Goal: Task Accomplishment & Management: Manage account settings

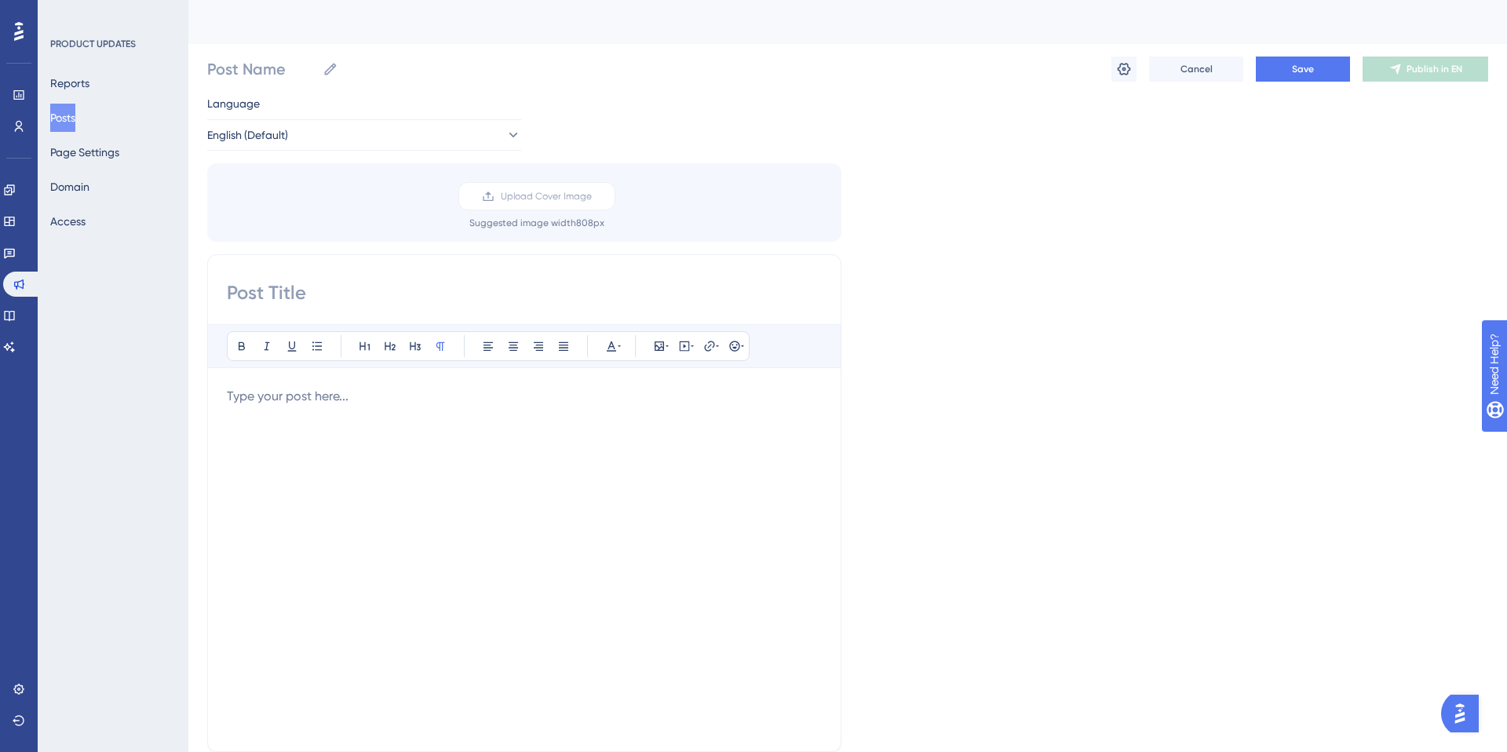
click at [63, 116] on button "Posts" at bounding box center [62, 118] width 25 height 28
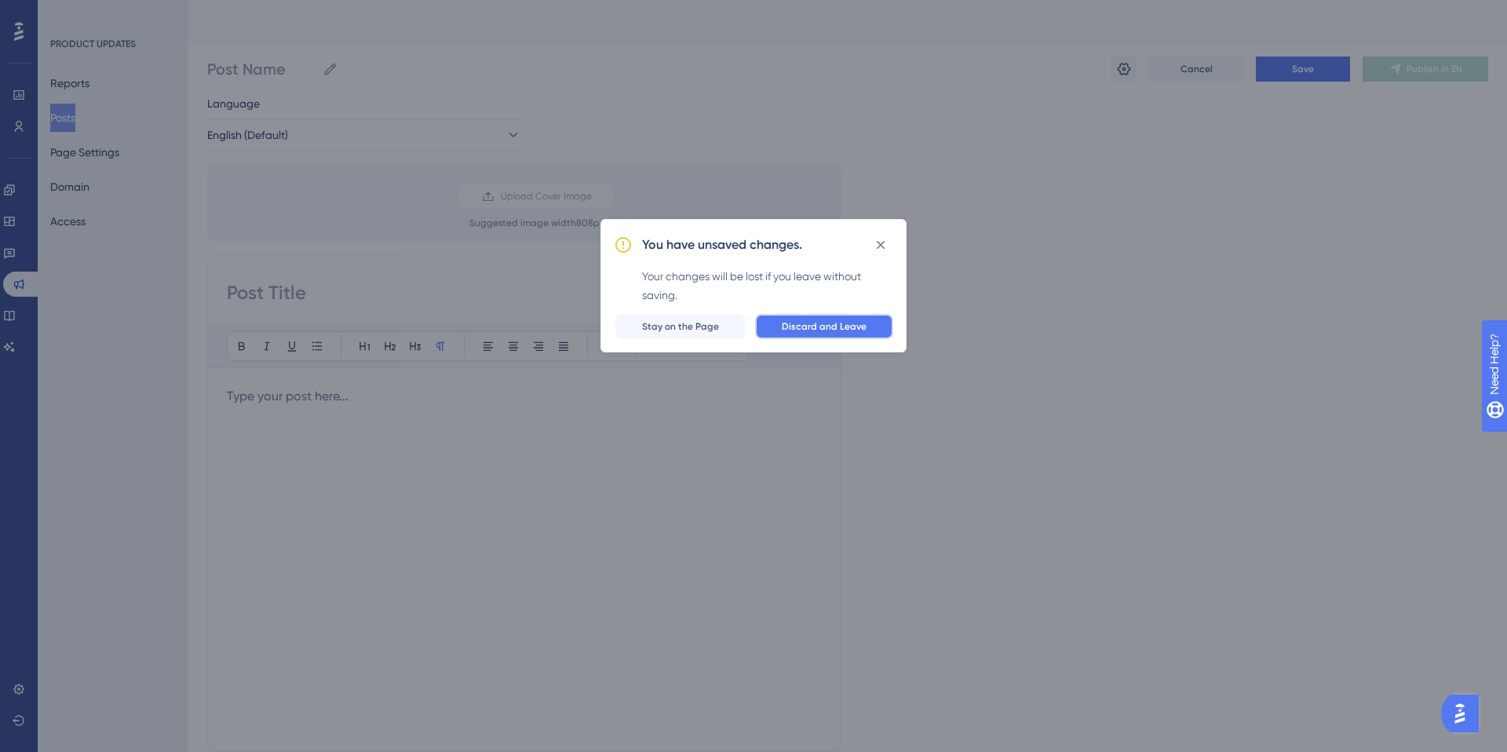
click at [844, 326] on span "Discard and Leave" at bounding box center [824, 326] width 85 height 13
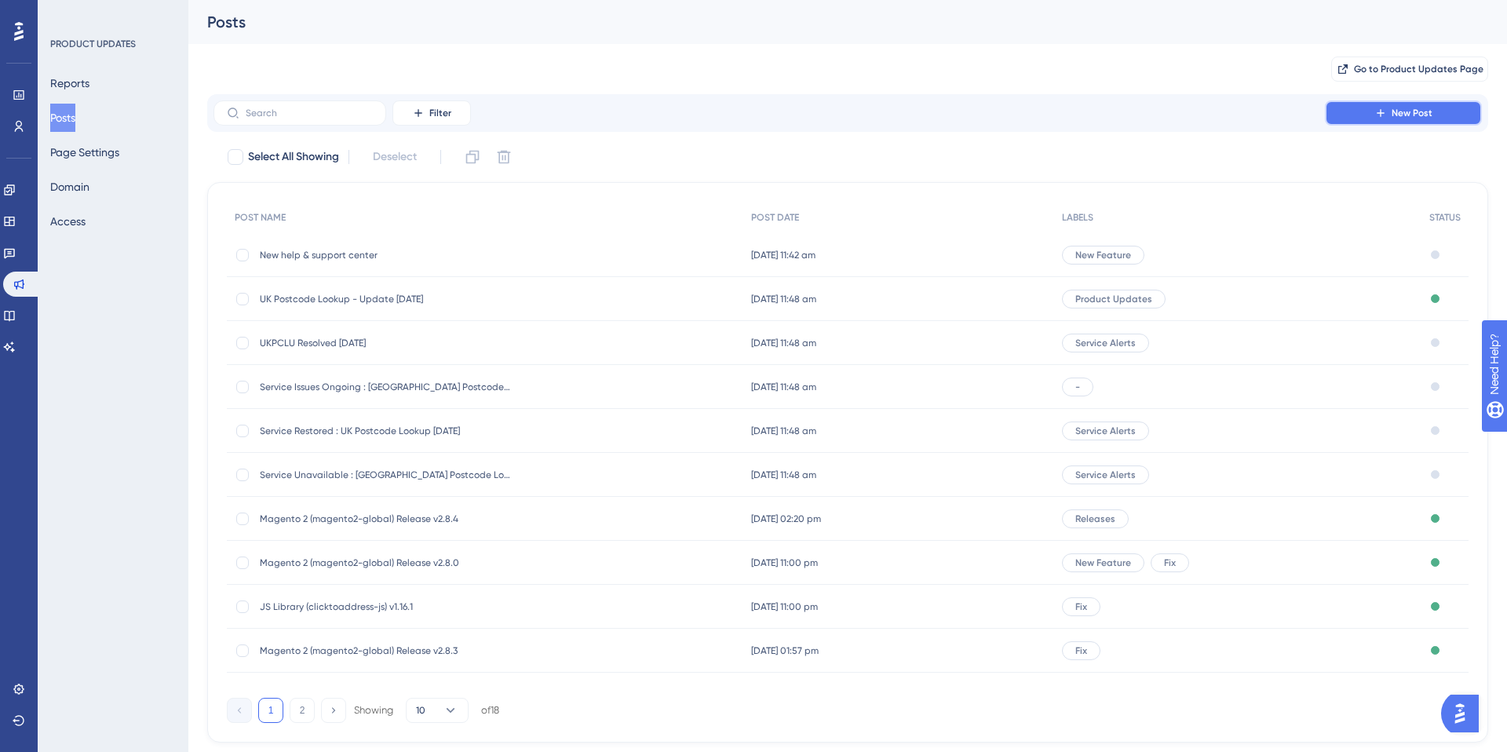
click at [1362, 109] on button "New Post" at bounding box center [1403, 112] width 157 height 25
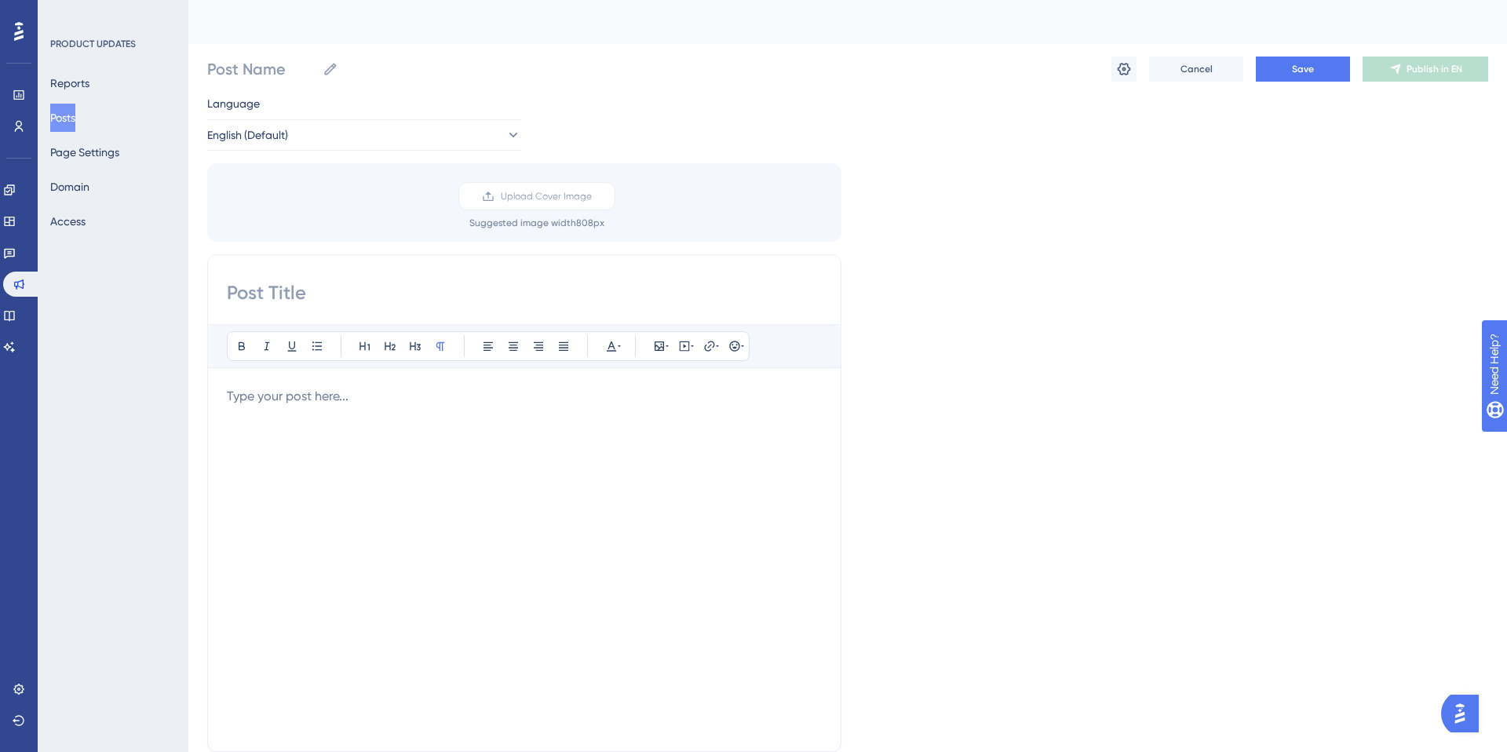
click at [301, 422] on div at bounding box center [524, 559] width 595 height 345
click at [339, 289] on input at bounding box center [524, 292] width 595 height 25
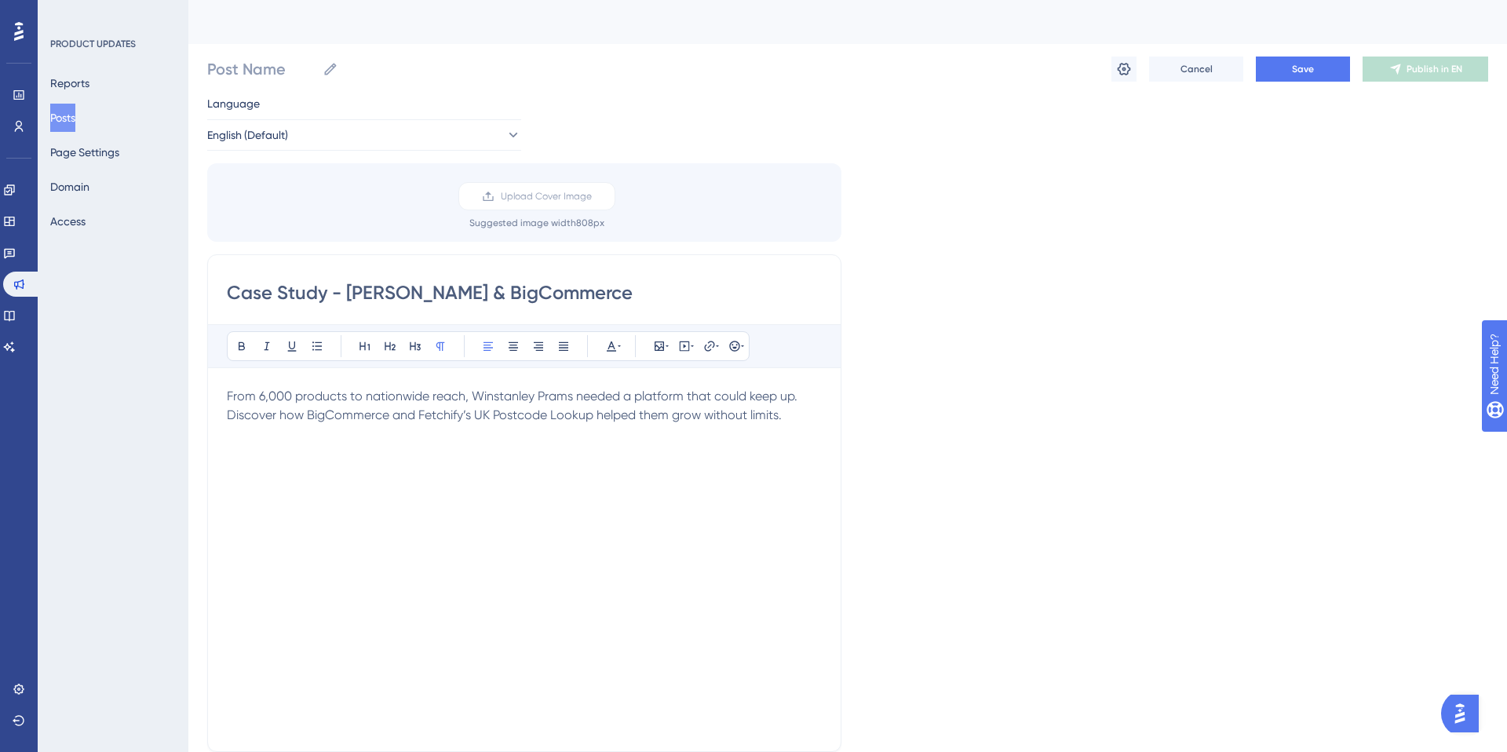
type input "Case Study - [PERSON_NAME] & BigCommerce"
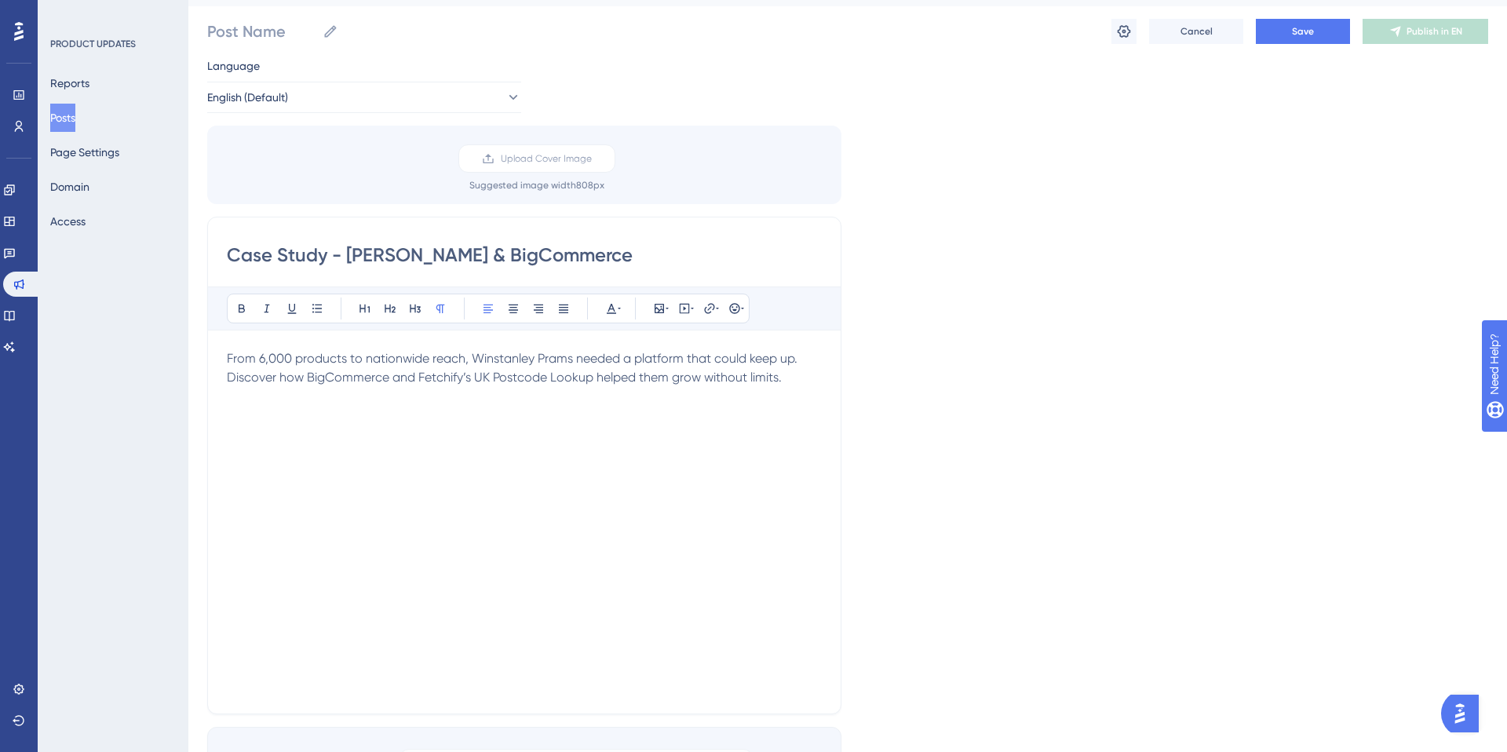
scroll to position [35, 0]
click at [768, 444] on div "From 6,000 products to nationwide reach, Winstanley Prams needed a platform tha…" at bounding box center [524, 524] width 595 height 345
drag, startPoint x: 323, startPoint y: 417, endPoint x: 224, endPoint y: 417, distance: 98.9
click at [224, 417] on div "Case Study - [PERSON_NAME] & BigCommerce Bold Italic Underline Bullet Point Hea…" at bounding box center [524, 468] width 634 height 498
click at [710, 310] on icon at bounding box center [709, 310] width 10 height 10
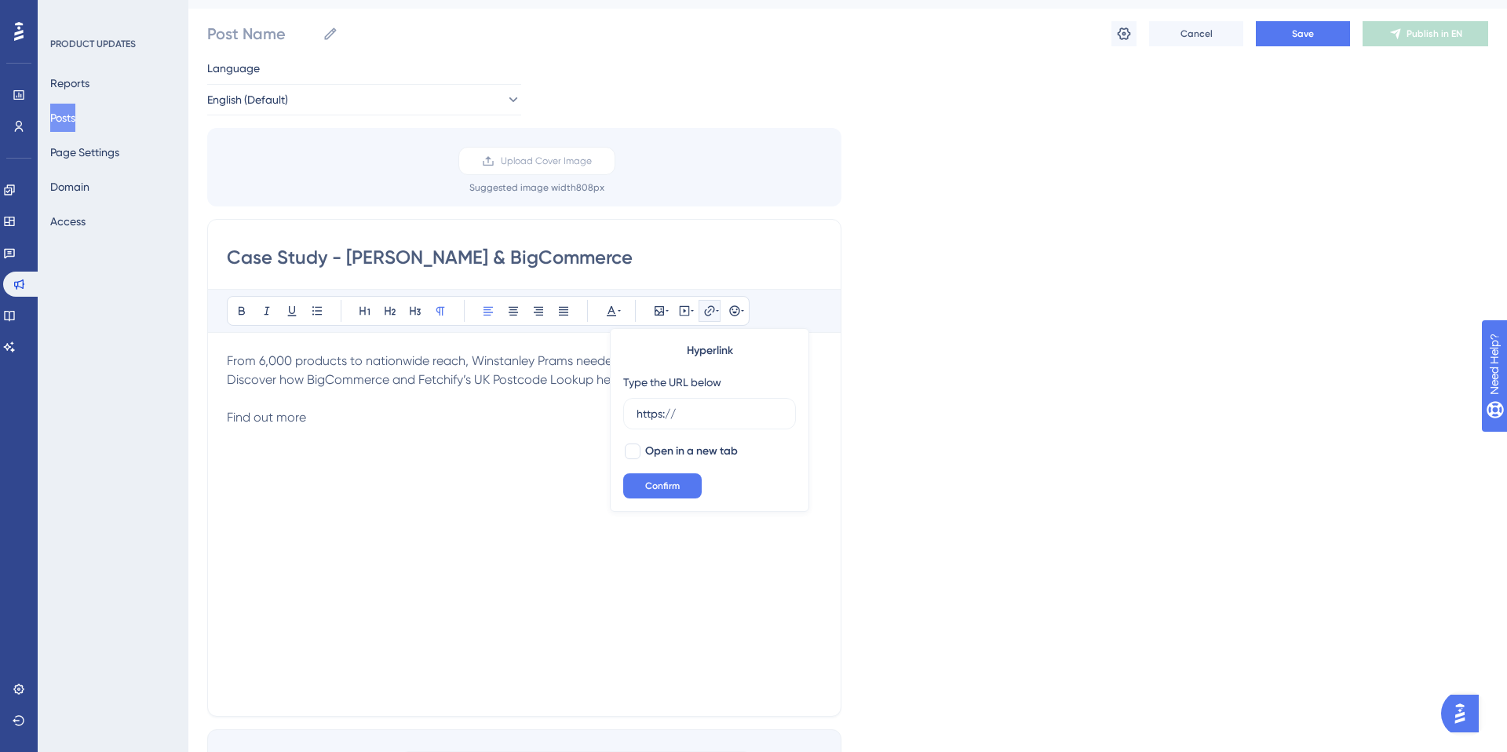
drag, startPoint x: 705, startPoint y: 417, endPoint x: 597, endPoint y: 412, distance: 107.6
click at [596, 414] on div "Bold Italic Underline Bullet Point Heading 1 Heading 2 Heading 3 Normal Align L…" at bounding box center [524, 493] width 595 height 408
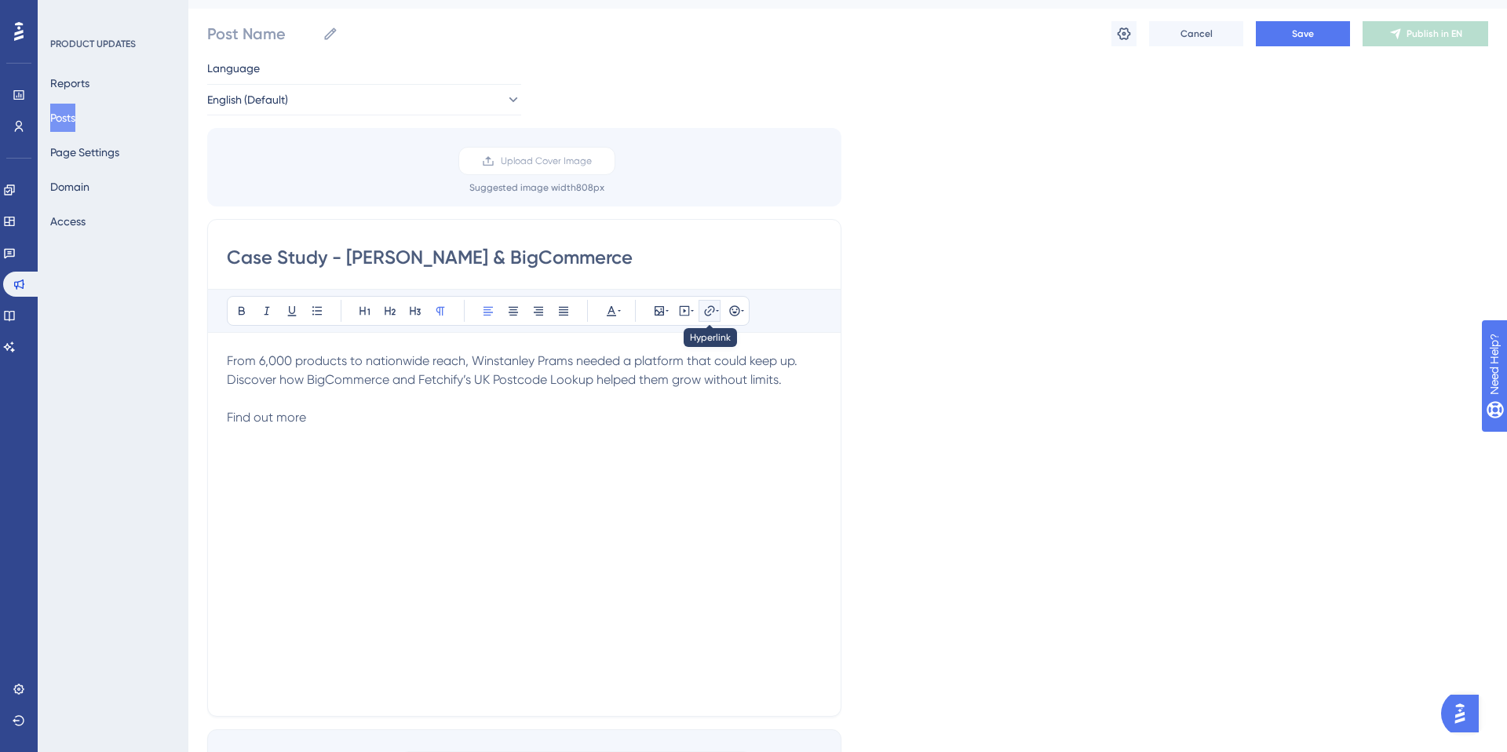
click at [705, 313] on icon at bounding box center [709, 310] width 10 height 10
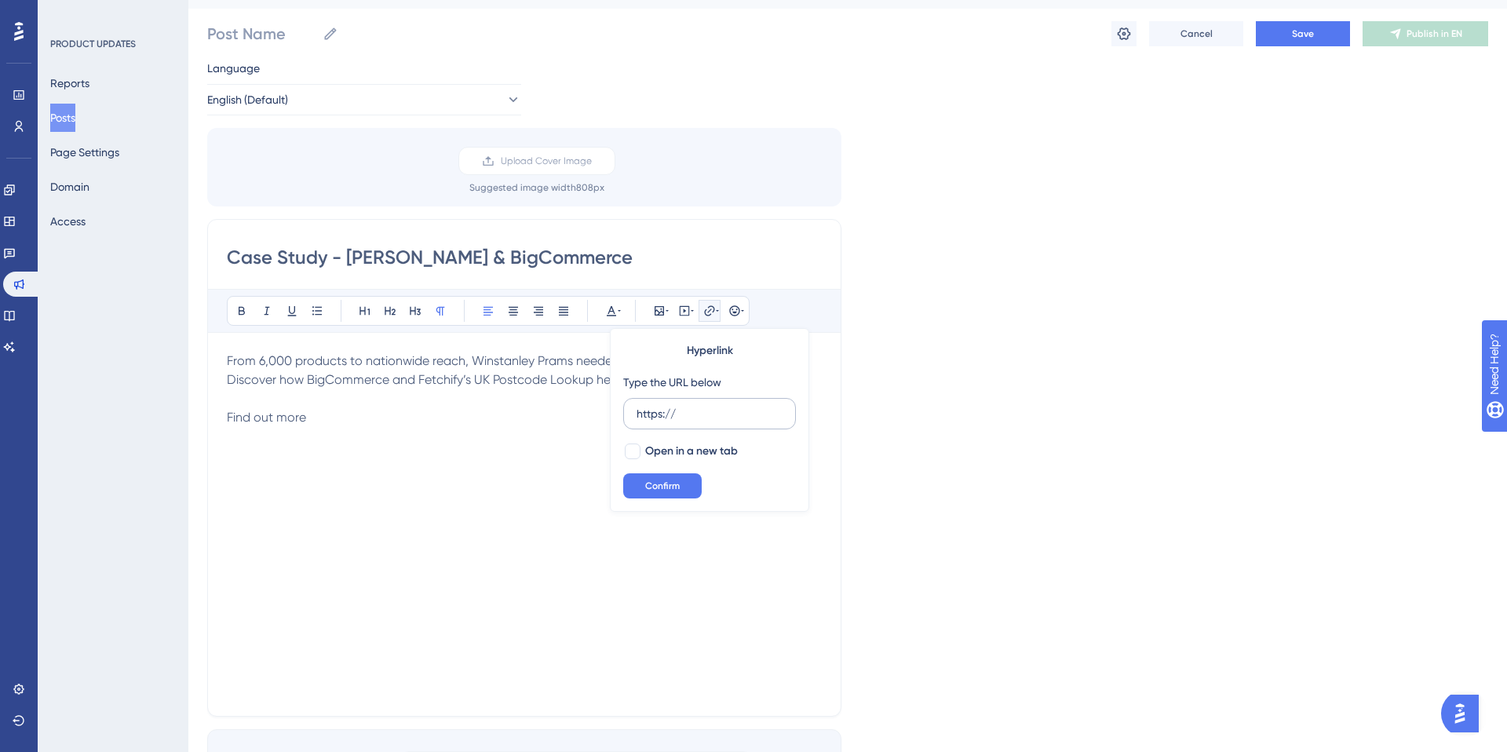
click at [696, 414] on input "https://" at bounding box center [709, 413] width 146 height 17
drag, startPoint x: 696, startPoint y: 414, endPoint x: 626, endPoint y: 413, distance: 69.9
click at [626, 413] on label "https://" at bounding box center [709, 413] width 173 height 31
click at [636, 413] on input "https://" at bounding box center [709, 413] width 146 height 17
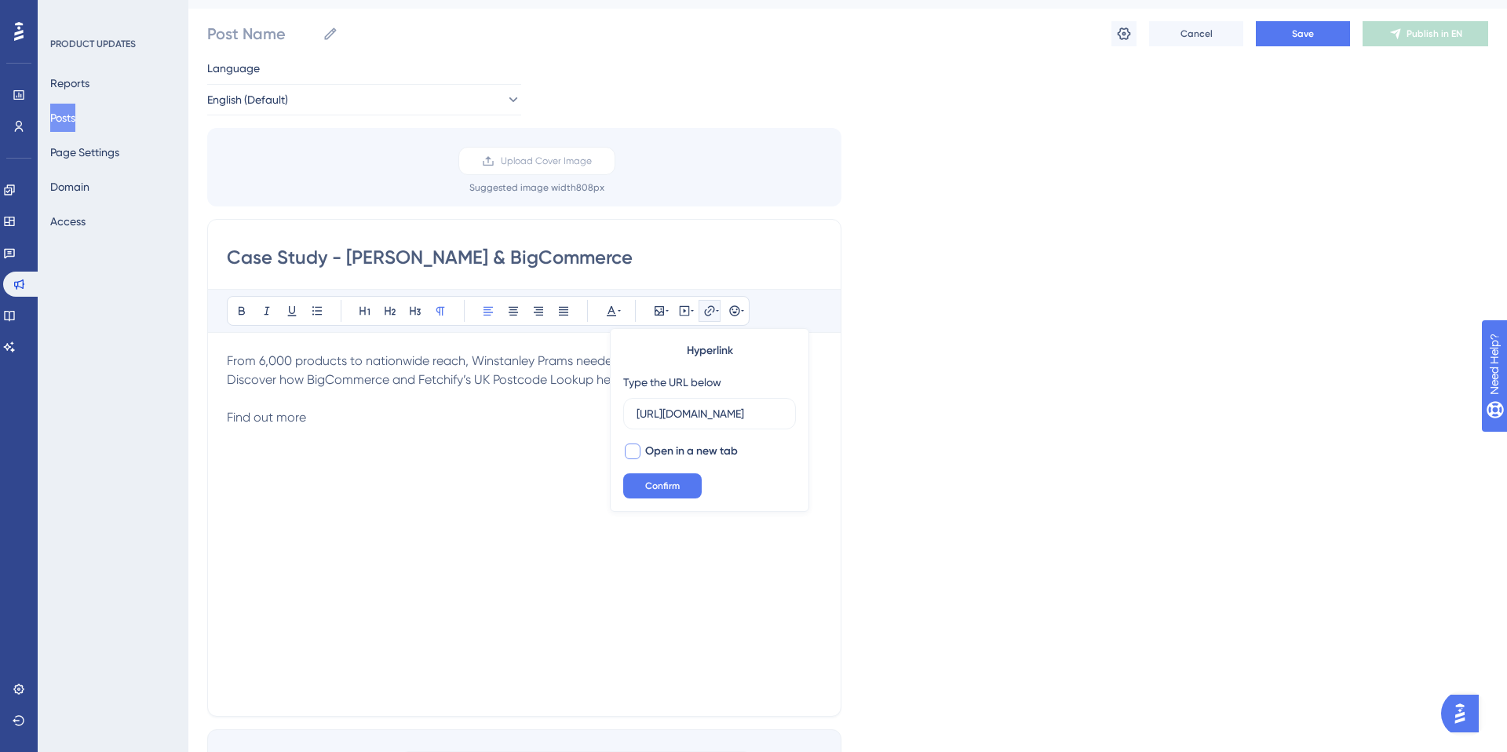
type input "[URL][DOMAIN_NAME]"
click at [636, 450] on div at bounding box center [633, 451] width 16 height 16
checkbox input "true"
click at [653, 486] on span "Confirm" at bounding box center [662, 486] width 35 height 13
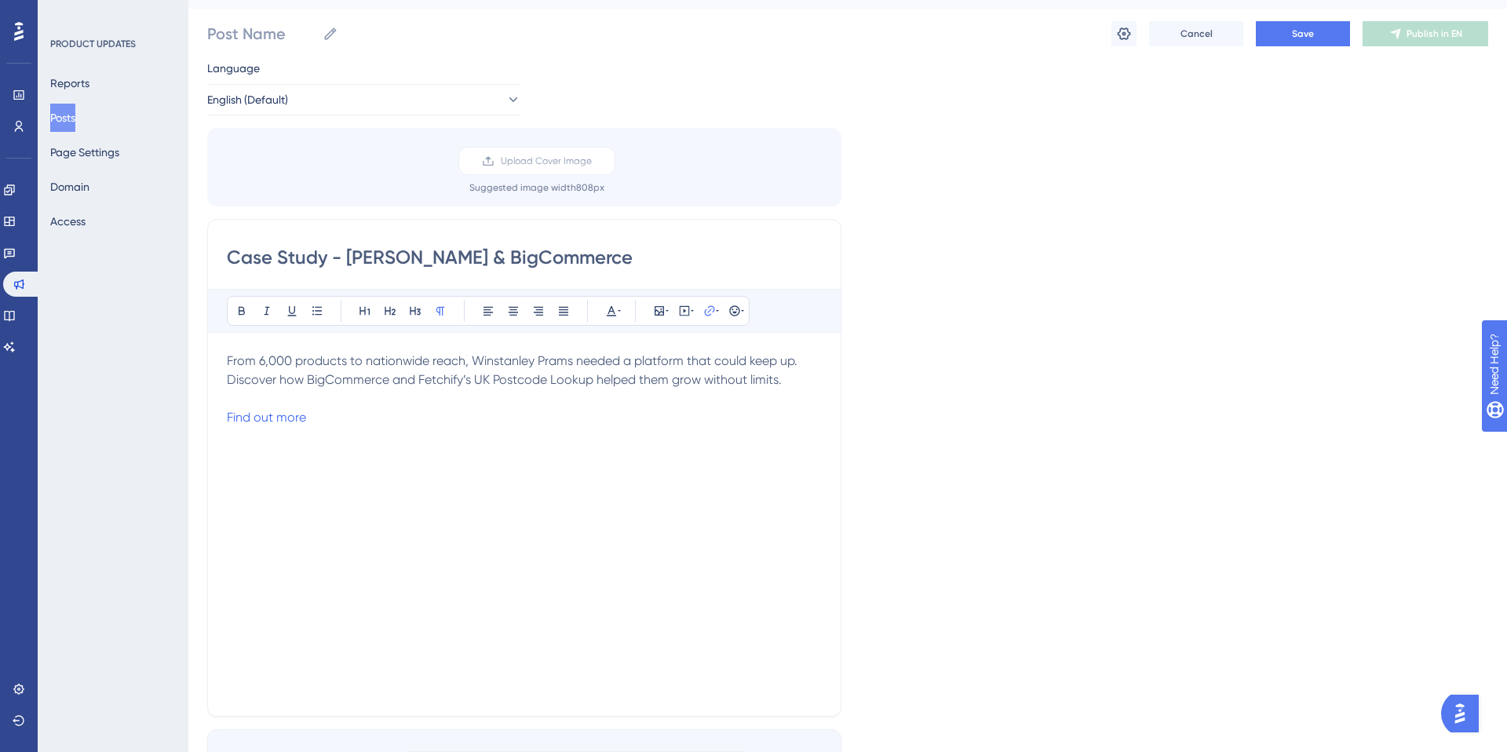
click at [309, 416] on p "Find out more" at bounding box center [524, 417] width 595 height 19
drag, startPoint x: 311, startPoint y: 417, endPoint x: 223, endPoint y: 416, distance: 87.9
click at [223, 416] on div "Case Study - [PERSON_NAME] & BigCommerce Bold Italic Underline Bullet Point Hea…" at bounding box center [524, 468] width 634 height 498
click at [618, 310] on icon at bounding box center [619, 311] width 3 height 2
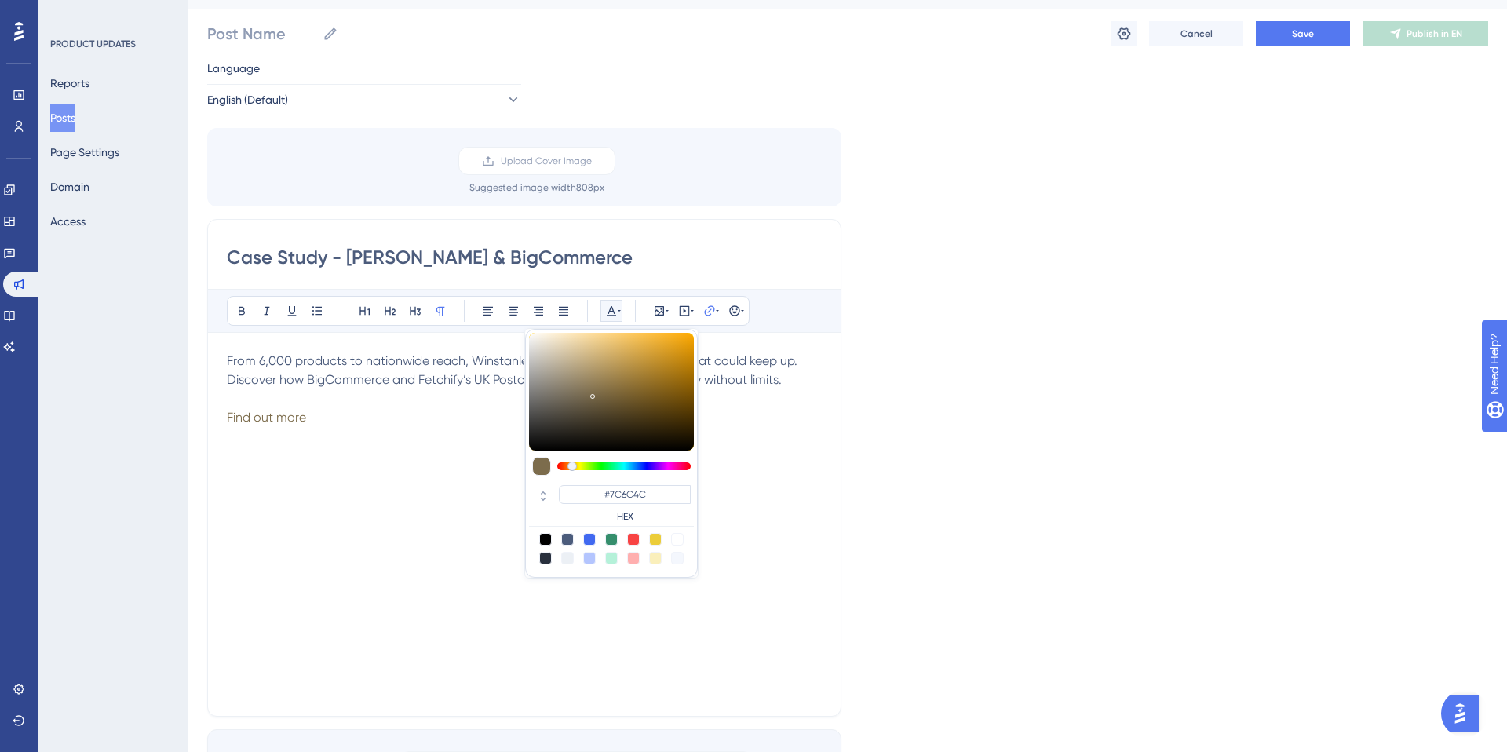
click at [572, 465] on div at bounding box center [623, 466] width 133 height 8
drag, startPoint x: 662, startPoint y: 351, endPoint x: 685, endPoint y: 338, distance: 26.7
click at [685, 338] on div at bounding box center [611, 392] width 165 height 118
type input "#F3A50D"
click at [418, 310] on icon at bounding box center [415, 311] width 11 height 9
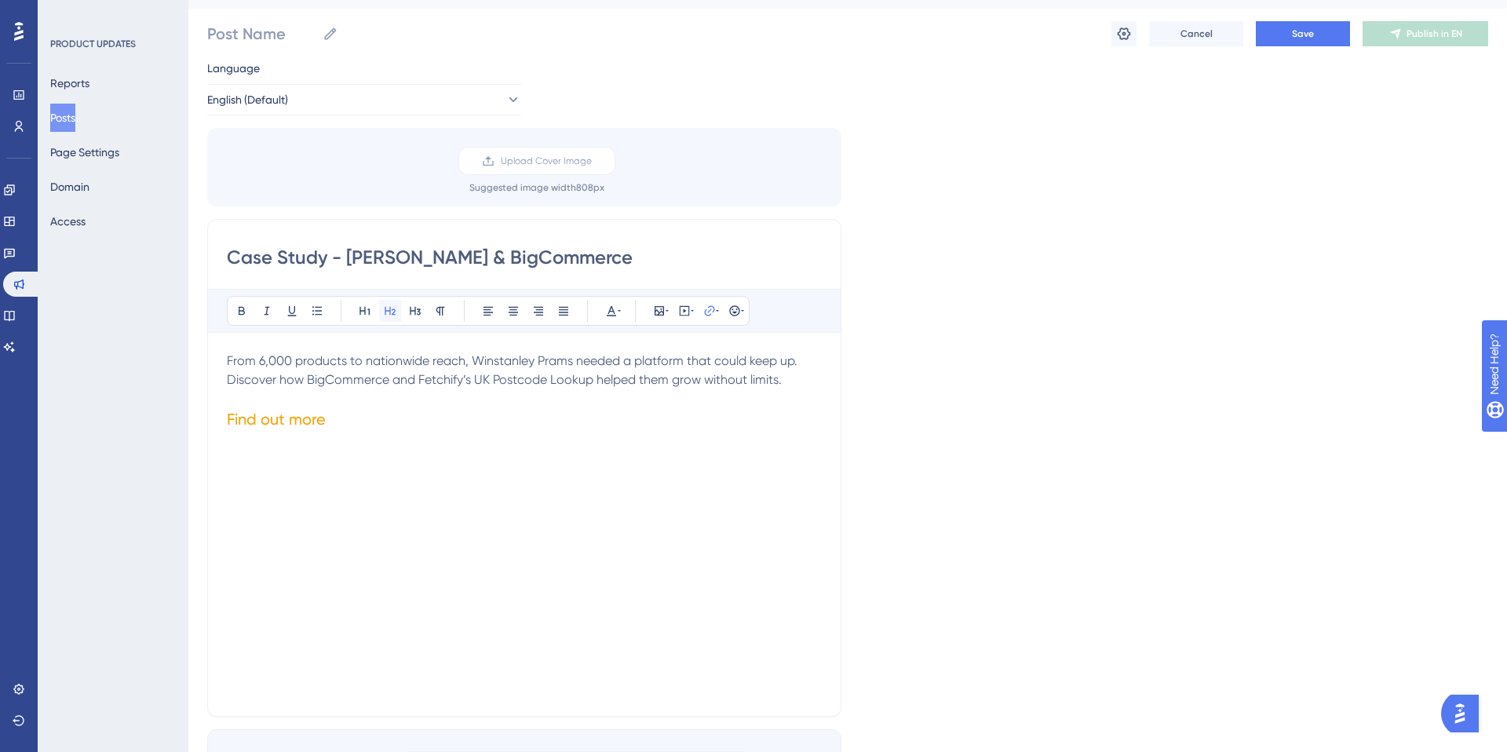
click at [395, 310] on icon at bounding box center [390, 311] width 11 height 9
click at [368, 310] on icon at bounding box center [364, 311] width 10 height 9
click at [415, 309] on icon at bounding box center [415, 311] width 11 height 9
click at [243, 310] on icon at bounding box center [241, 311] width 13 height 13
click at [327, 417] on h3 "Find out more" at bounding box center [524, 417] width 595 height 19
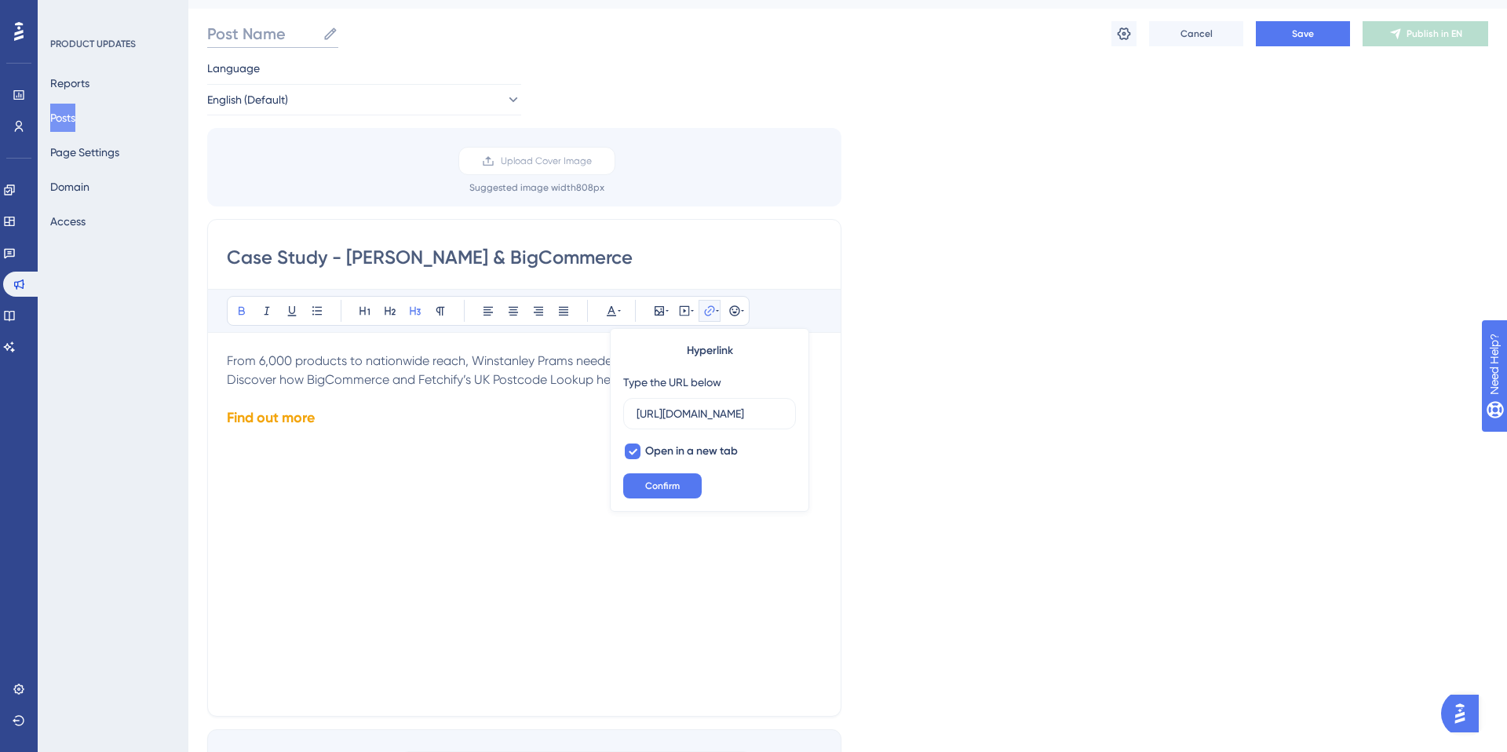
click at [280, 31] on input "Post Name" at bounding box center [261, 34] width 109 height 22
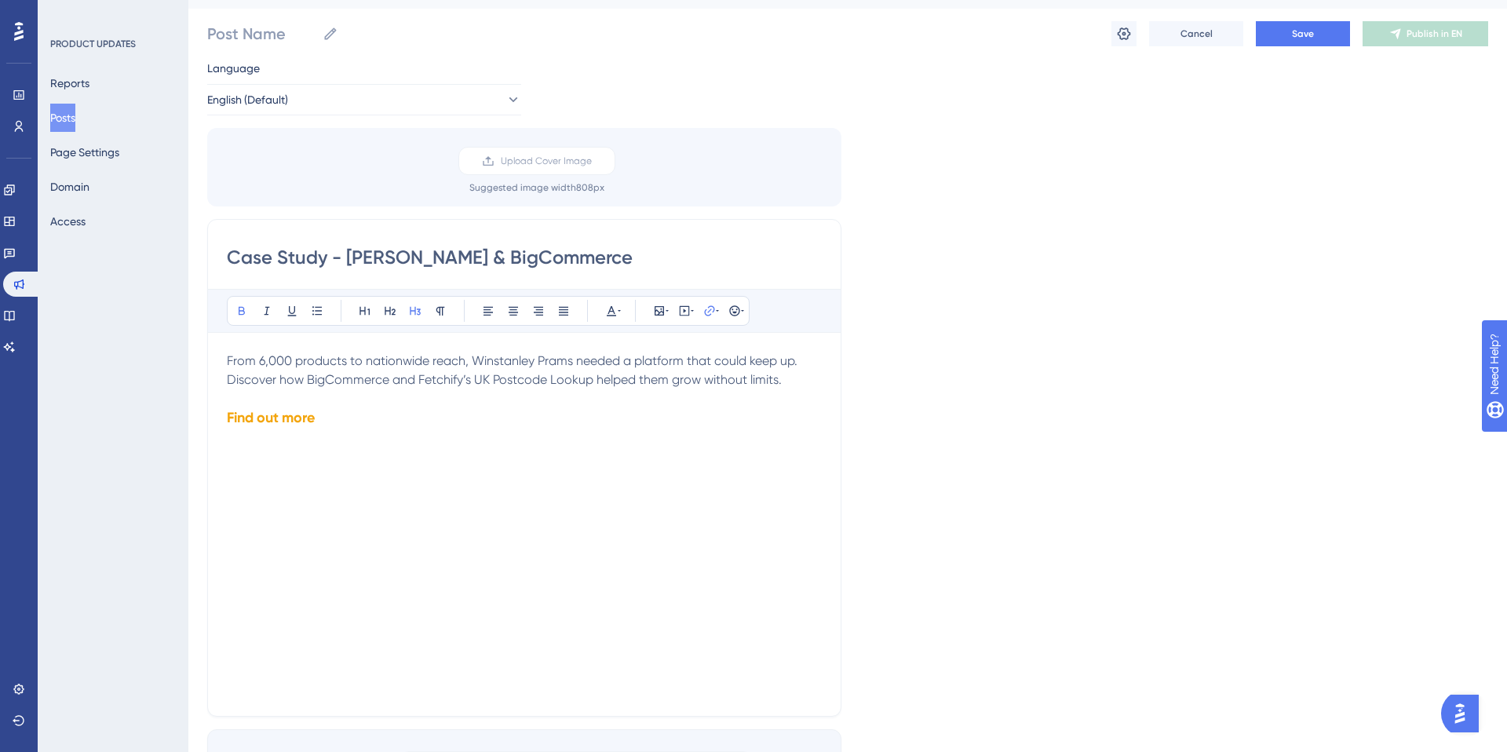
click at [362, 258] on input "Case Study - [PERSON_NAME] & BigCommerce" at bounding box center [524, 257] width 595 height 25
click at [237, 35] on input "Post Name" at bounding box center [261, 34] width 109 height 22
paste input "Case Study - [PERSON_NAME] & BigCommerce"
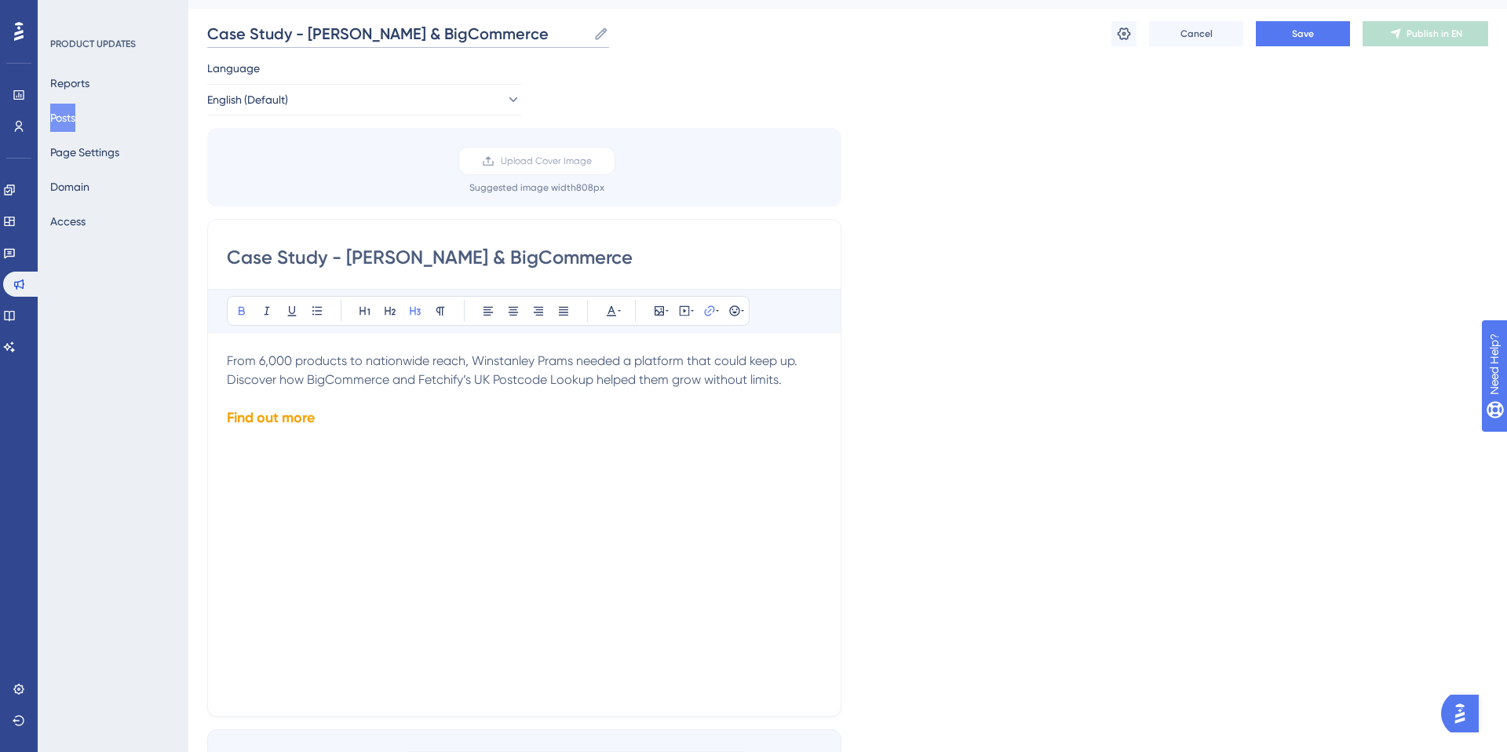
type input "Case Study - [PERSON_NAME] & BigCommerce"
click at [328, 256] on input "Case Study - [PERSON_NAME] & BigCommerce" at bounding box center [524, 257] width 595 height 25
drag, startPoint x: 326, startPoint y: 257, endPoint x: 217, endPoint y: 257, distance: 109.1
click at [217, 257] on div "Case Study - [PERSON_NAME] & BigCommerce Bold Italic Underline Bullet Point Hea…" at bounding box center [524, 468] width 634 height 498
type input "Client Stories - [PERSON_NAME] & BigCommerce"
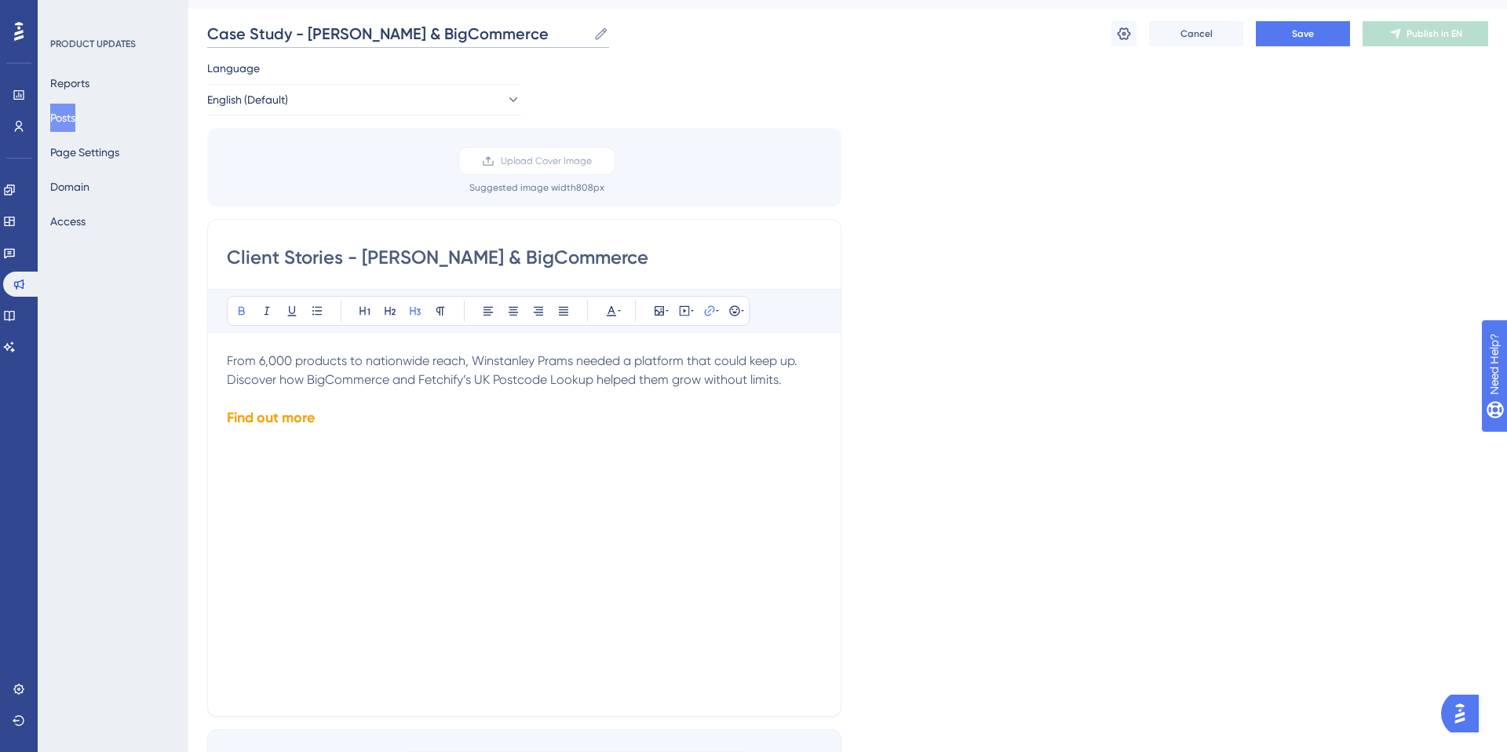
drag, startPoint x: 289, startPoint y: 40, endPoint x: 176, endPoint y: 35, distance: 113.1
click at [188, 35] on div "Performance Users Engagement Widgets Feedback Product Updates Knowledge Base AI…" at bounding box center [847, 546] width 1319 height 1162
type input "Client Stories - [PERSON_NAME] & BigCommerce"
click at [1123, 40] on icon at bounding box center [1124, 34] width 16 height 16
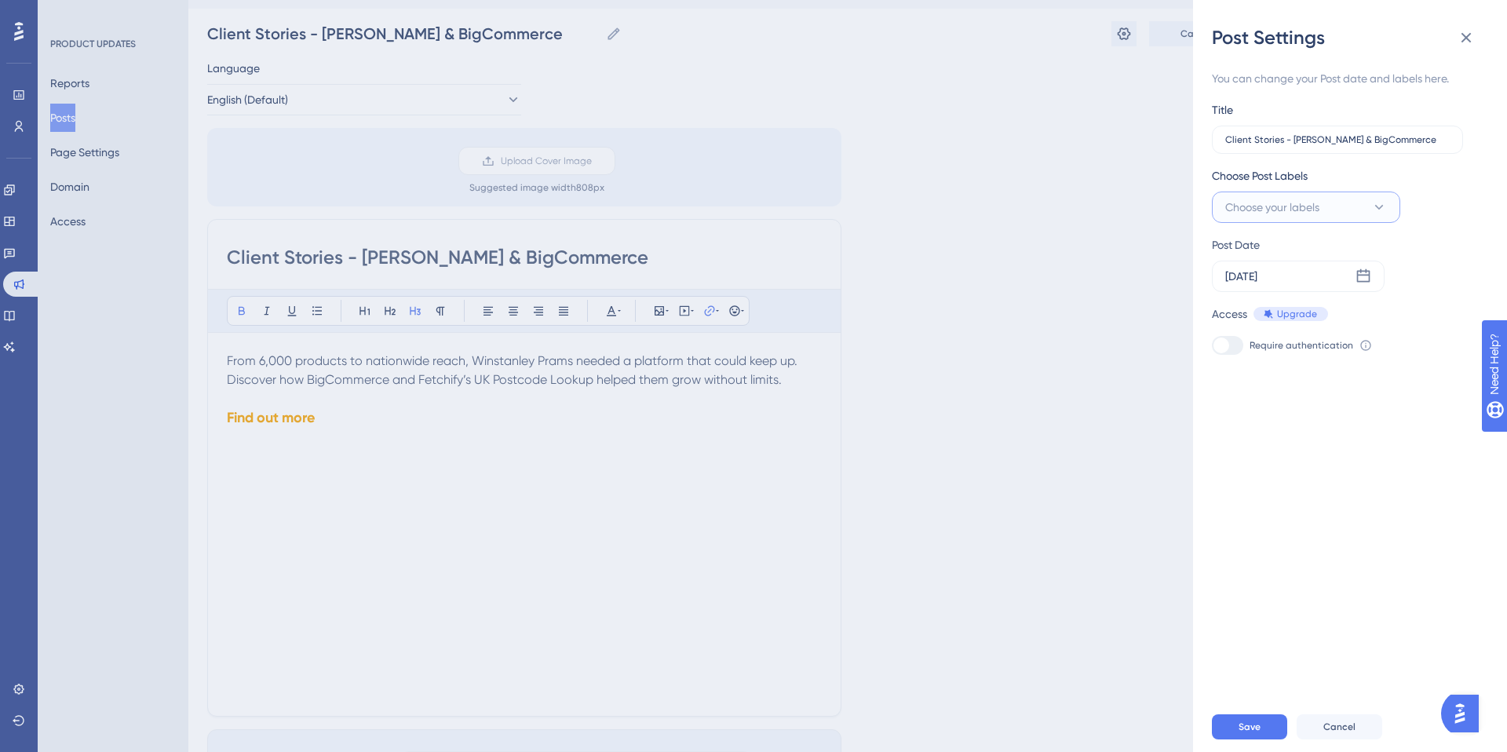
click at [1381, 209] on icon at bounding box center [1379, 207] width 16 height 16
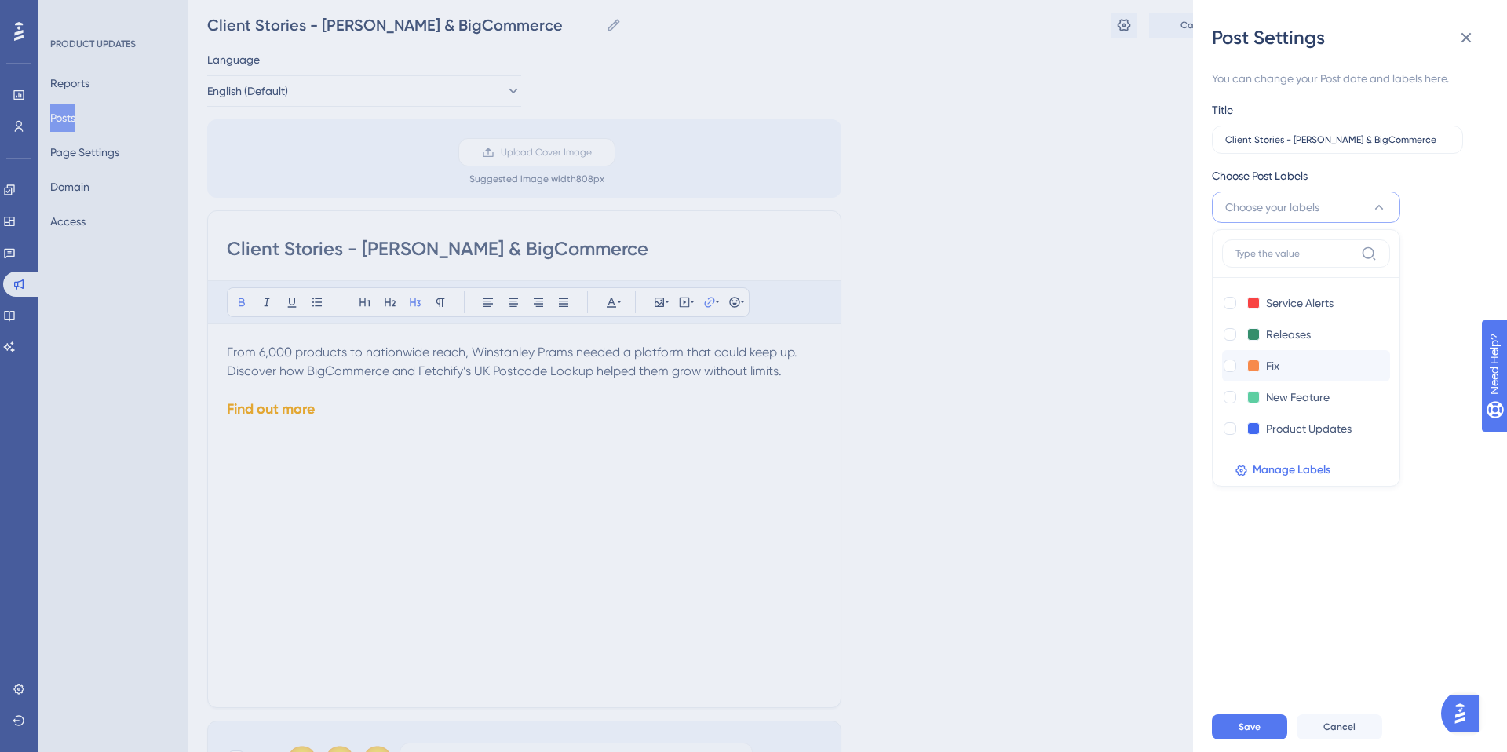
scroll to position [42, 0]
click at [1270, 472] on span "Manage Labels" at bounding box center [1292, 470] width 78 height 19
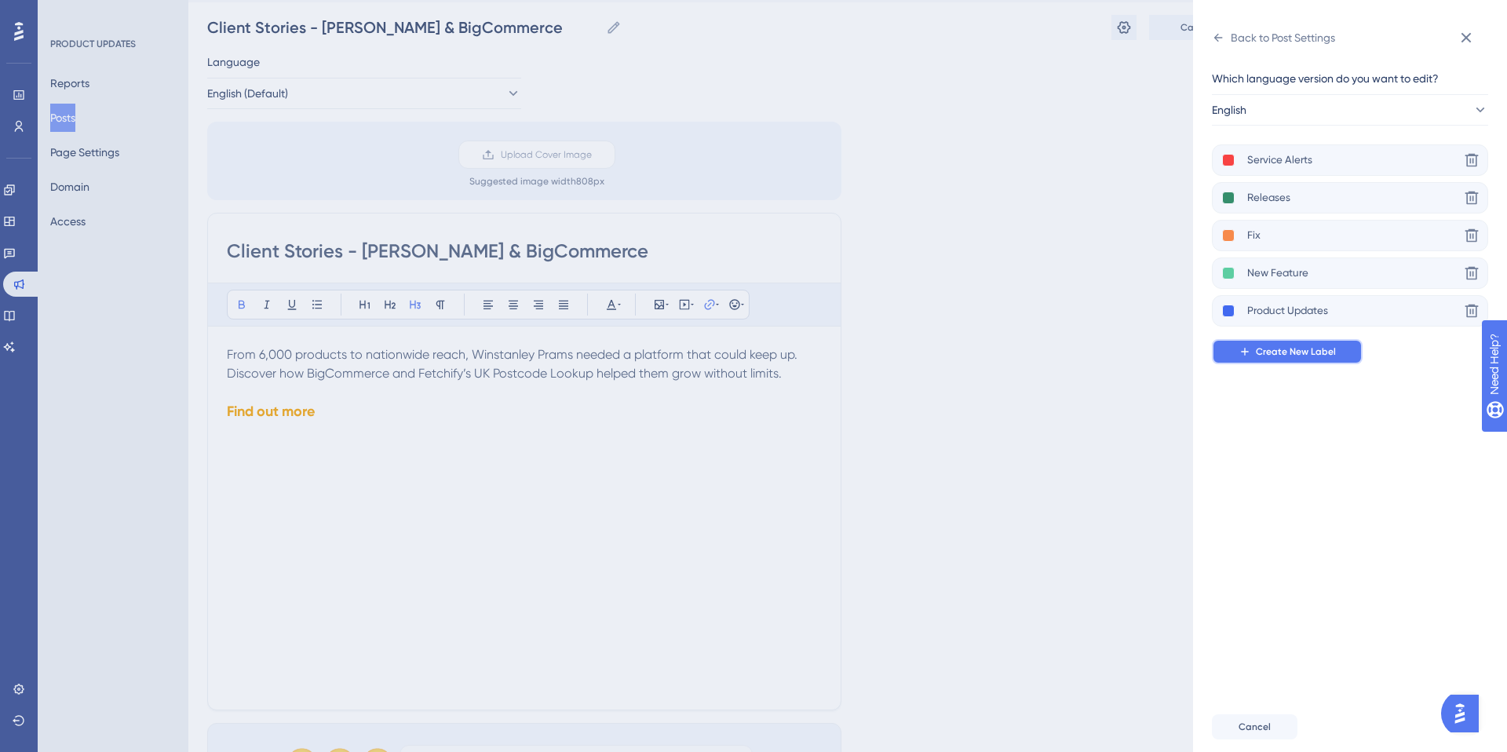
click at [1293, 353] on span "Create New Label" at bounding box center [1296, 351] width 80 height 13
click at [1472, 38] on icon at bounding box center [1466, 37] width 19 height 19
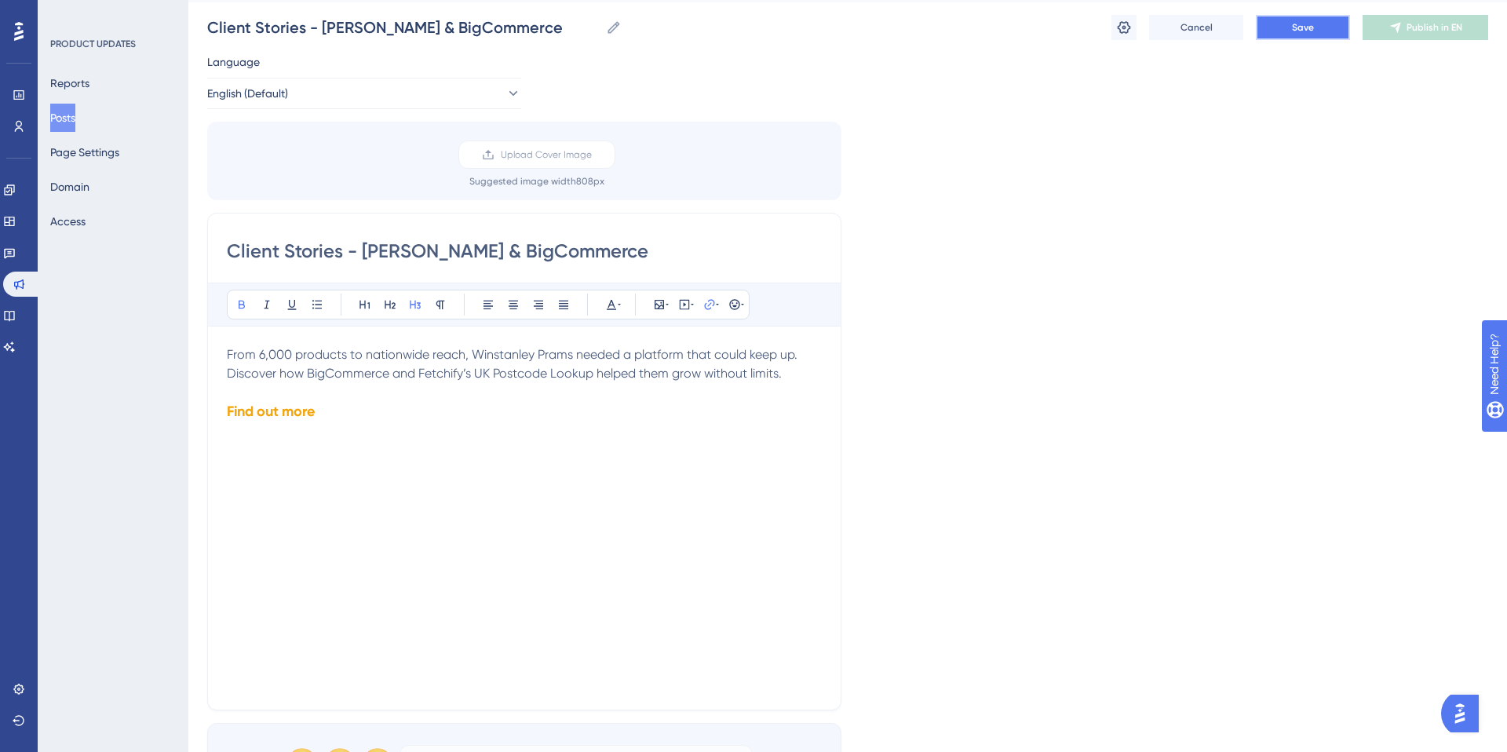
click at [1306, 25] on span "Save" at bounding box center [1303, 27] width 22 height 13
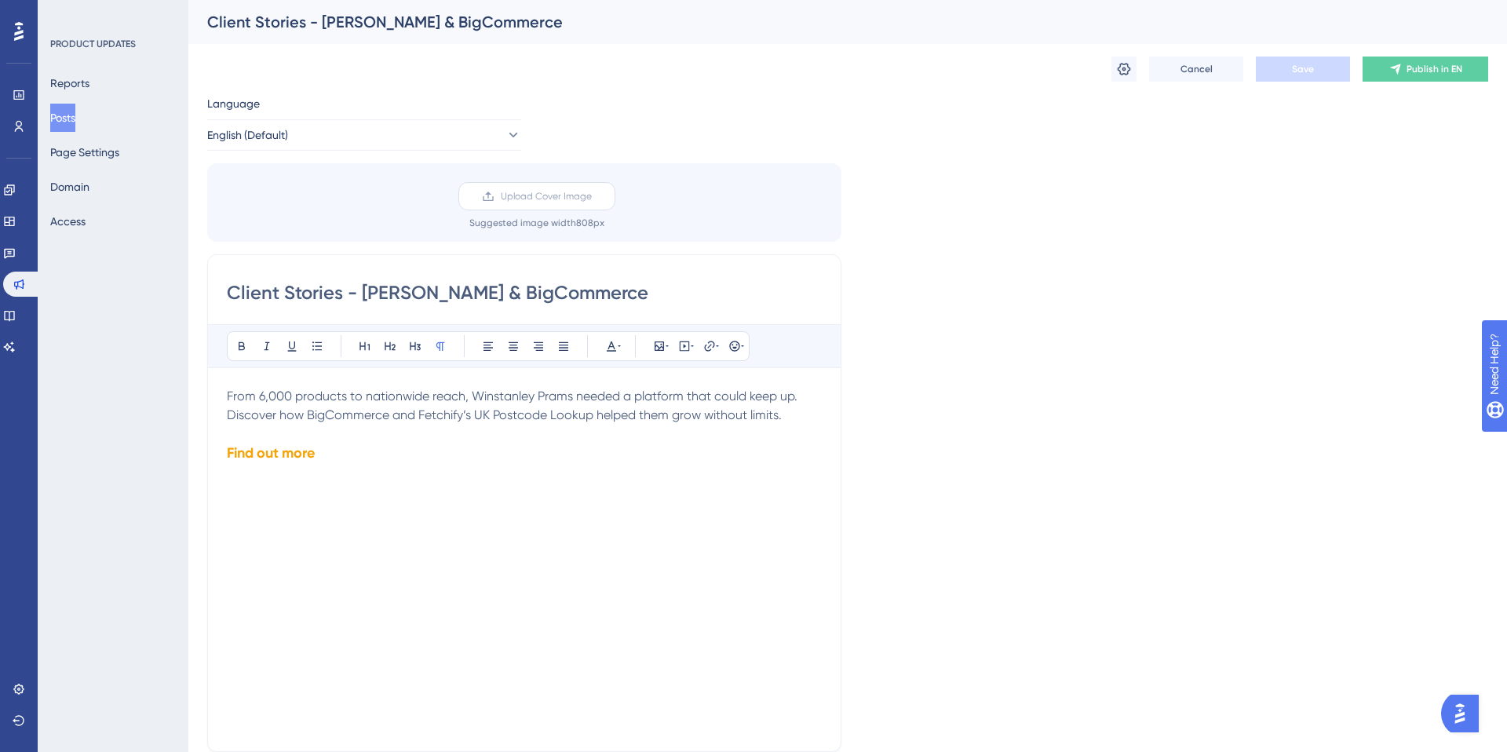
click at [526, 195] on span "Upload Cover Image" at bounding box center [546, 196] width 91 height 13
click at [592, 196] on input "Upload Cover Image" at bounding box center [592, 196] width 0 height 0
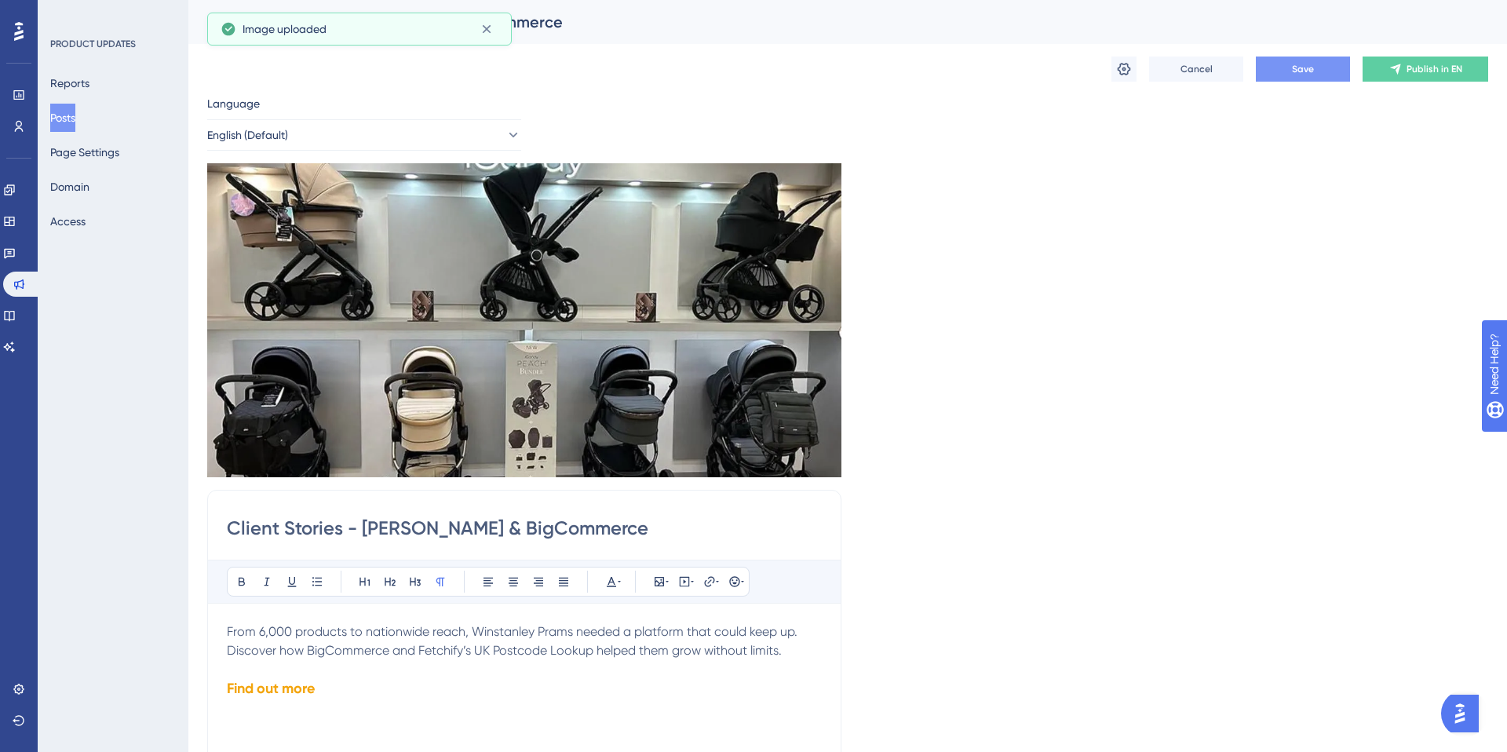
click at [1308, 472] on div "Language English (Default) Insert an Image Delete Client Stories - [PERSON_NAME…" at bounding box center [847, 584] width 1281 height 981
click at [1125, 71] on icon at bounding box center [1124, 69] width 13 height 13
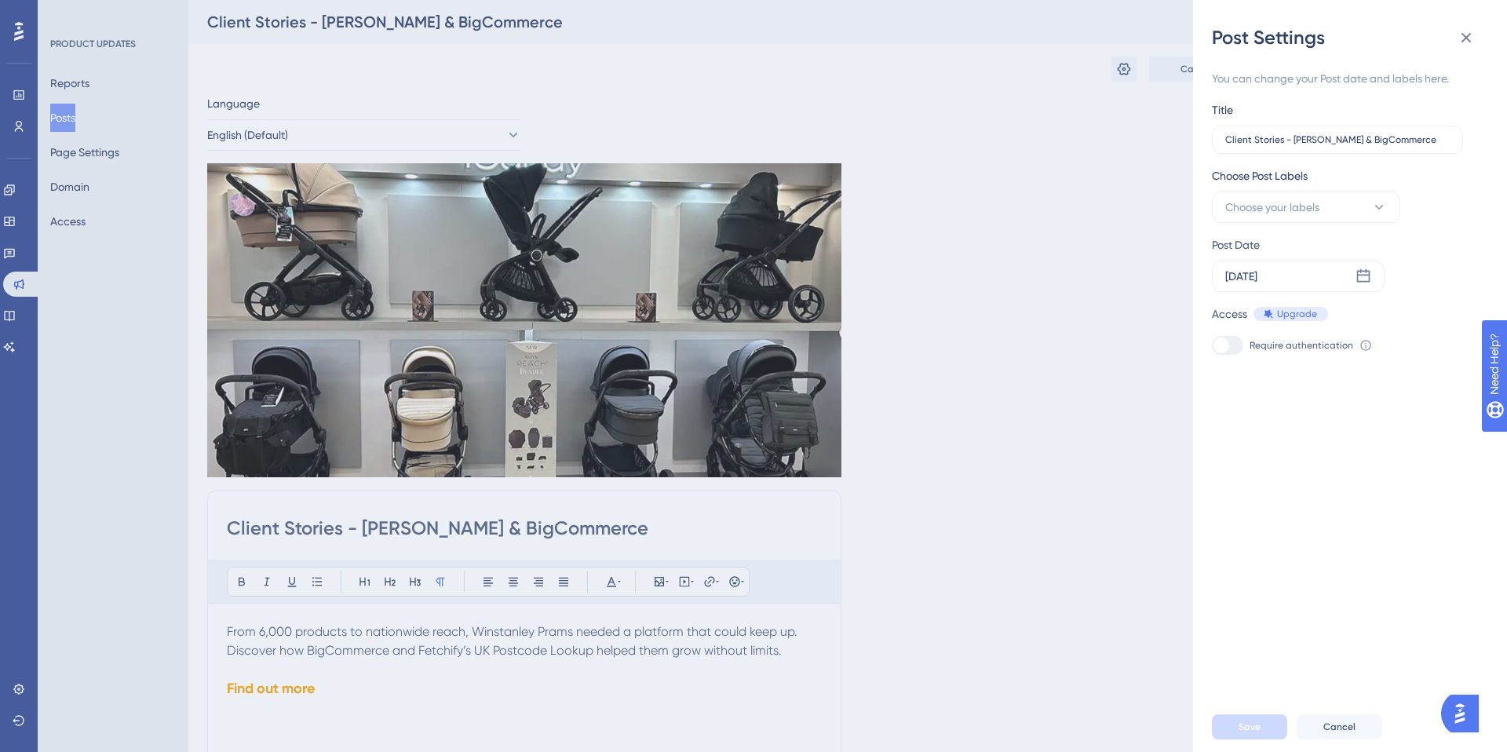
click at [1157, 221] on div "Post Settings You can change your Post date and labels here. Title Client Stori…" at bounding box center [753, 376] width 1507 height 752
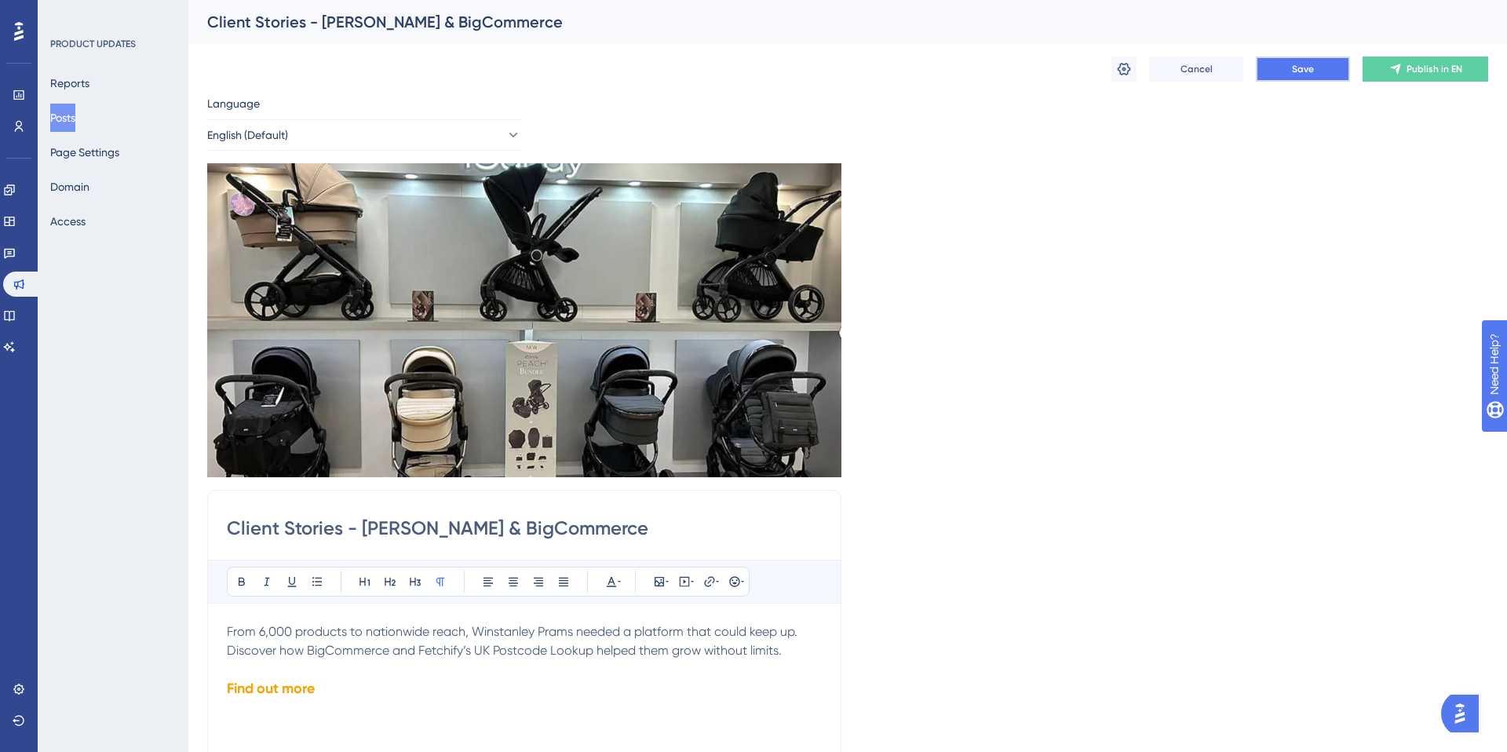
click at [1312, 79] on button "Save" at bounding box center [1303, 69] width 94 height 25
click at [75, 118] on button "Posts" at bounding box center [62, 118] width 25 height 28
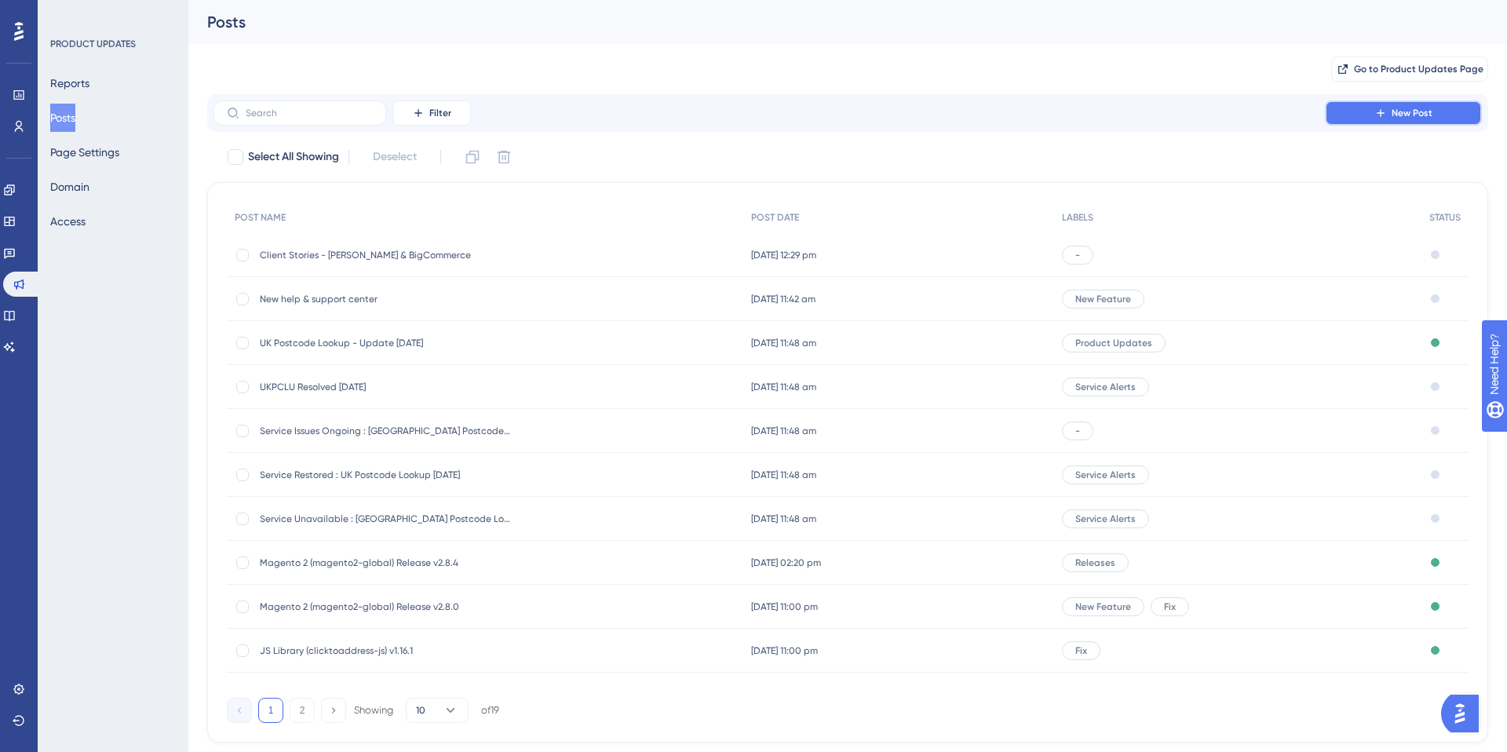
click at [1364, 109] on button "New Post" at bounding box center [1403, 112] width 157 height 25
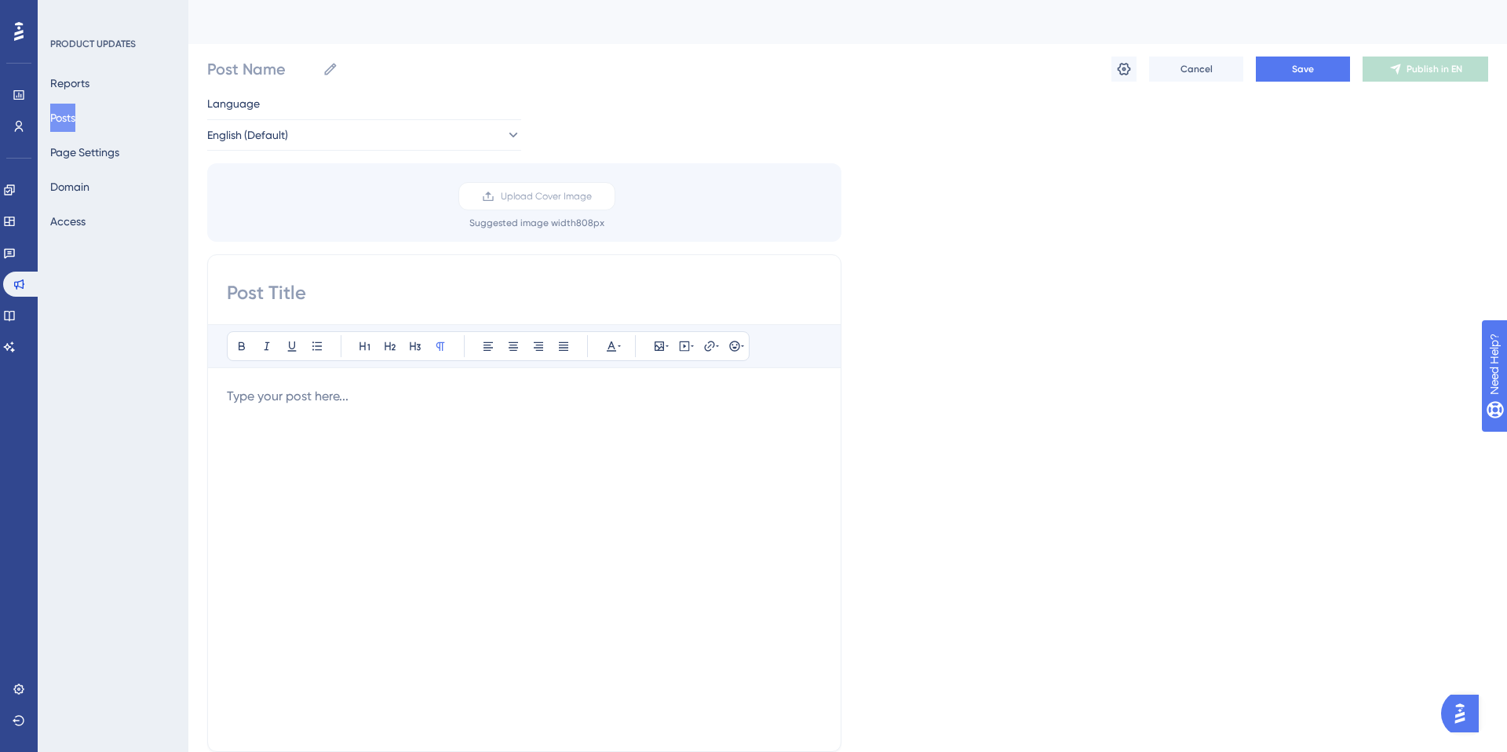
click at [283, 431] on div at bounding box center [524, 559] width 595 height 345
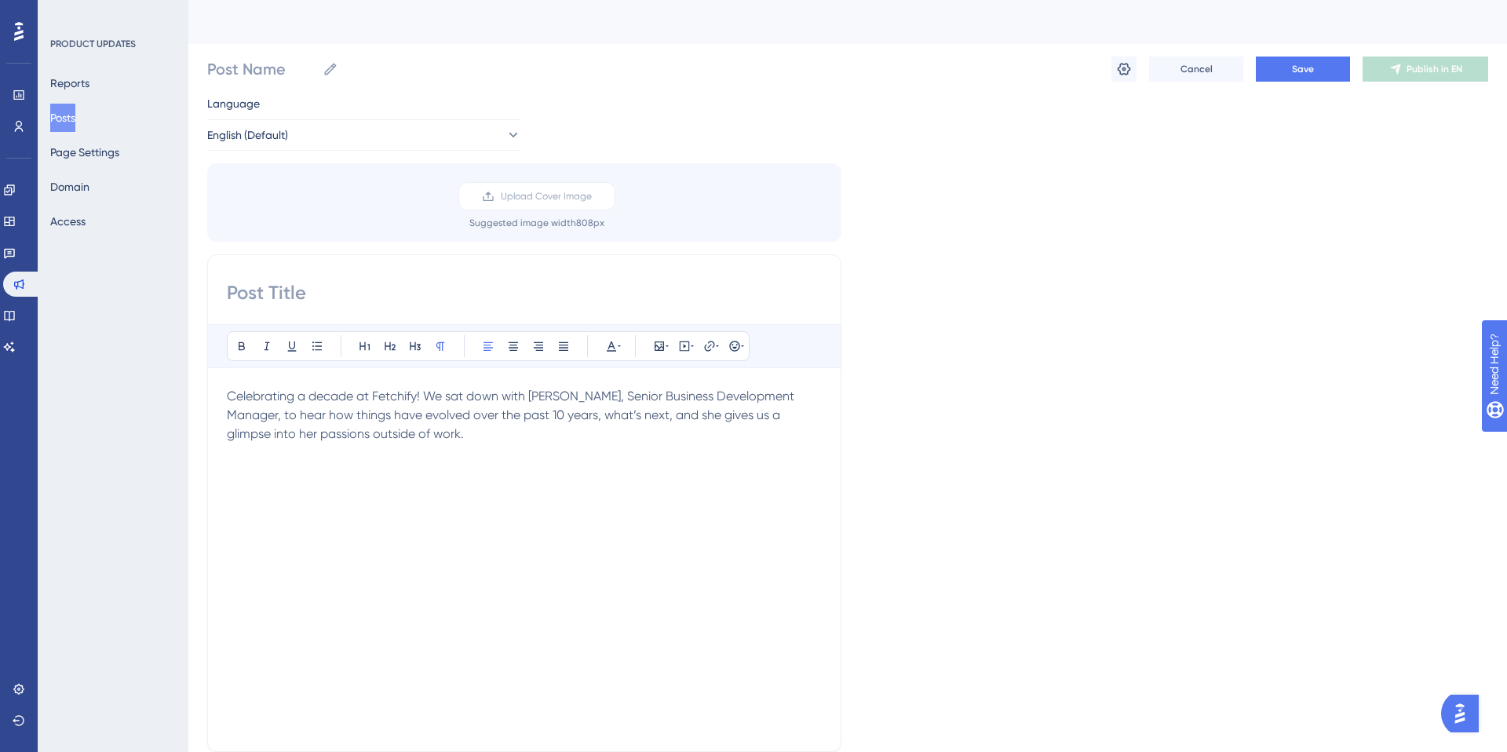
click at [328, 285] on input at bounding box center [524, 292] width 595 height 25
paste input "[PERSON_NAME]: Our Dungeons & Dragons Adventurer"
click at [332, 293] on input "[PERSON_NAME]: Our Dungeons & Dragons Adventurer" at bounding box center [524, 292] width 595 height 25
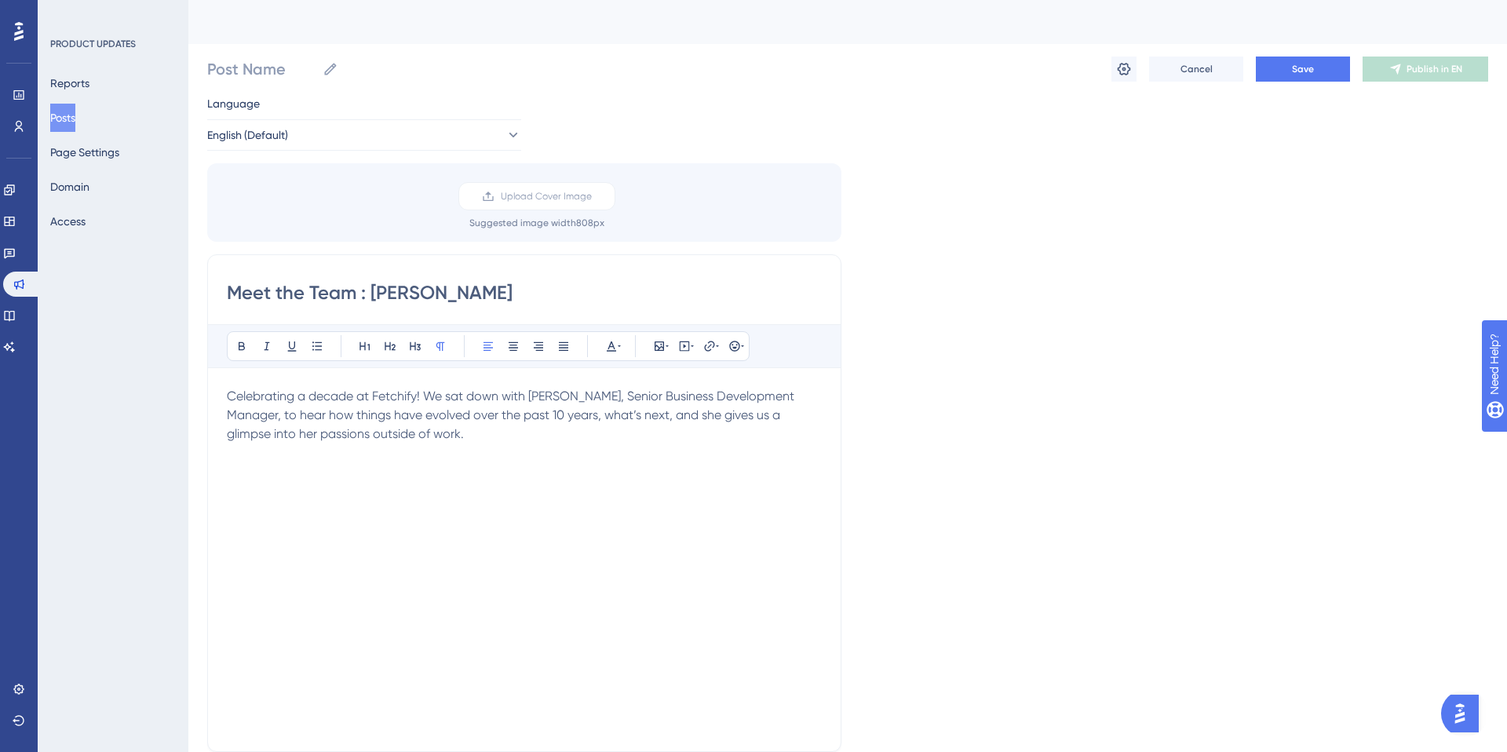
click at [354, 296] on input "Meet the Team : [PERSON_NAME]" at bounding box center [524, 292] width 595 height 25
type input "Meet the Team : [PERSON_NAME]"
click at [273, 75] on input "Post Name" at bounding box center [261, 69] width 109 height 22
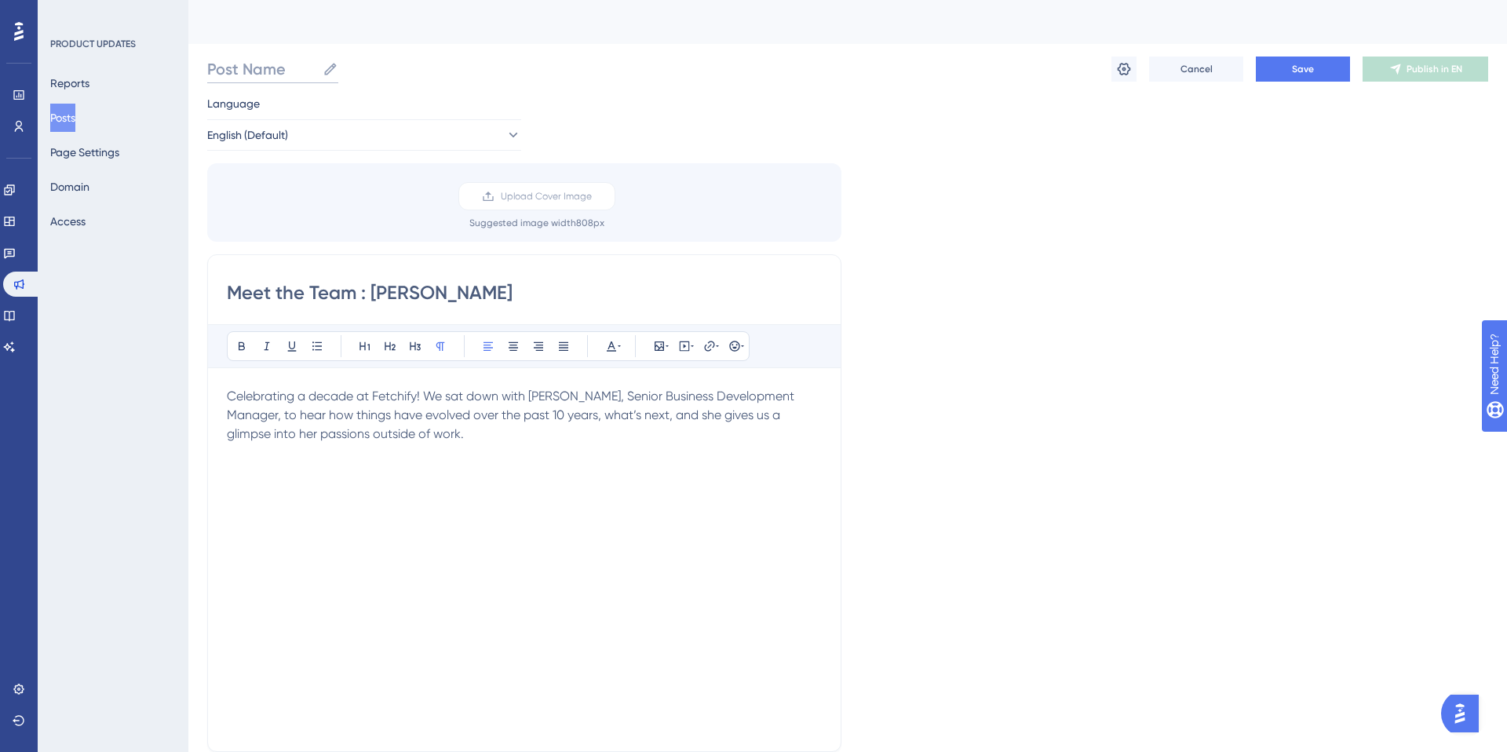
paste input "Meet the Team : [PERSON_NAME]"
type input "Meet the Team : [PERSON_NAME]"
click at [589, 199] on span "Upload Cover Image" at bounding box center [546, 196] width 91 height 13
click at [592, 196] on input "Upload Cover Image" at bounding box center [592, 196] width 0 height 0
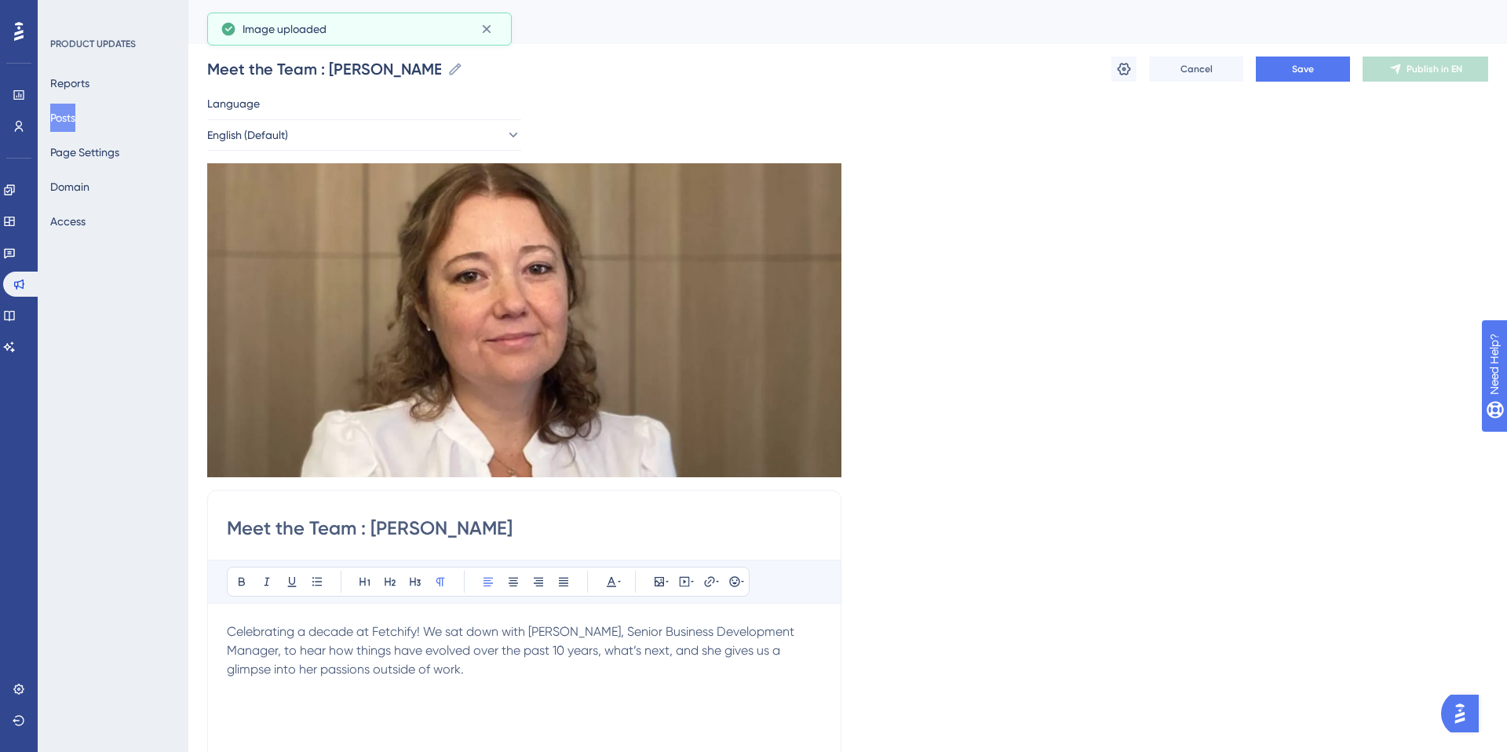
click at [1432, 420] on div "Language English (Default) Insert an Image Delete Meet the Team : [PERSON_NAME]…" at bounding box center [847, 584] width 1281 height 981
click at [1130, 75] on icon at bounding box center [1124, 69] width 16 height 16
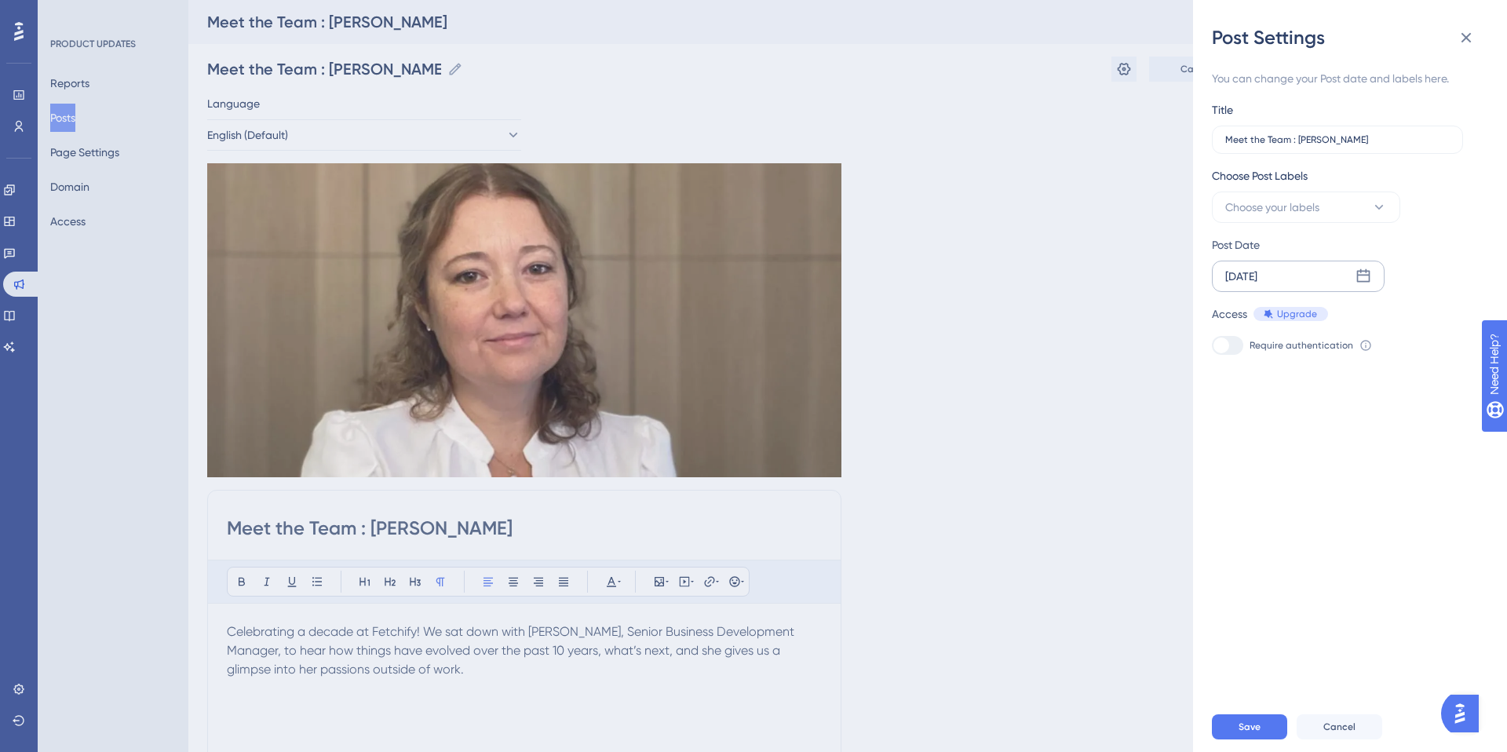
click at [1367, 277] on icon at bounding box center [1363, 276] width 16 height 16
click at [1313, 436] on button "08" at bounding box center [1309, 434] width 27 height 27
click at [1257, 720] on span "Save" at bounding box center [1249, 726] width 22 height 13
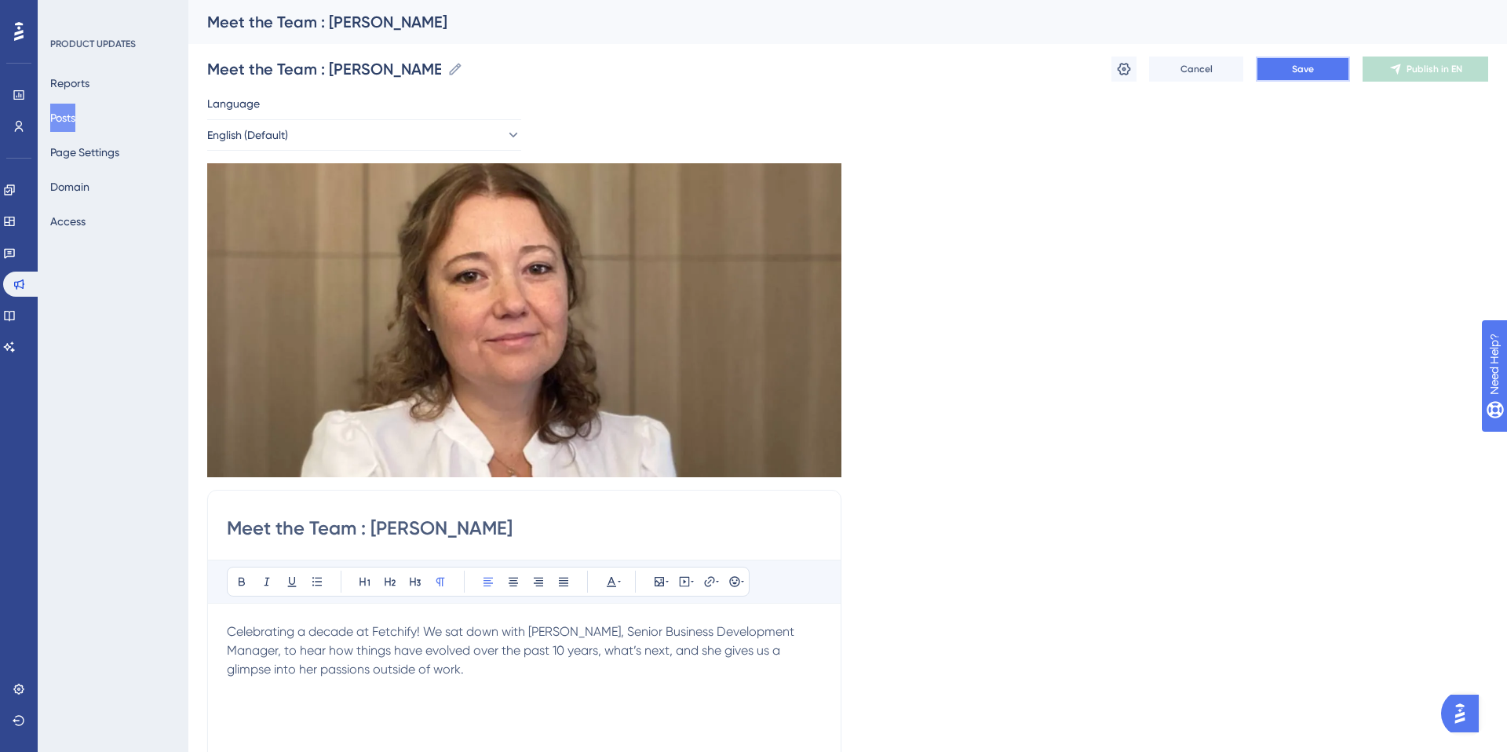
click at [1304, 75] on button "Save" at bounding box center [1303, 69] width 94 height 25
click at [1125, 70] on icon at bounding box center [1124, 69] width 16 height 16
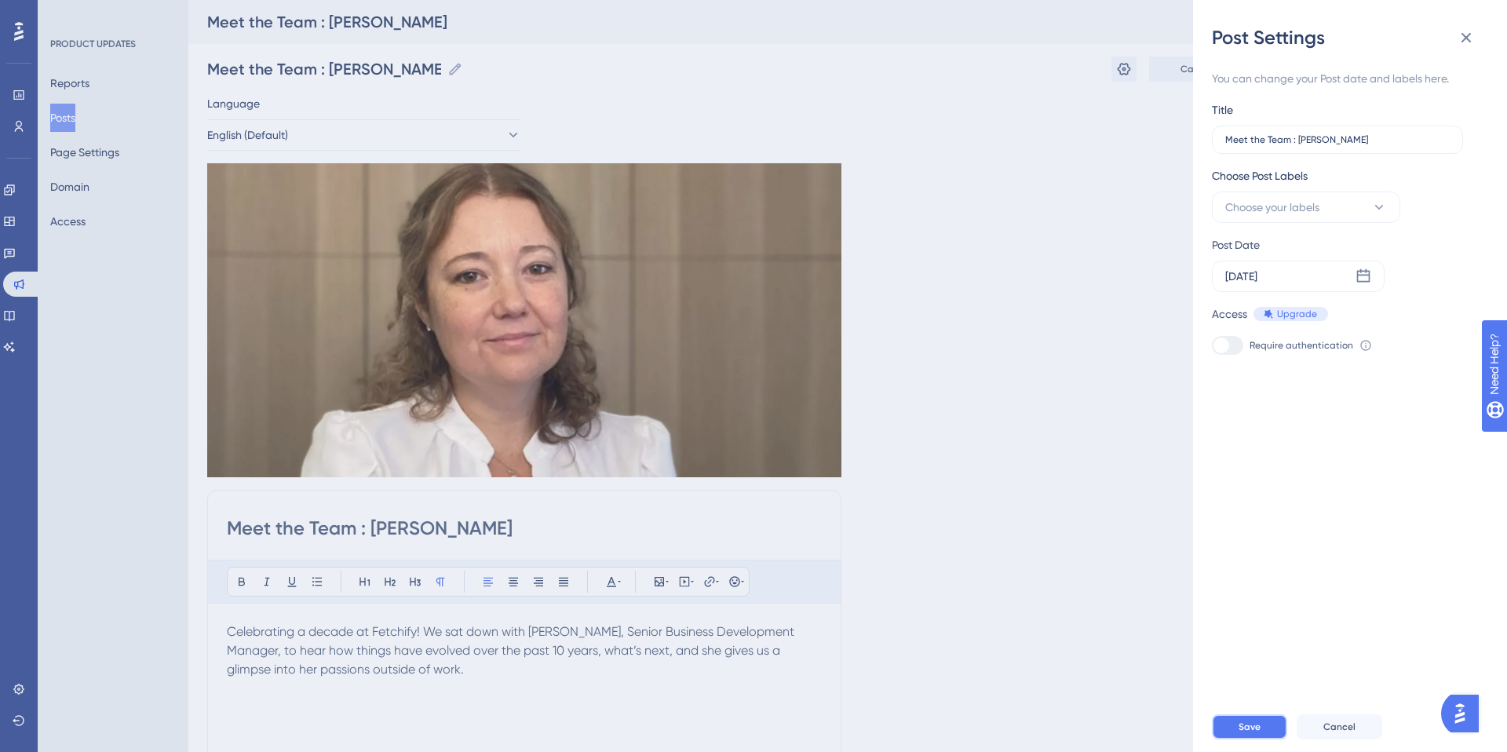
click at [1246, 723] on span "Save" at bounding box center [1249, 726] width 22 height 13
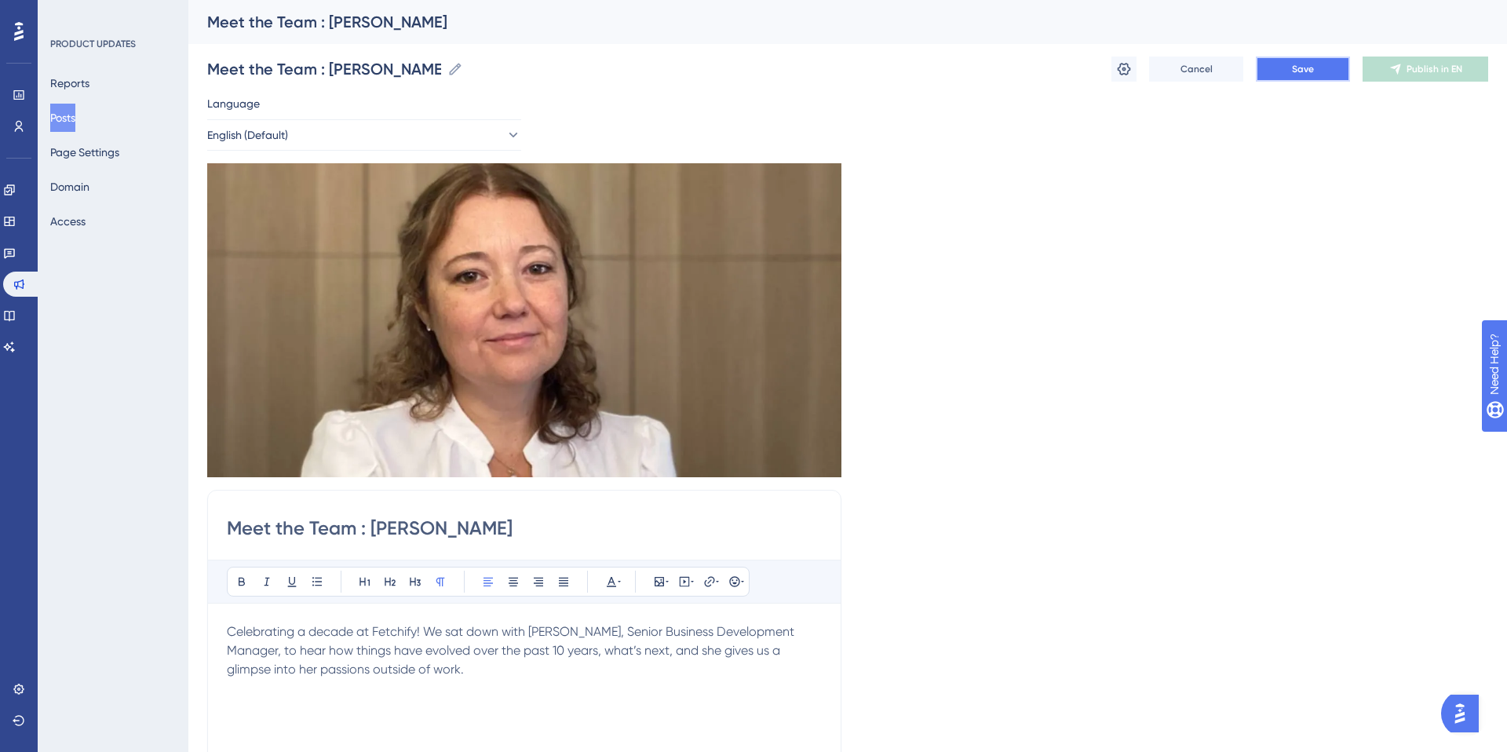
click at [1308, 76] on button "Save" at bounding box center [1303, 69] width 94 height 25
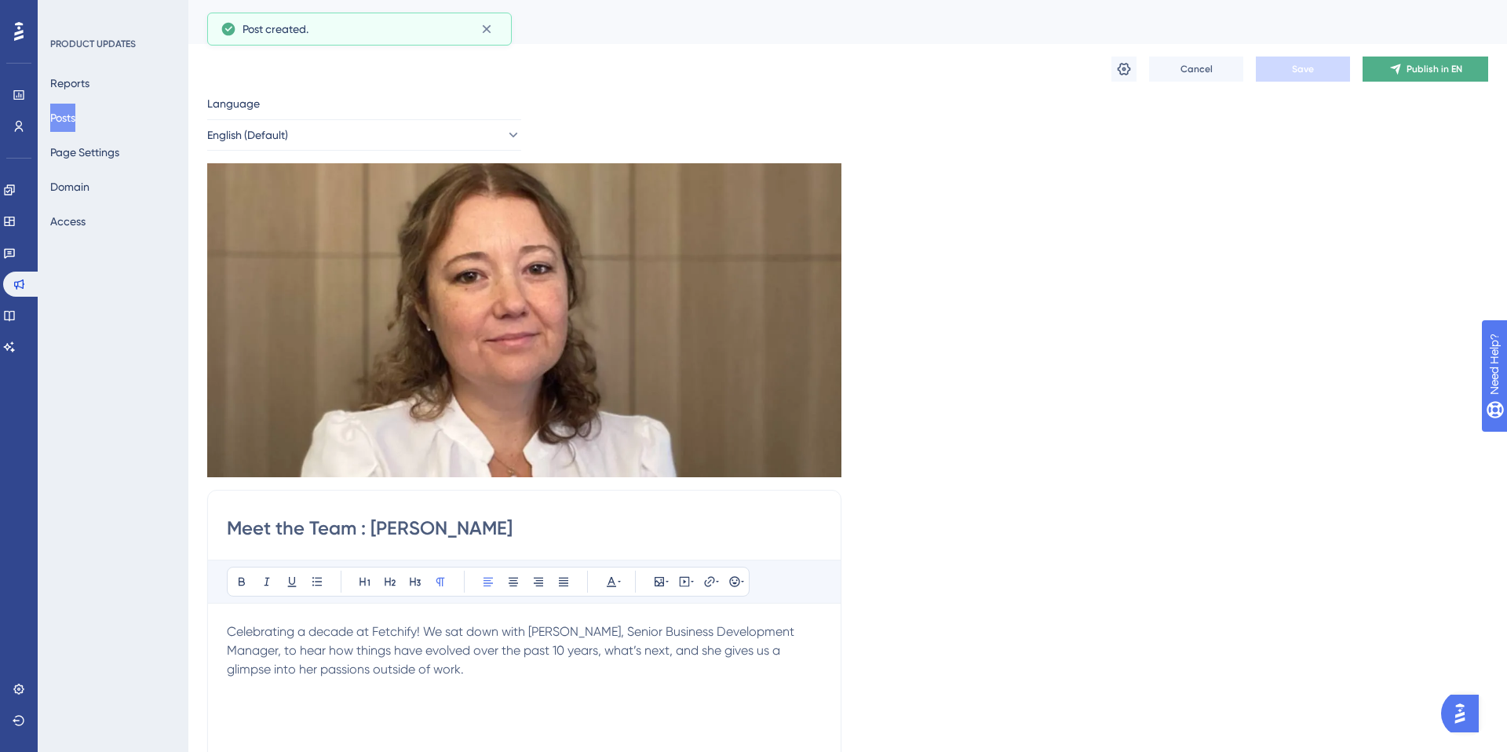
click at [1409, 67] on span "Publish in EN" at bounding box center [1434, 69] width 56 height 13
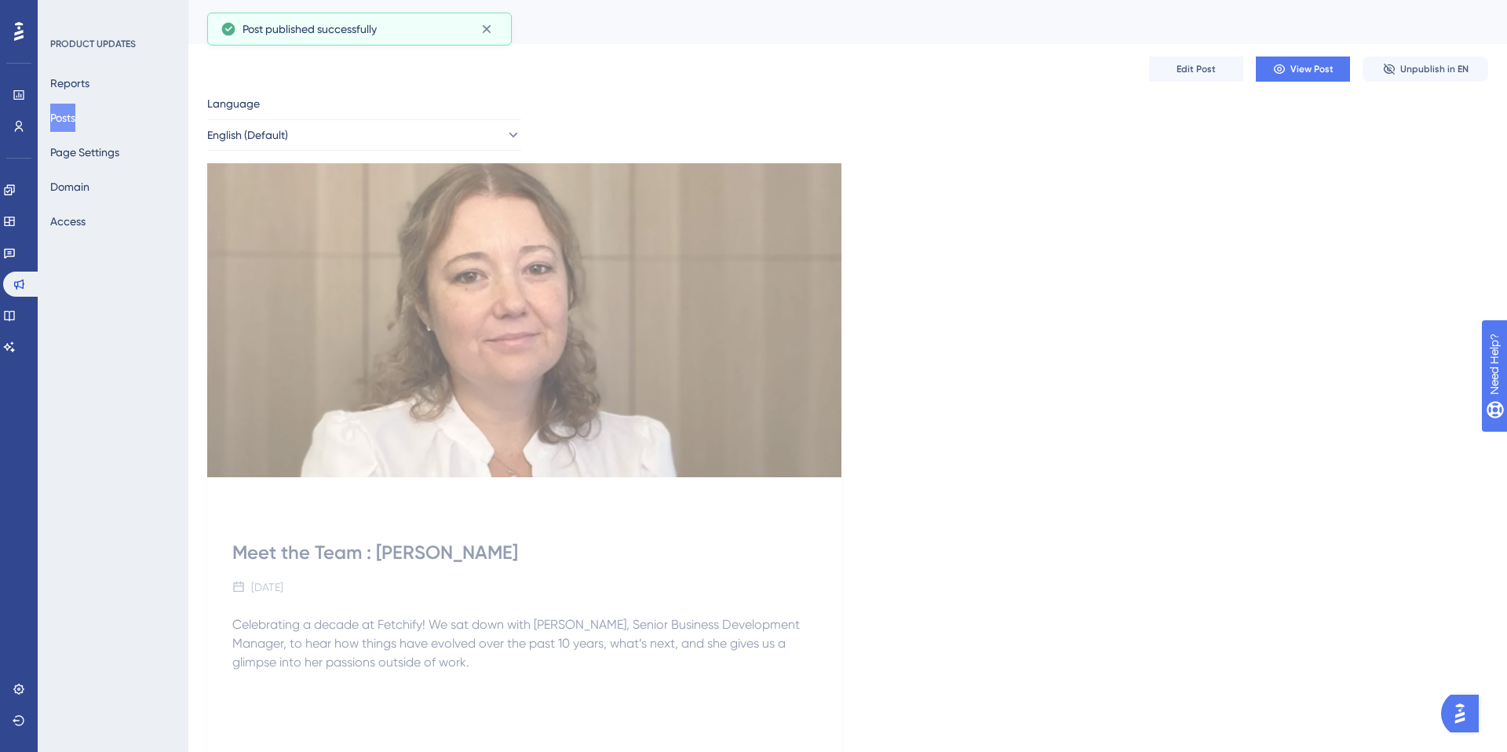
click at [64, 117] on button "Posts" at bounding box center [62, 118] width 25 height 28
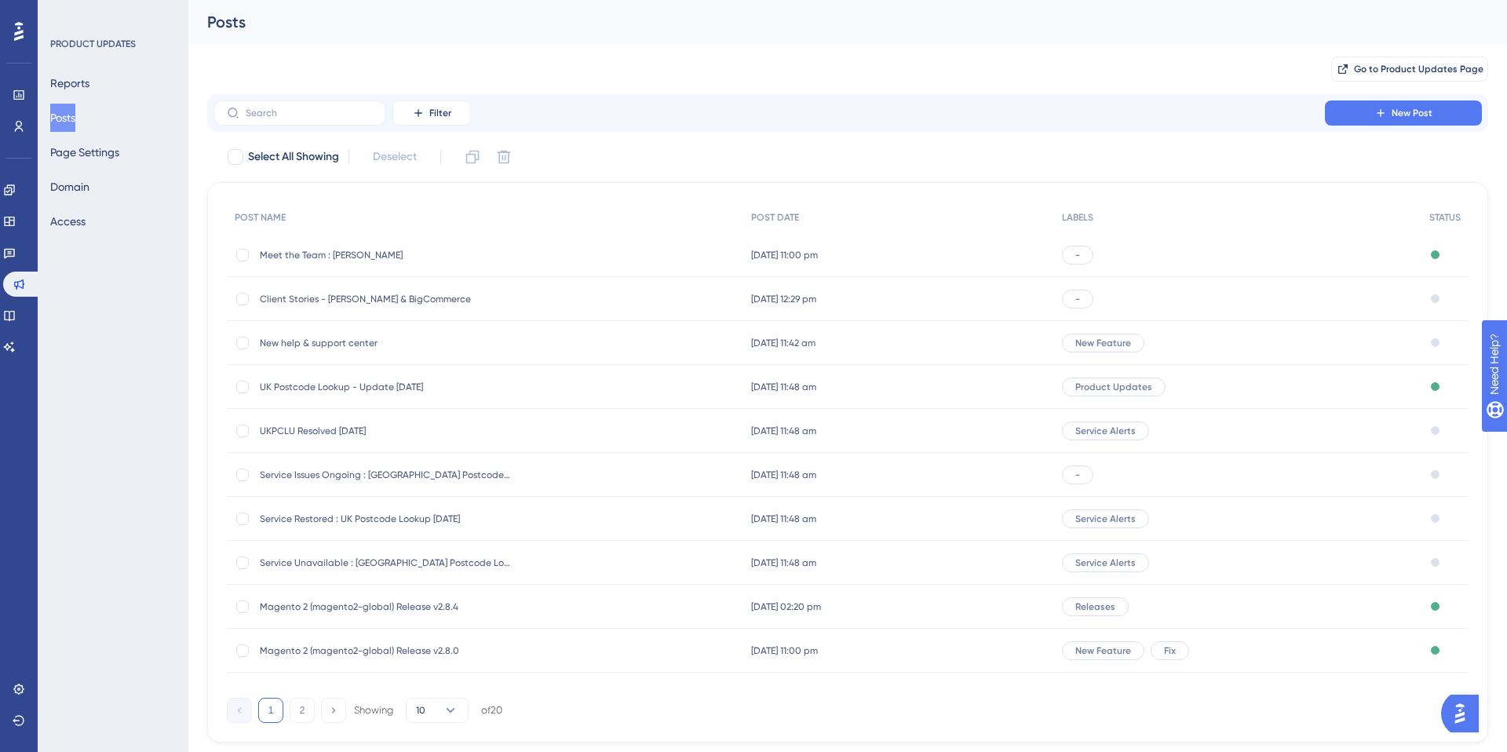
click at [1331, 338] on div "New Feature" at bounding box center [1237, 343] width 367 height 44
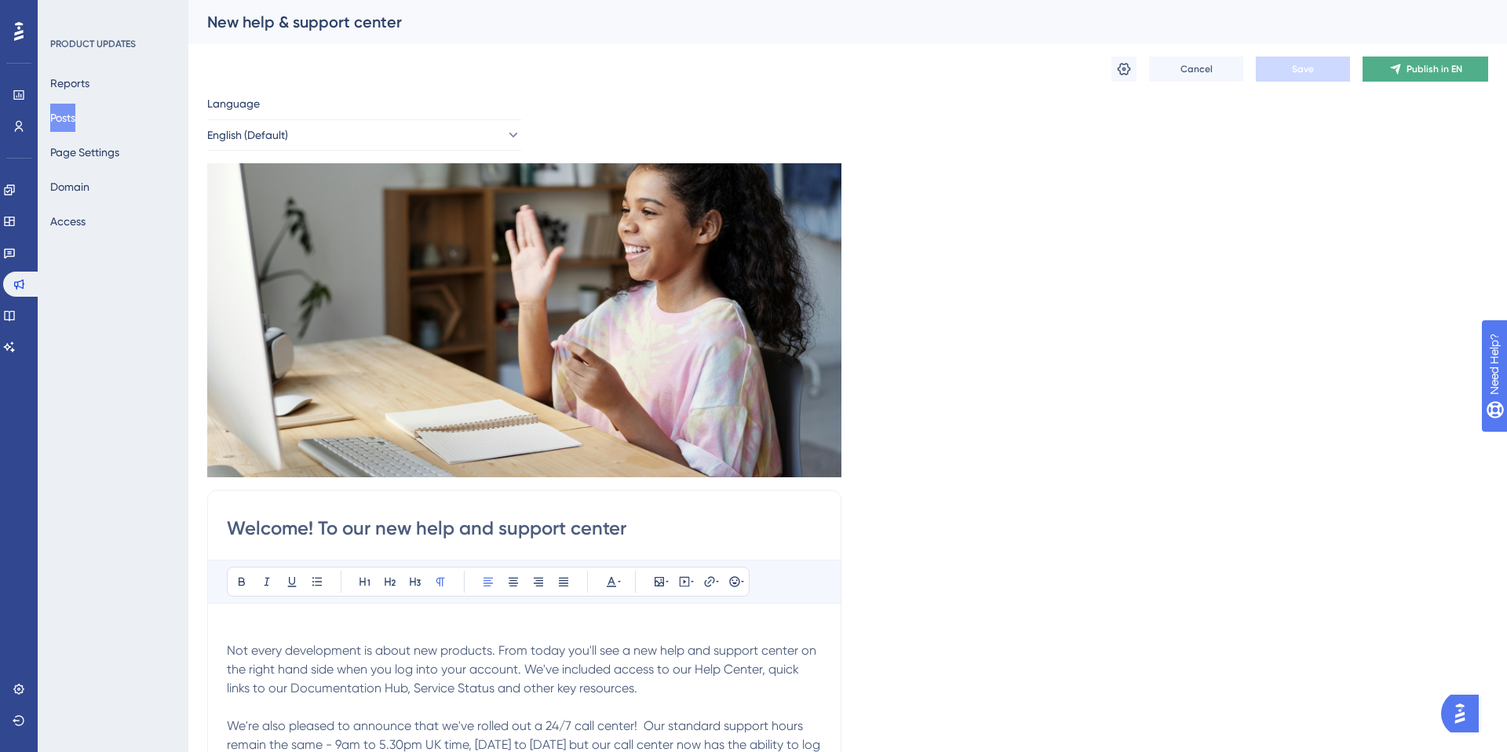
click at [1443, 66] on span "Publish in EN" at bounding box center [1434, 69] width 56 height 13
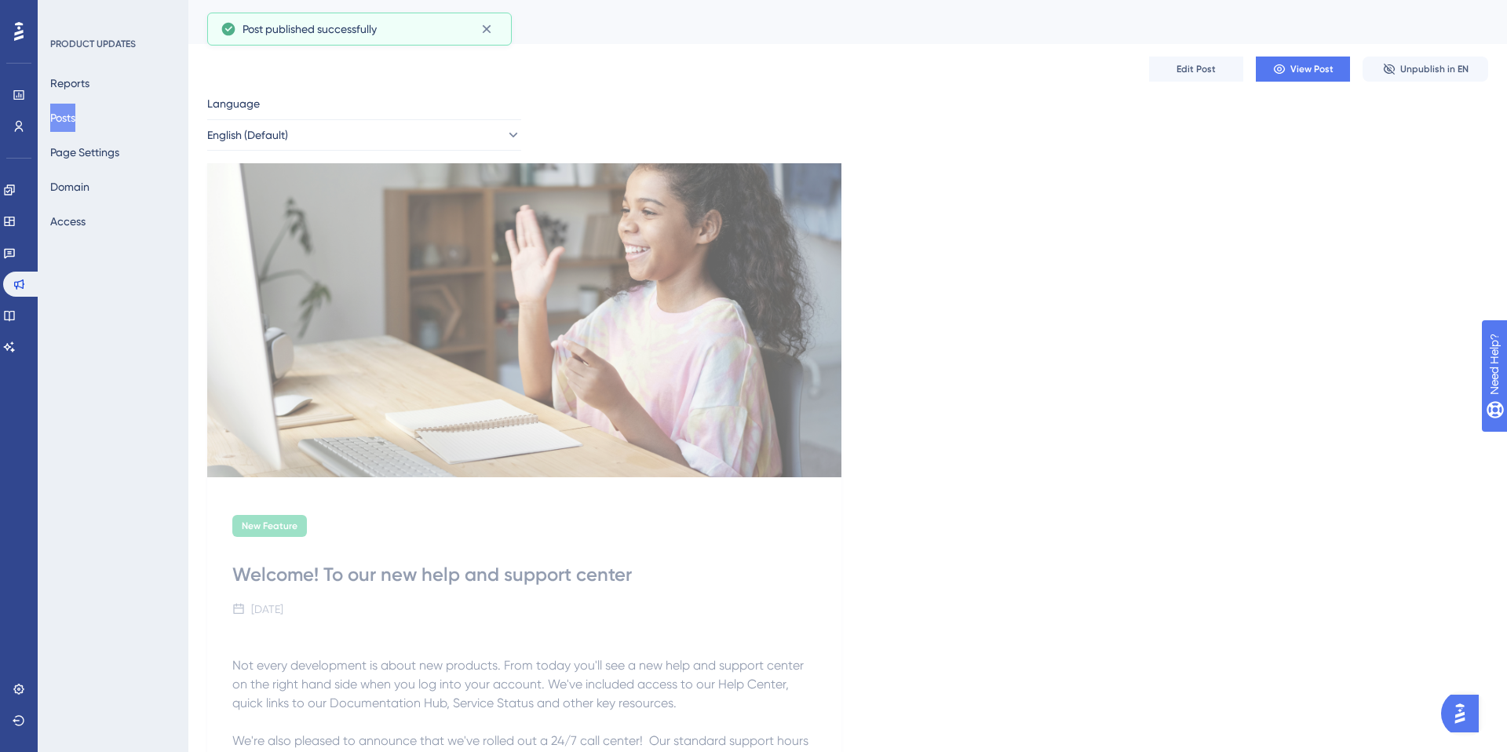
click at [72, 118] on button "Posts" at bounding box center [62, 118] width 25 height 28
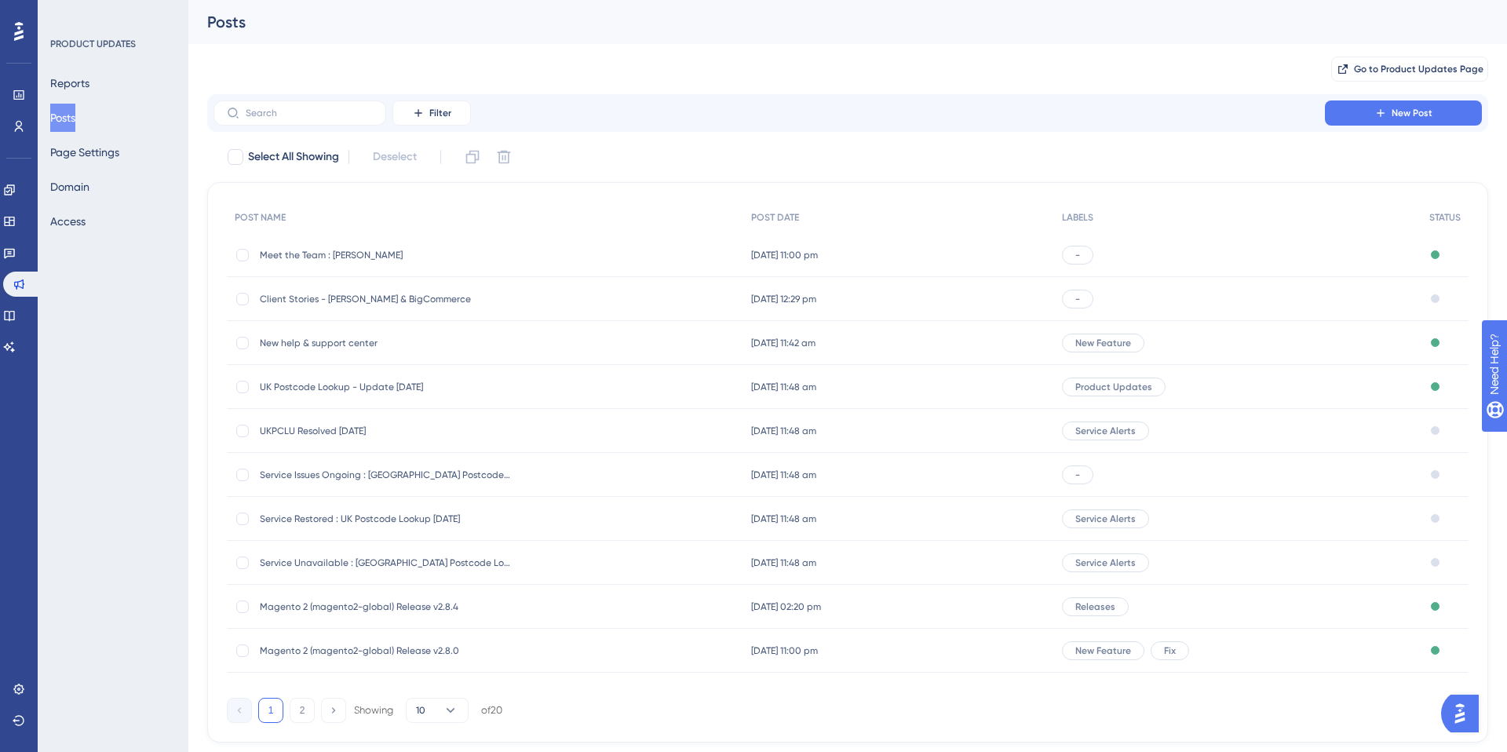
click at [1179, 303] on div "-" at bounding box center [1237, 299] width 367 height 44
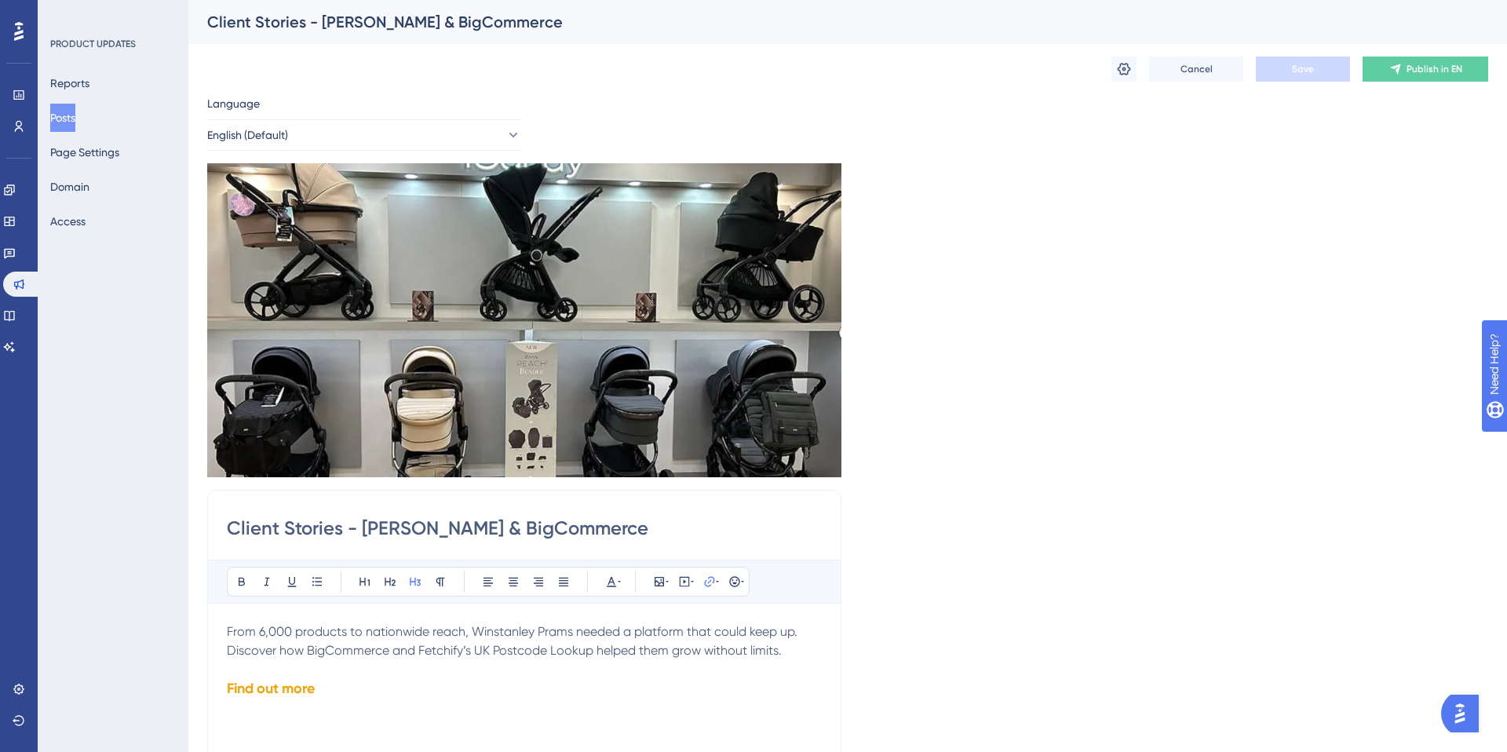
click at [1109, 74] on div "Cancel Save Publish in EN" at bounding box center [847, 69] width 1281 height 50
click at [1129, 69] on icon at bounding box center [1124, 69] width 13 height 13
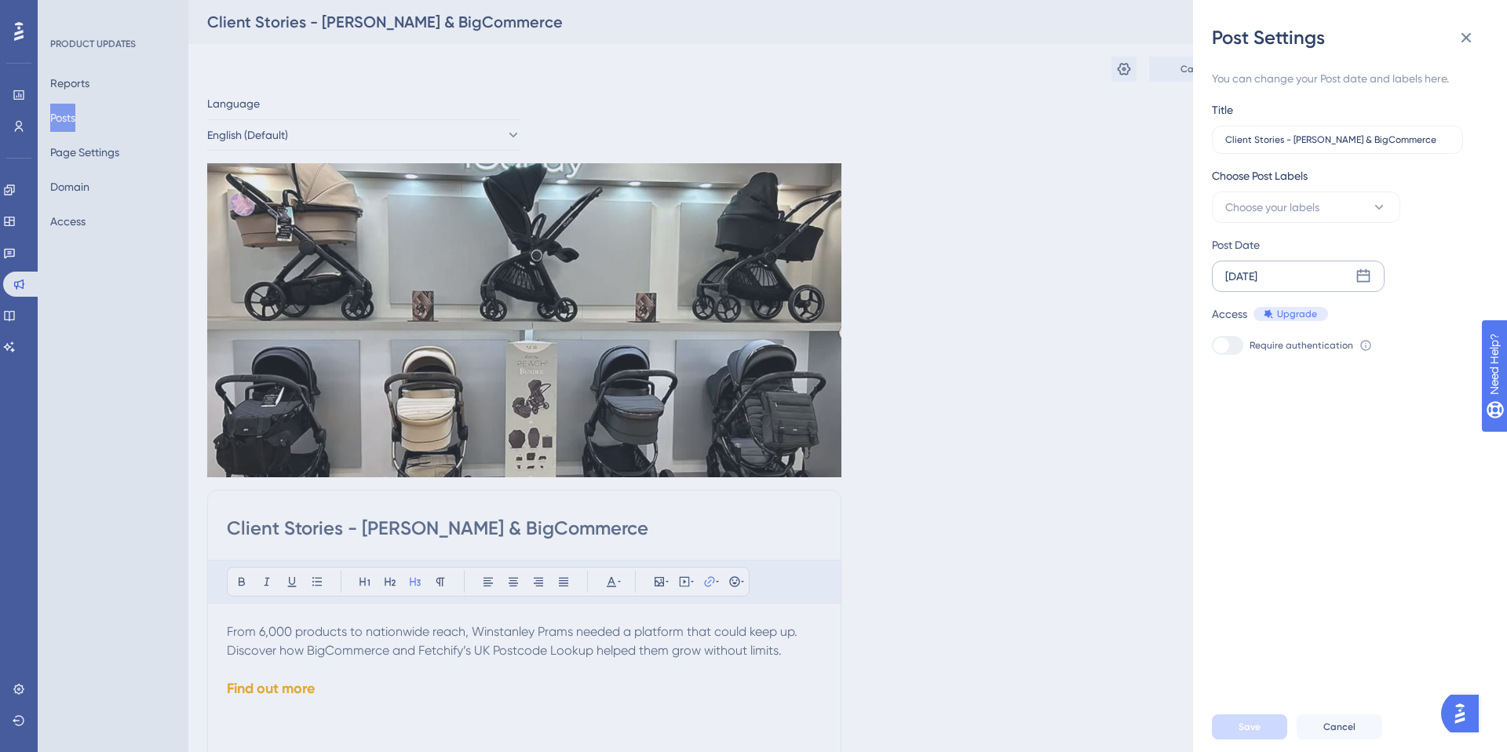
click at [1368, 274] on icon at bounding box center [1363, 276] width 16 height 16
click at [1312, 469] on button "15" at bounding box center [1309, 467] width 27 height 27
click at [1242, 719] on button "Save" at bounding box center [1249, 726] width 75 height 25
click at [1129, 257] on div "Post Settings You can change your Post date and labels here. Title Client Stori…" at bounding box center [753, 376] width 1507 height 752
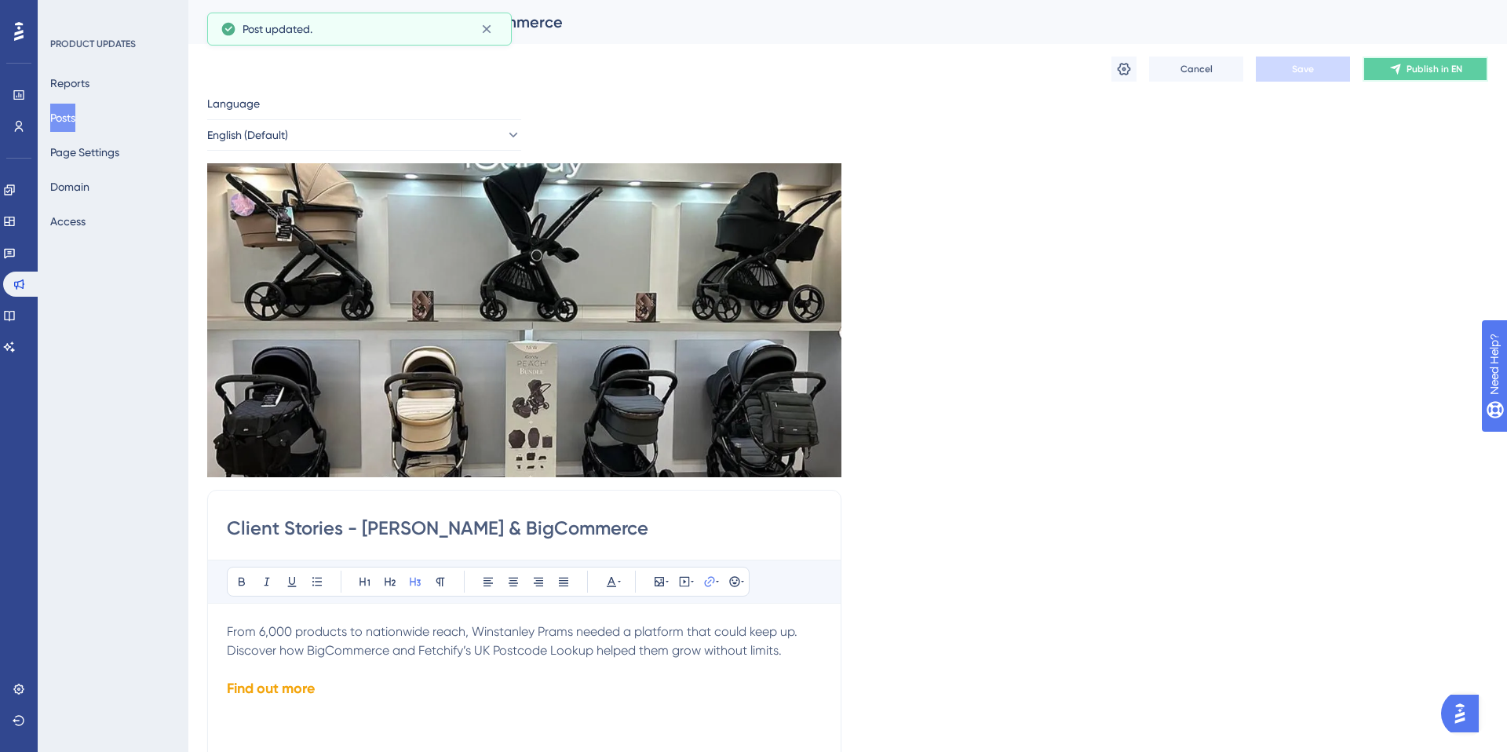
click at [1432, 67] on span "Publish in EN" at bounding box center [1434, 69] width 56 height 13
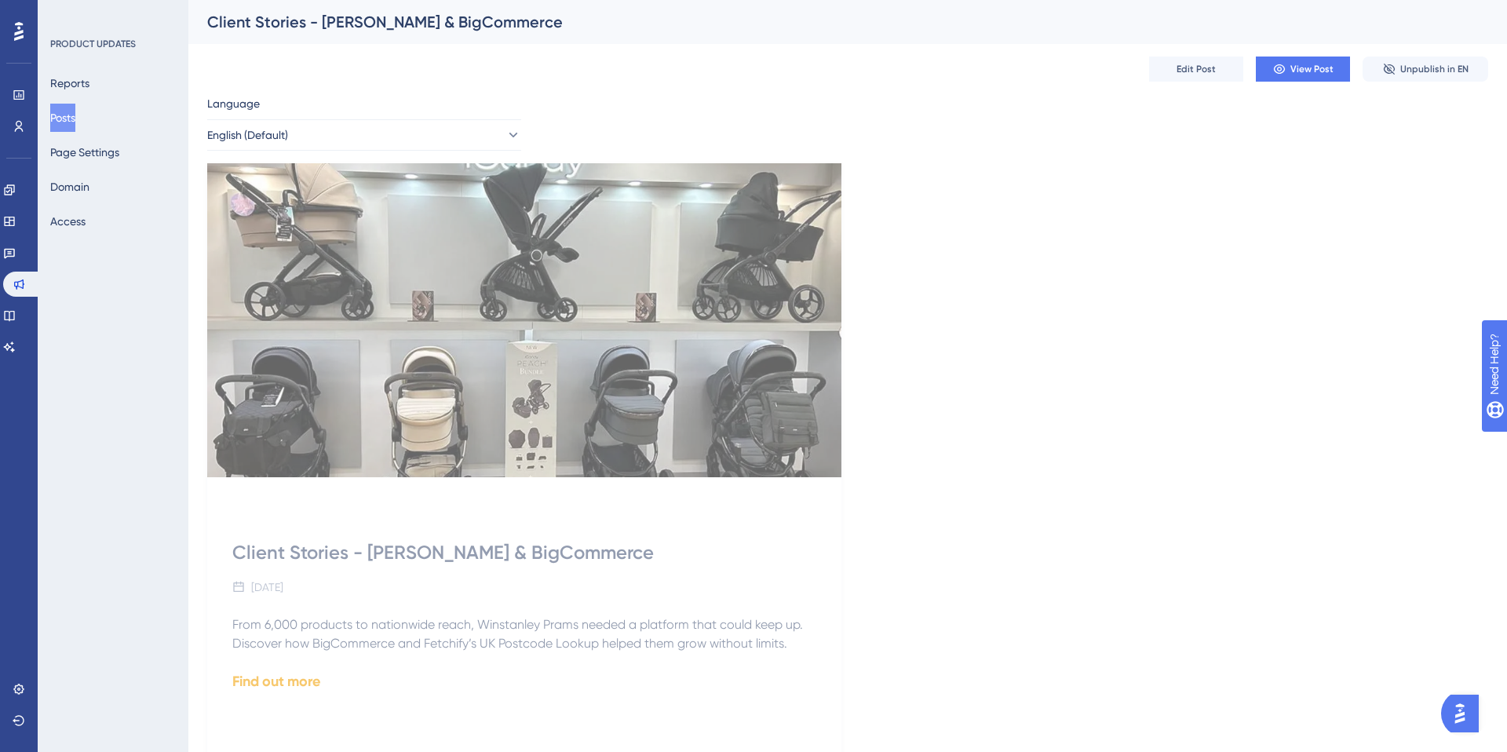
click at [71, 119] on button "Posts" at bounding box center [62, 118] width 25 height 28
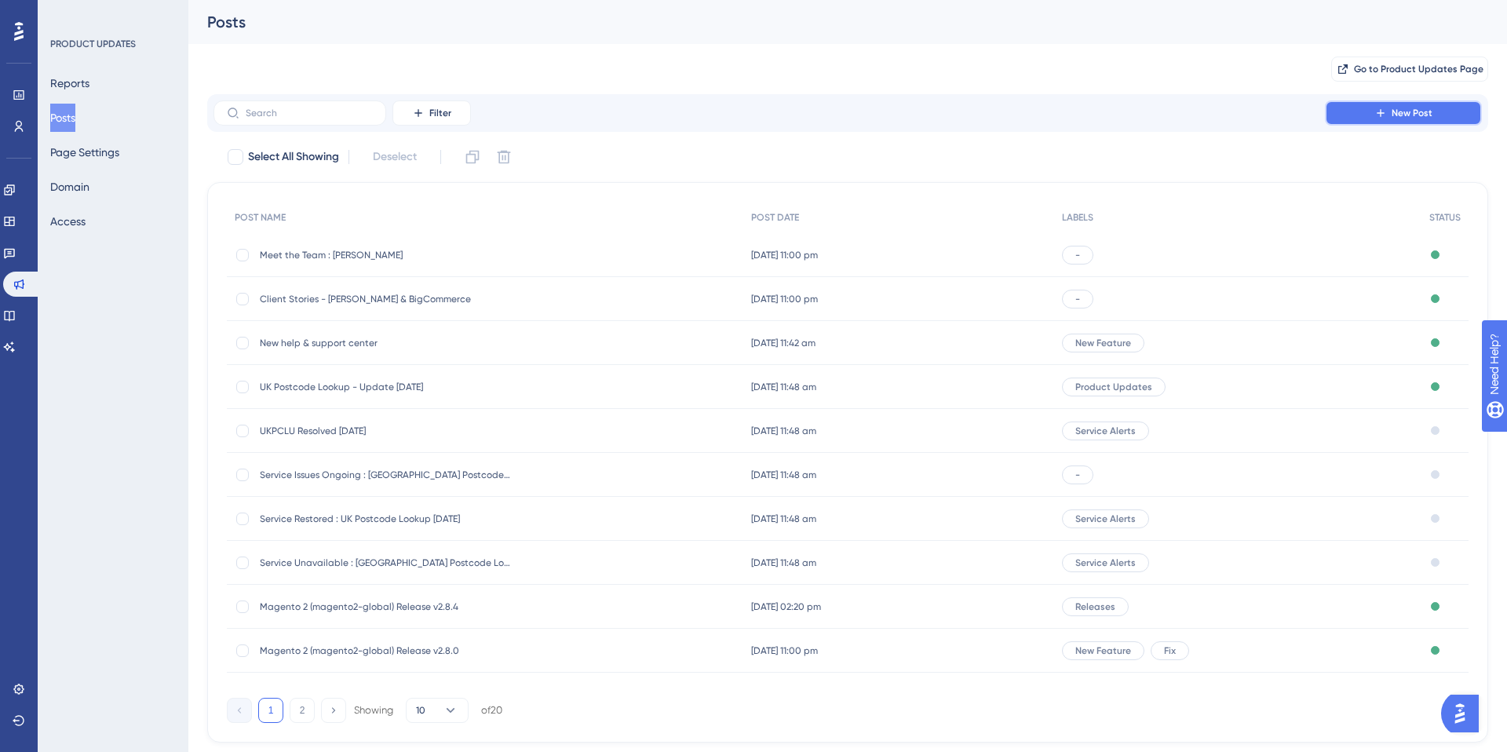
click at [1356, 110] on button "New Post" at bounding box center [1403, 112] width 157 height 25
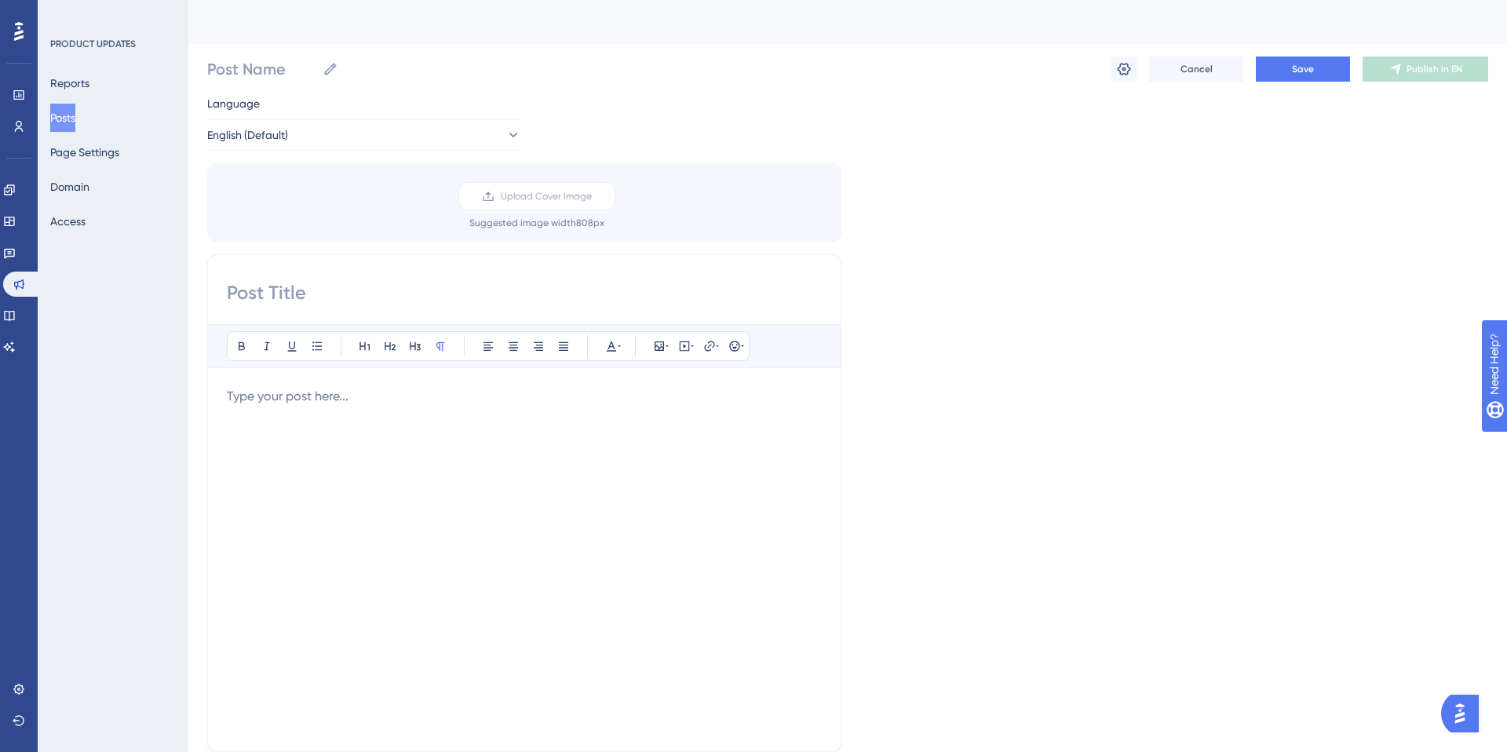
click at [235, 446] on div at bounding box center [524, 559] width 595 height 345
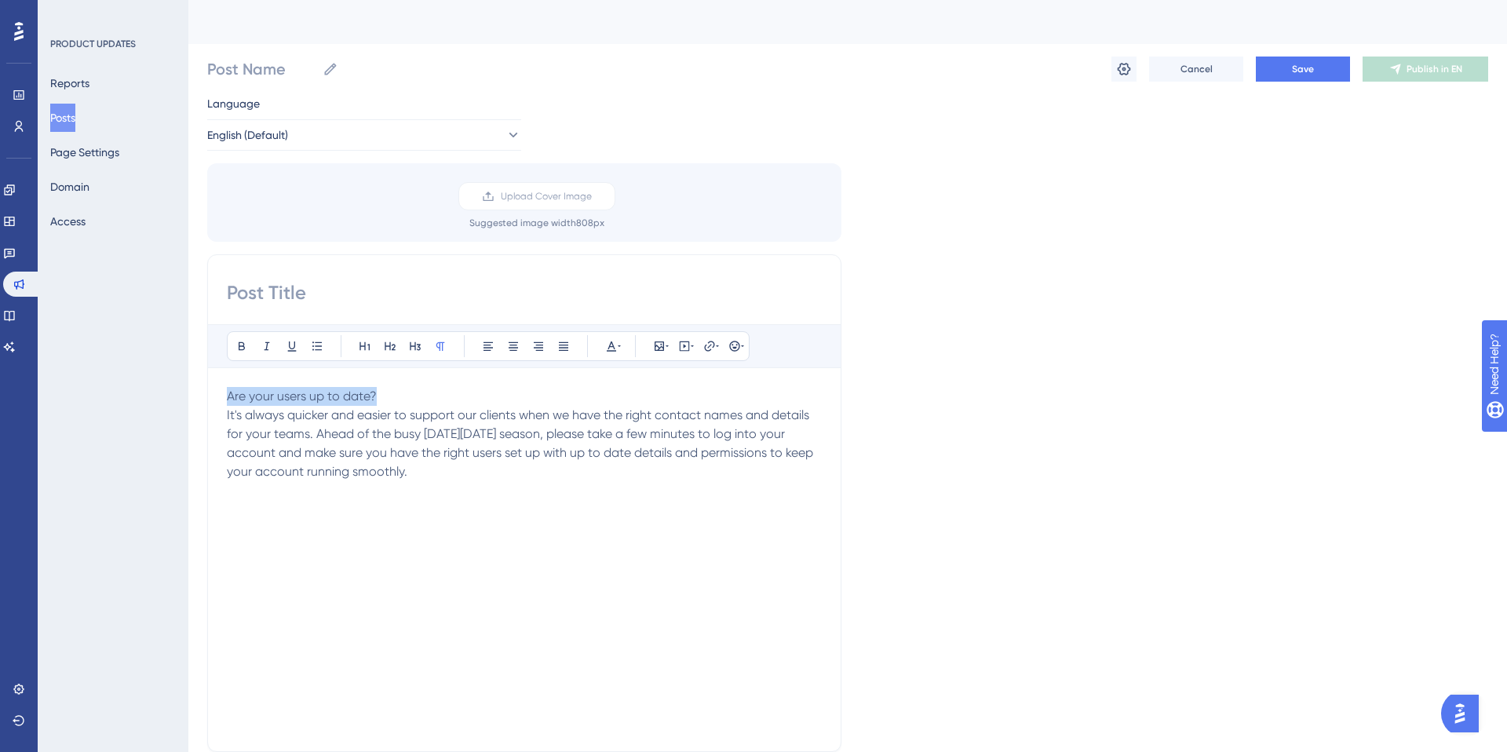
drag, startPoint x: 386, startPoint y: 396, endPoint x: 113, endPoint y: 395, distance: 273.1
click at [188, 395] on div "Performance Users Engagement Widgets Feedback Product Updates Knowledge Base AI…" at bounding box center [847, 581] width 1319 height 1162
click at [246, 291] on input at bounding box center [524, 292] width 595 height 25
paste input "Are your users up to date?"
type input "Are your users up to date?"
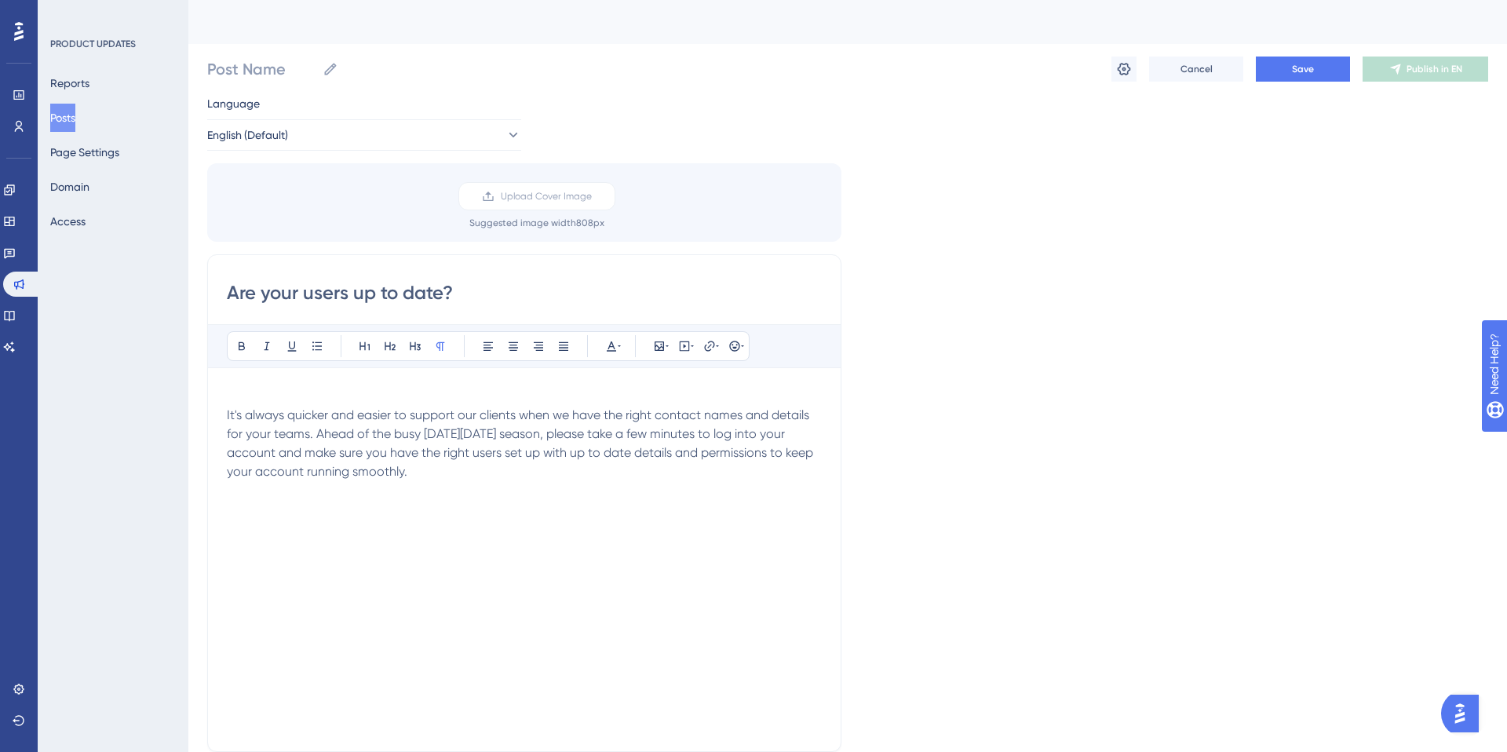
click at [232, 393] on p at bounding box center [524, 396] width 595 height 19
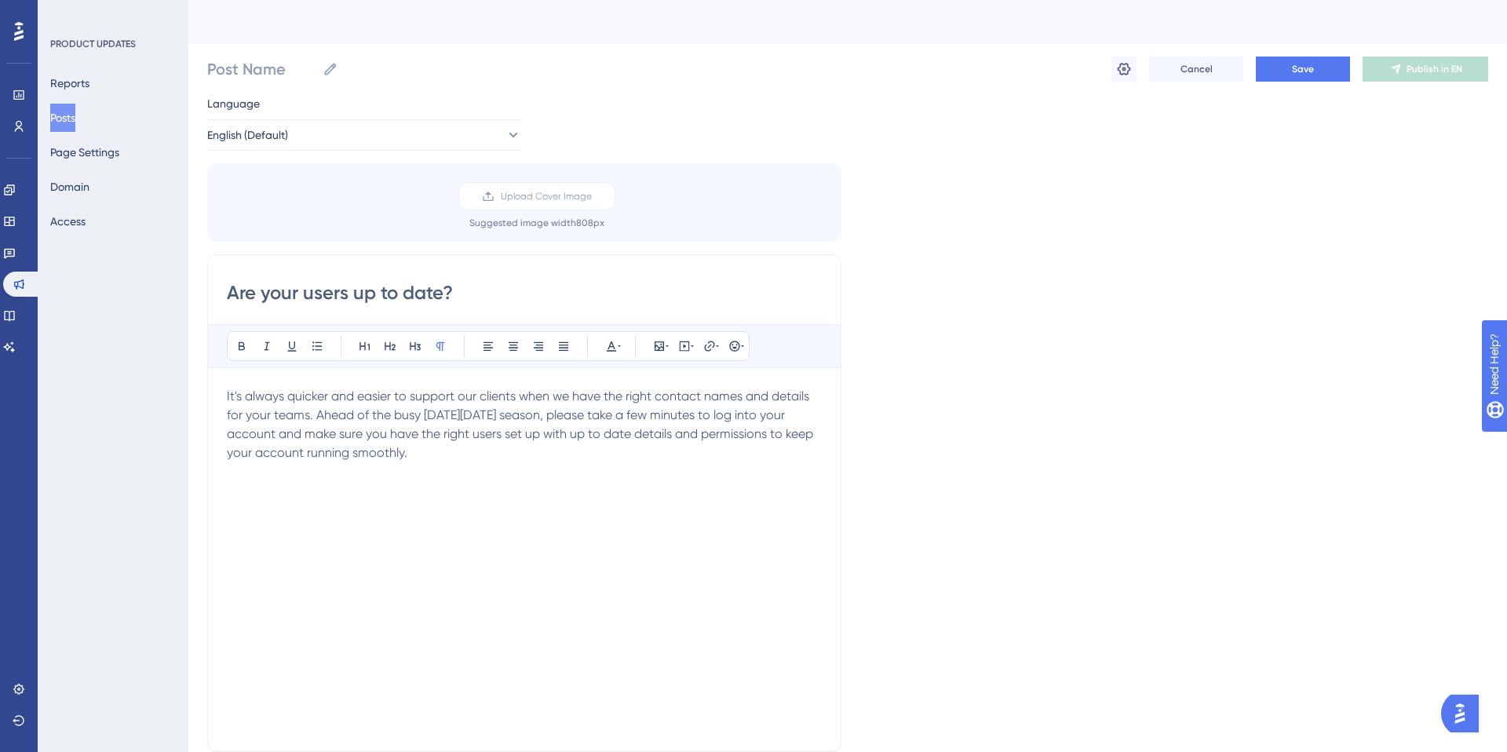
click at [446, 461] on p "It's always quicker and easier to support our clients when we have the right co…" at bounding box center [524, 424] width 595 height 75
click at [271, 73] on input "Post Name" at bounding box center [261, 69] width 109 height 22
paste input "Are your users up to date?"
type input "Are your users up to date?"
click at [409, 510] on div "It's always quicker and easier to support our clients when we have the right co…" at bounding box center [524, 559] width 595 height 345
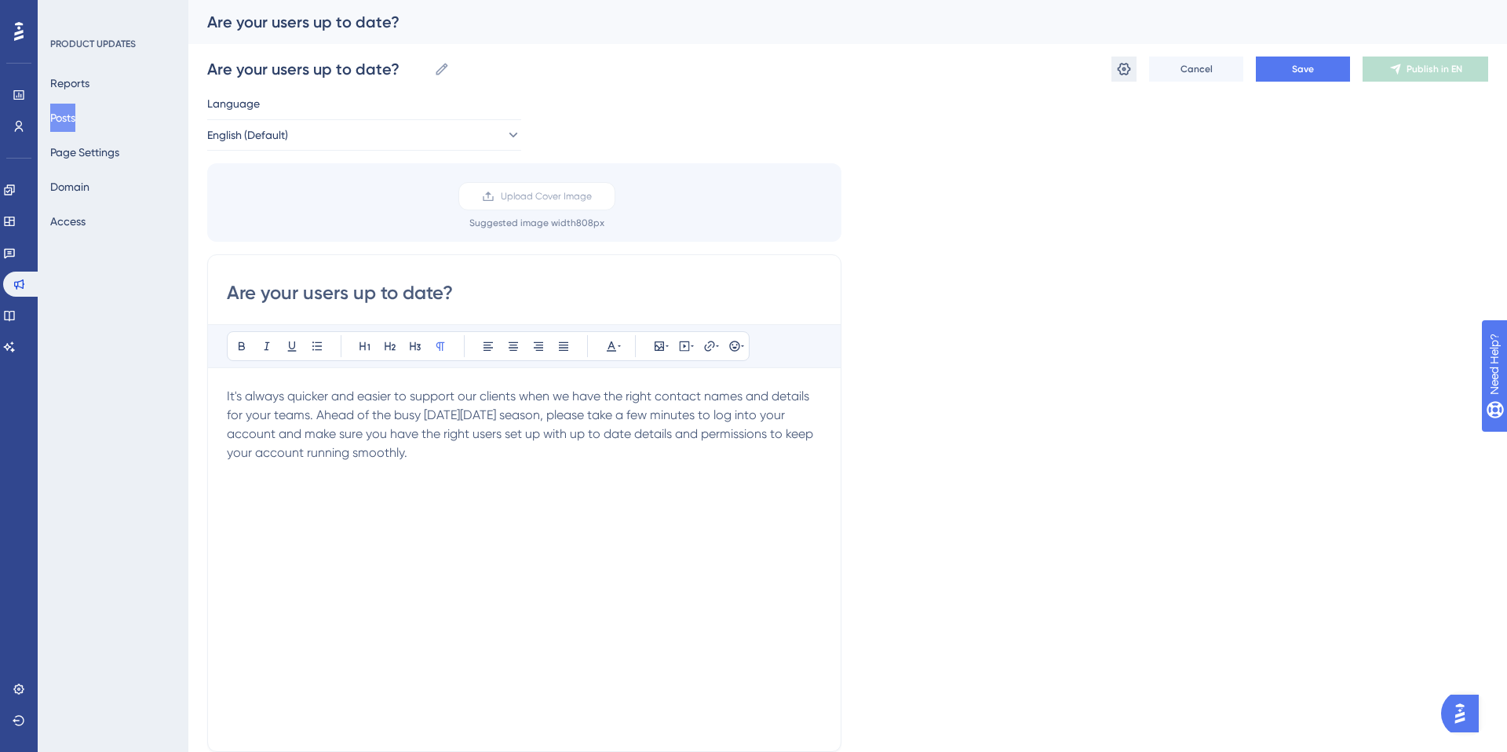
click at [1125, 67] on icon at bounding box center [1124, 69] width 13 height 13
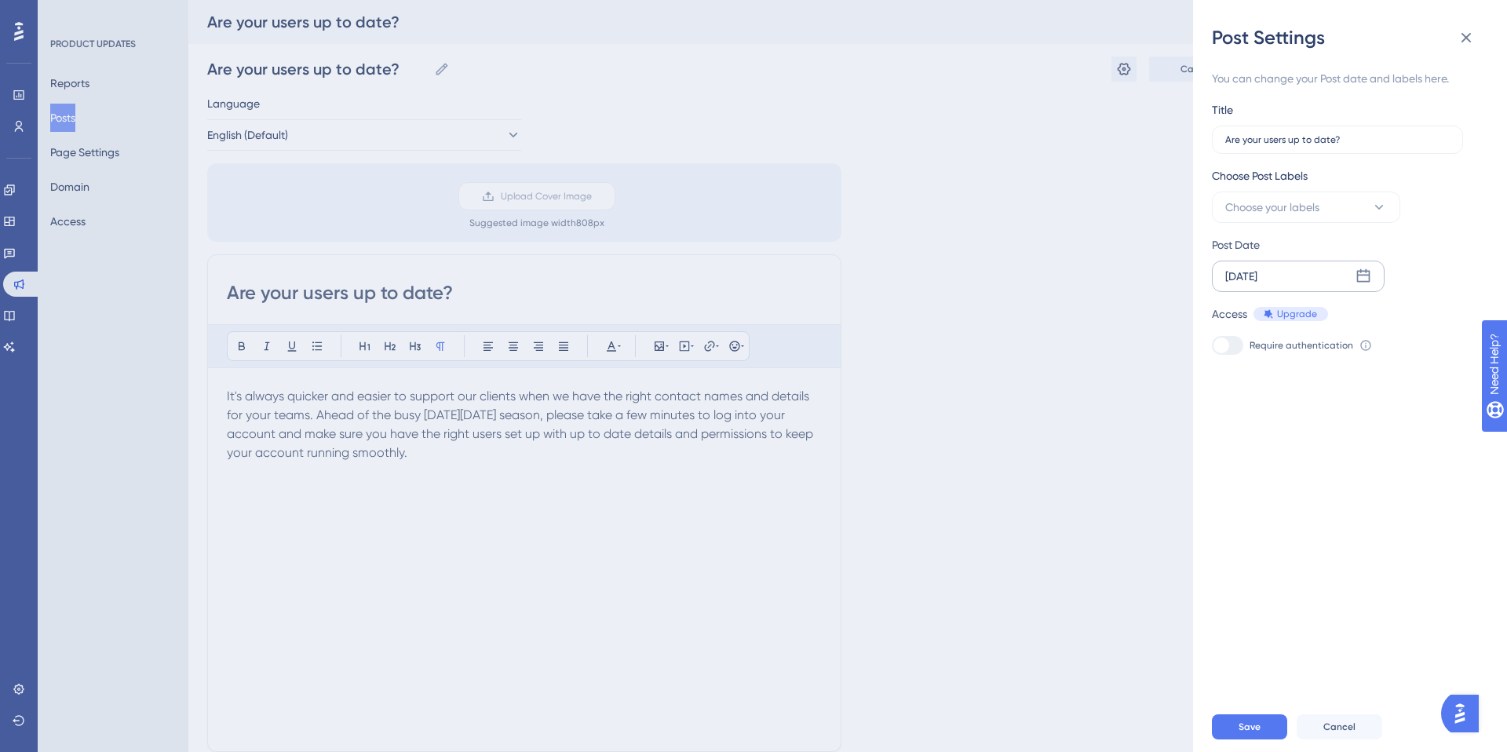
click at [1364, 272] on icon at bounding box center [1363, 276] width 16 height 16
click at [1239, 435] on button "06" at bounding box center [1240, 434] width 27 height 27
click at [1254, 727] on span "Save" at bounding box center [1249, 726] width 22 height 13
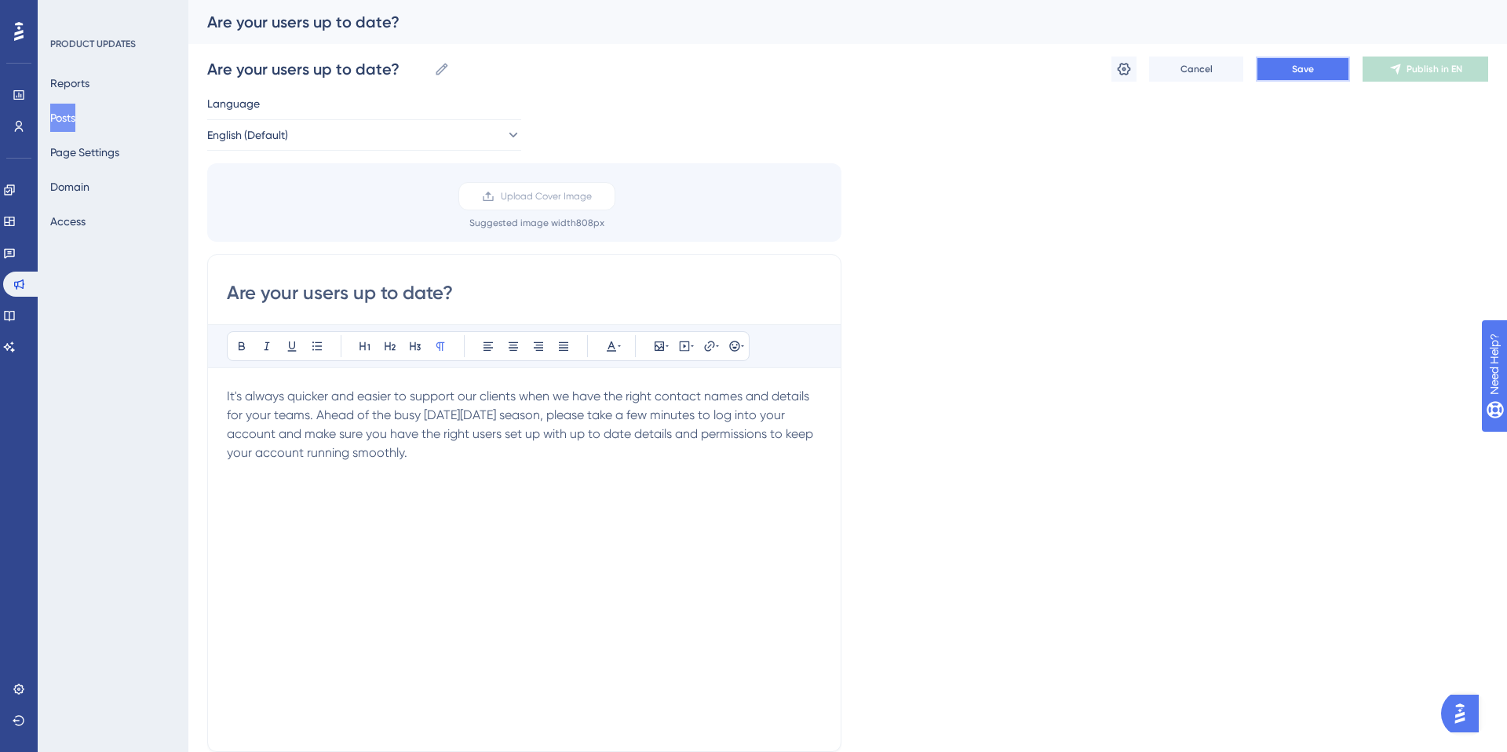
click at [1308, 65] on span "Save" at bounding box center [1303, 69] width 22 height 13
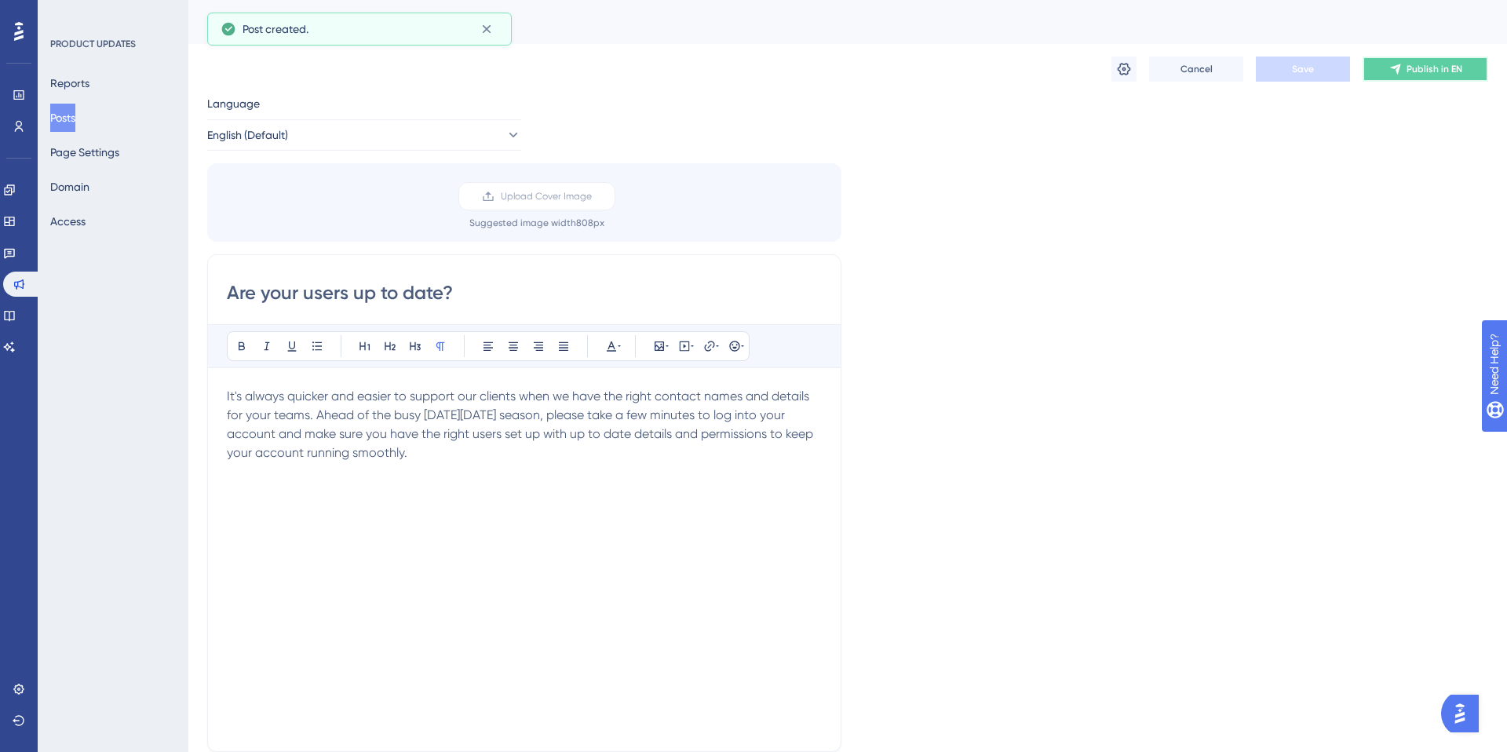
click at [1448, 70] on span "Publish in EN" at bounding box center [1434, 69] width 56 height 13
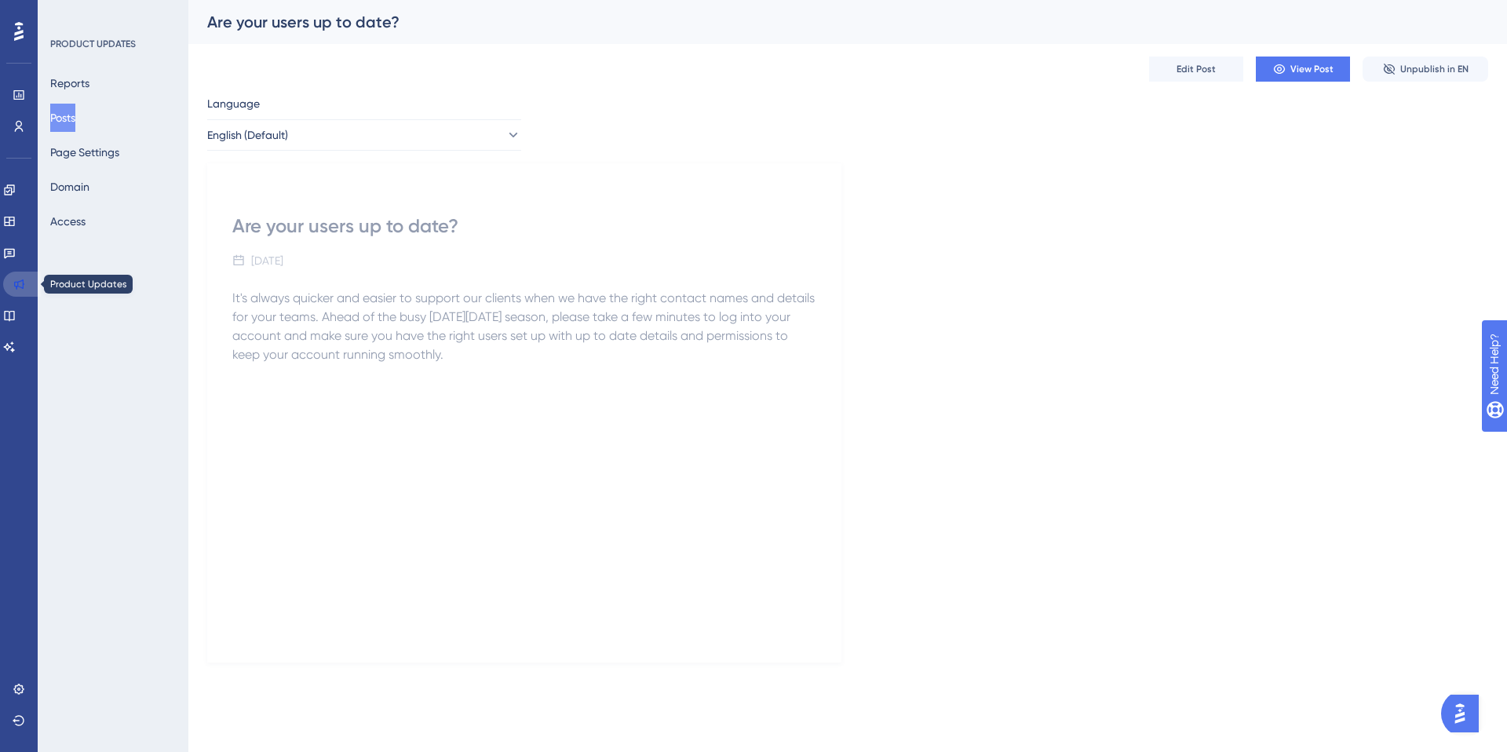
click at [14, 284] on icon at bounding box center [19, 284] width 10 height 10
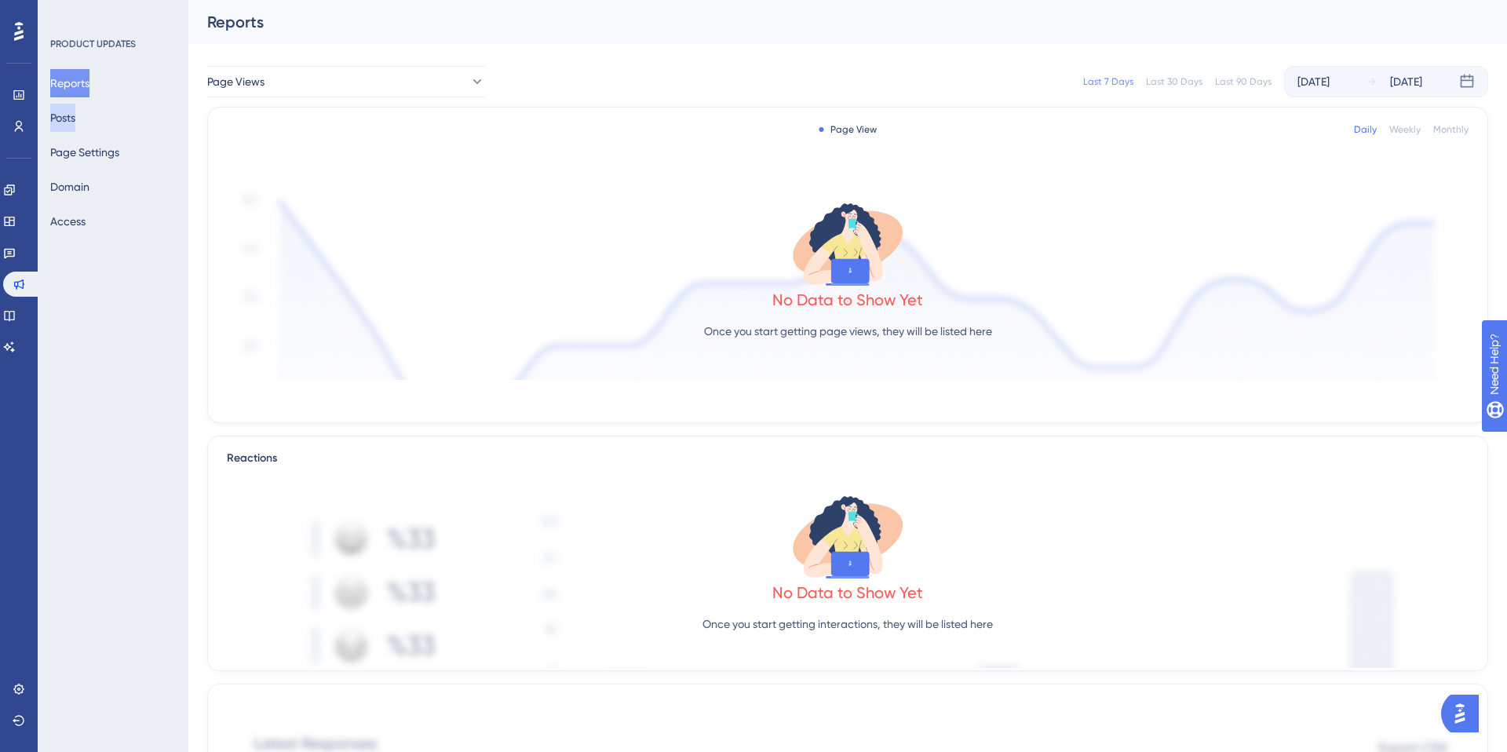
click at [63, 126] on button "Posts" at bounding box center [62, 118] width 25 height 28
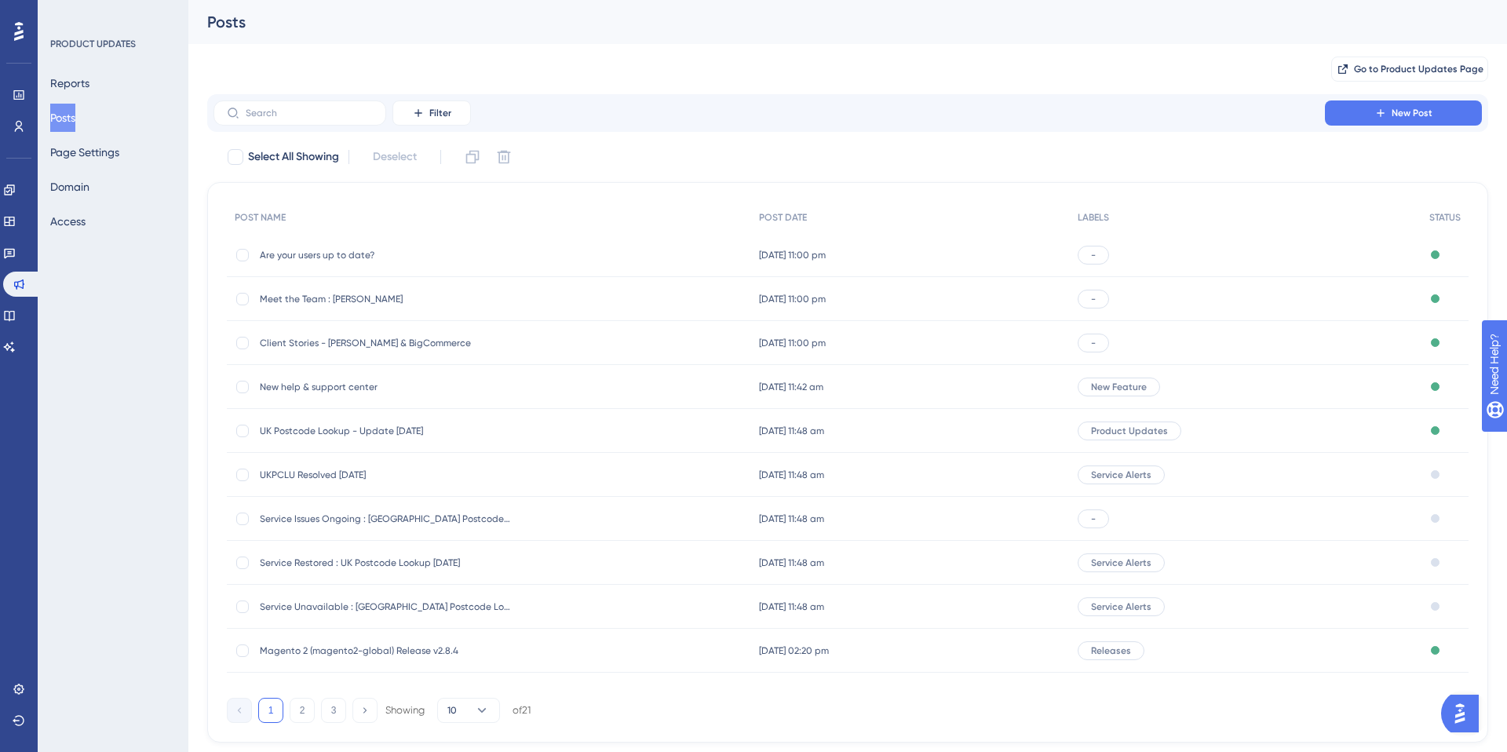
click at [927, 257] on div "[DATE] 11:00 pm [DATE] 11:00 pm" at bounding box center [910, 255] width 318 height 44
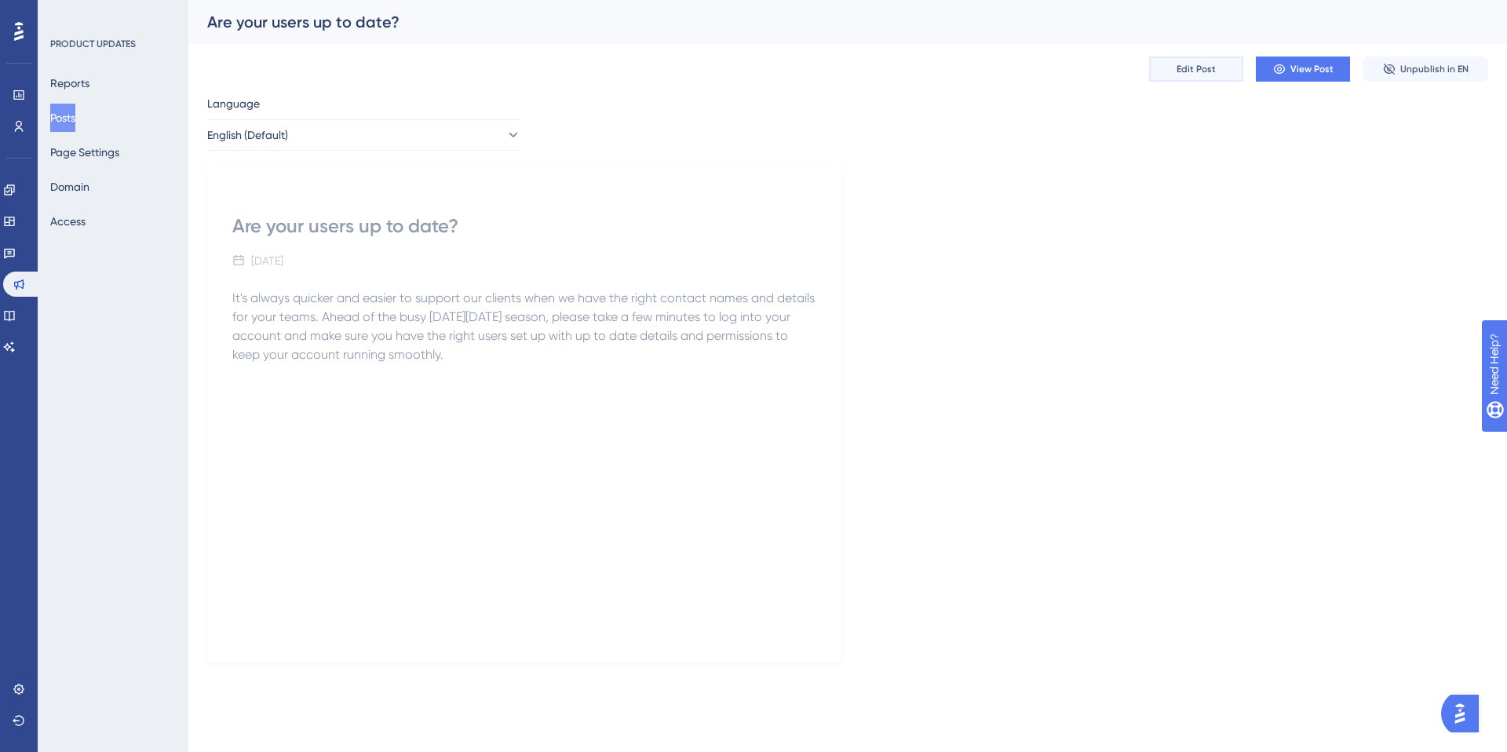
click at [1205, 71] on span "Edit Post" at bounding box center [1195, 69] width 39 height 13
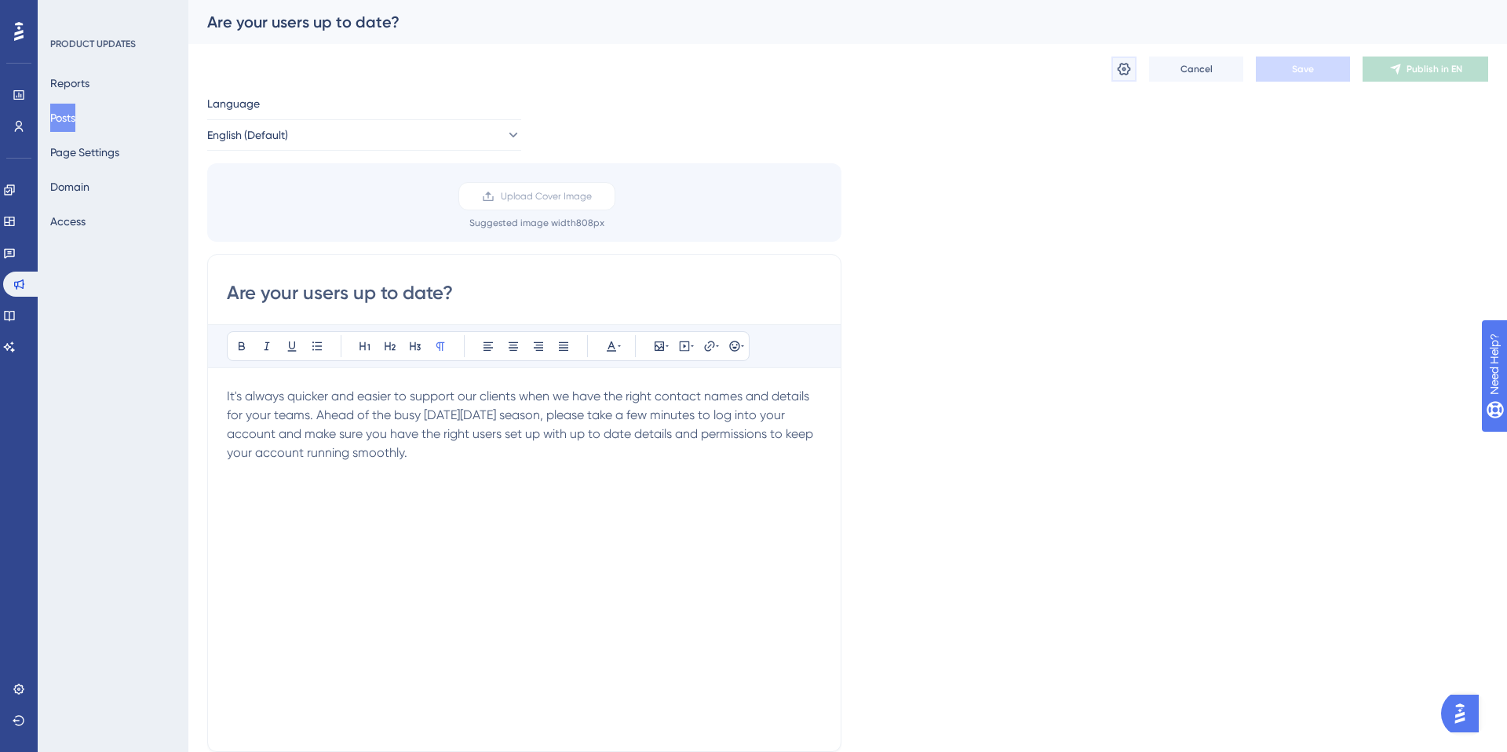
click at [1131, 70] on icon at bounding box center [1124, 69] width 16 height 16
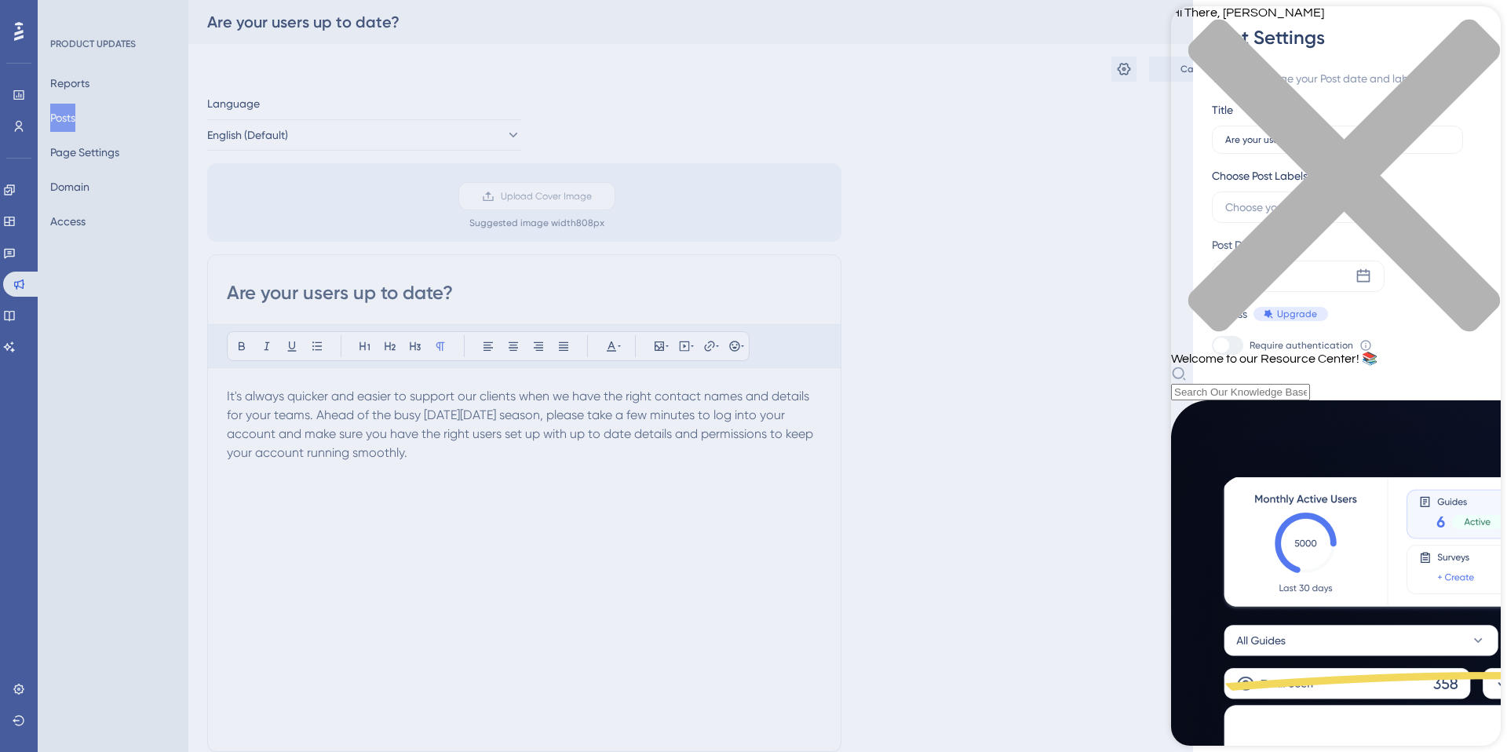
click at [78, 148] on div "Post Settings You can change your Post date and labels here. Title Are your use…" at bounding box center [753, 376] width 1507 height 752
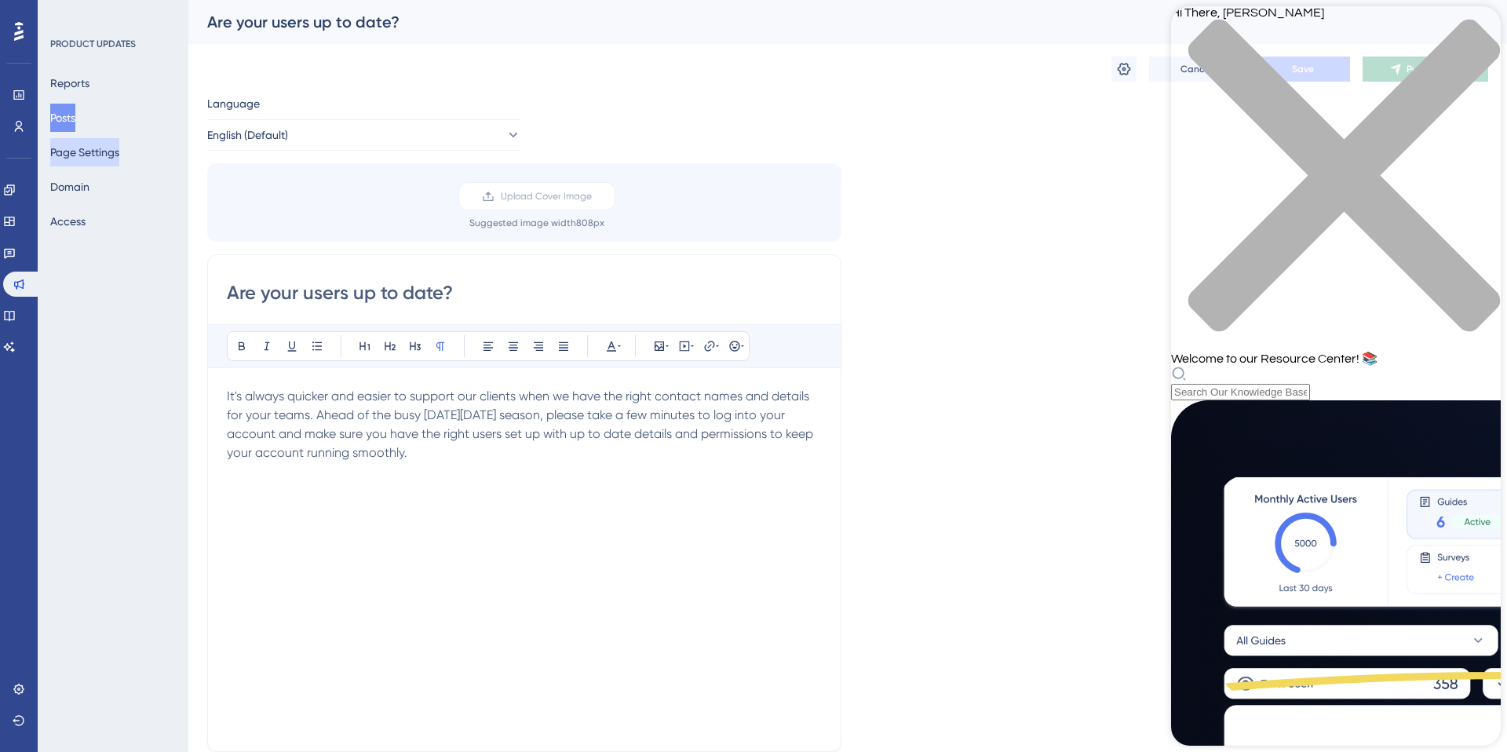
click at [105, 154] on button "Page Settings" at bounding box center [84, 152] width 69 height 28
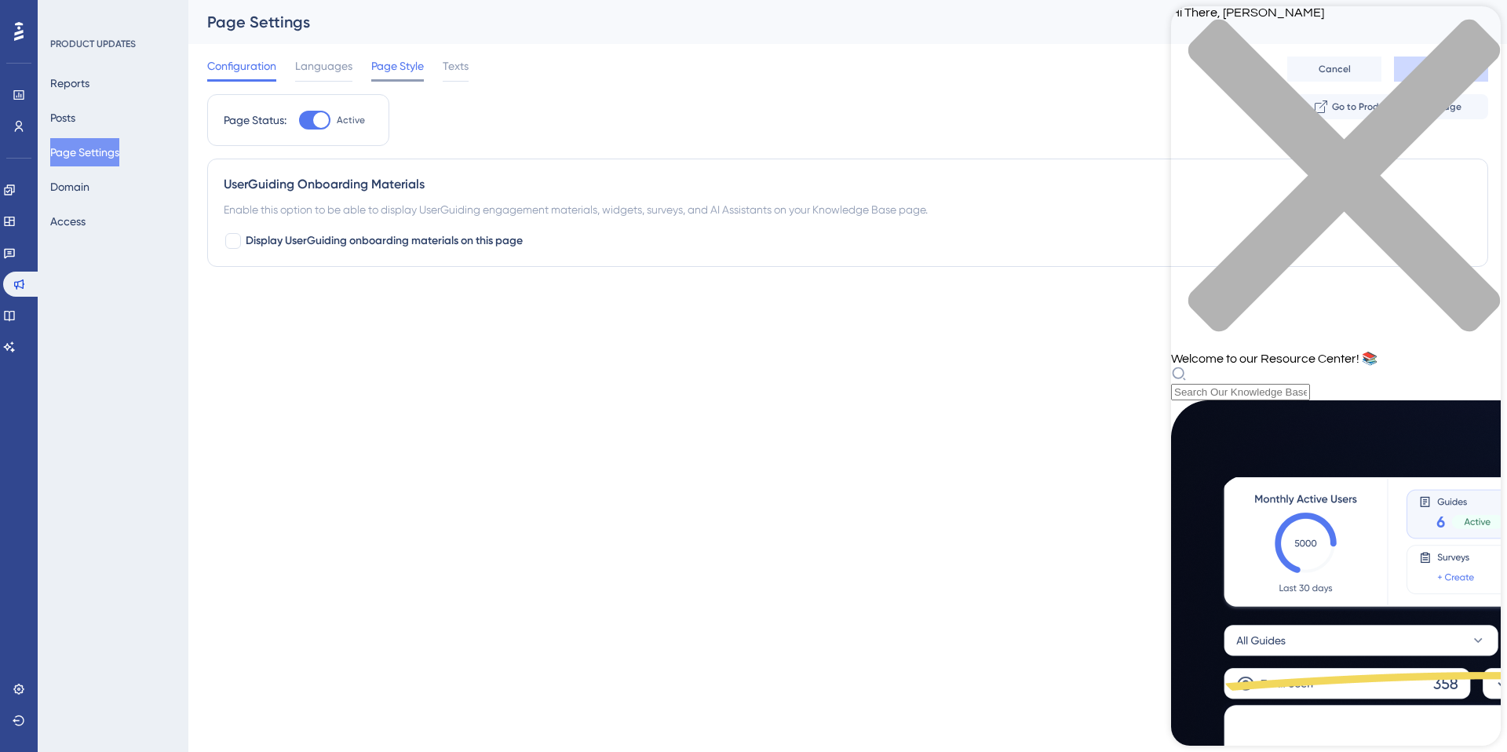
click at [396, 70] on span "Page Style" at bounding box center [397, 66] width 53 height 19
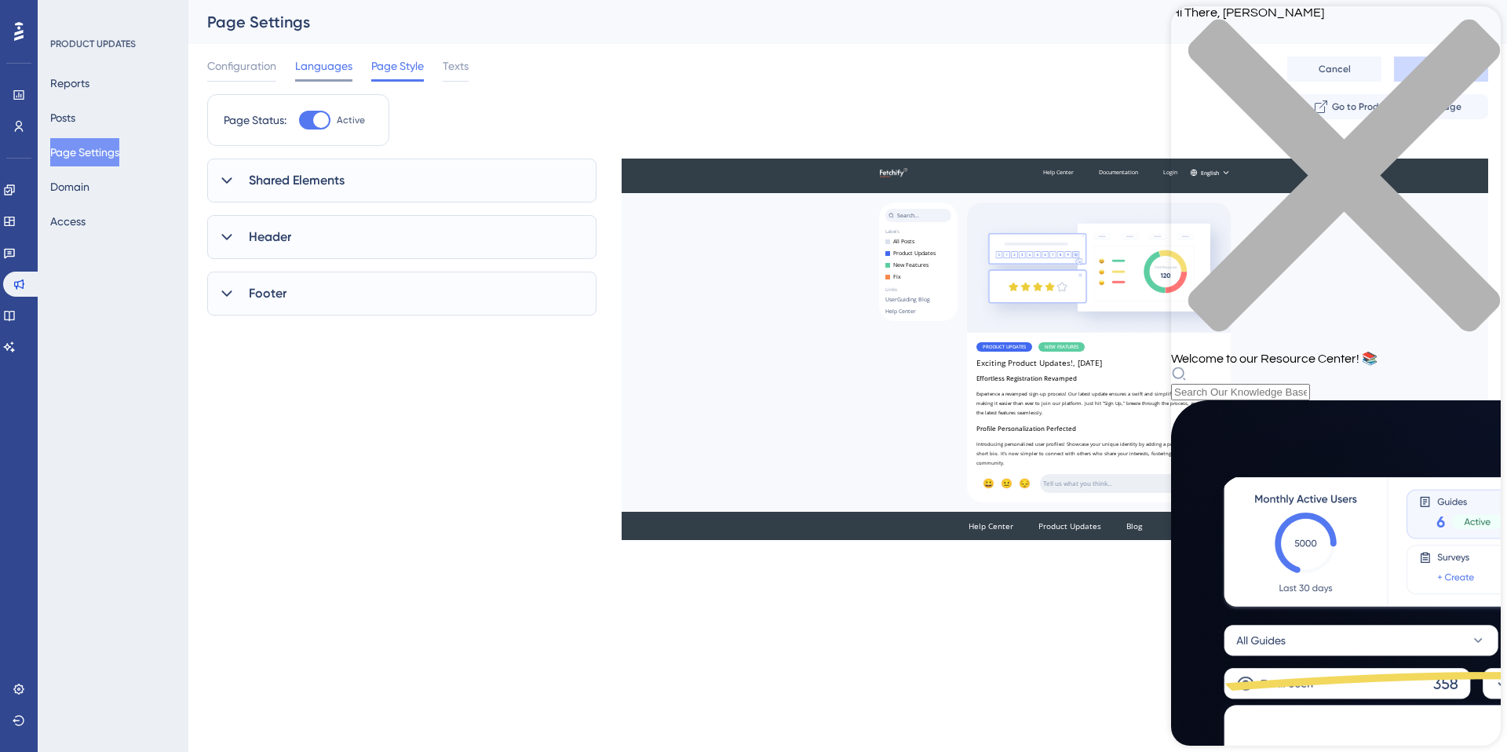
click at [326, 69] on span "Languages" at bounding box center [323, 66] width 57 height 19
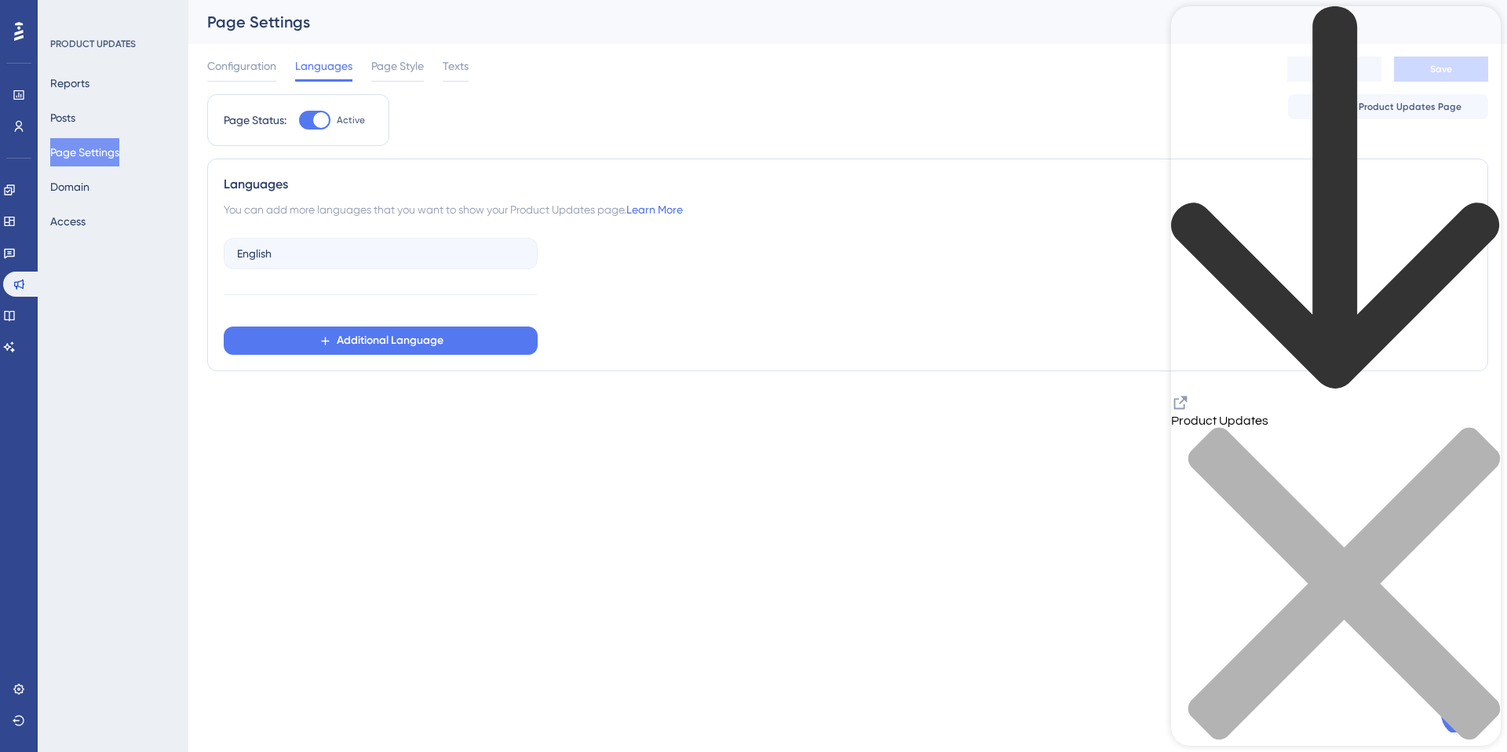
click at [1478, 427] on icon "close resource center" at bounding box center [1336, 592] width 330 height 330
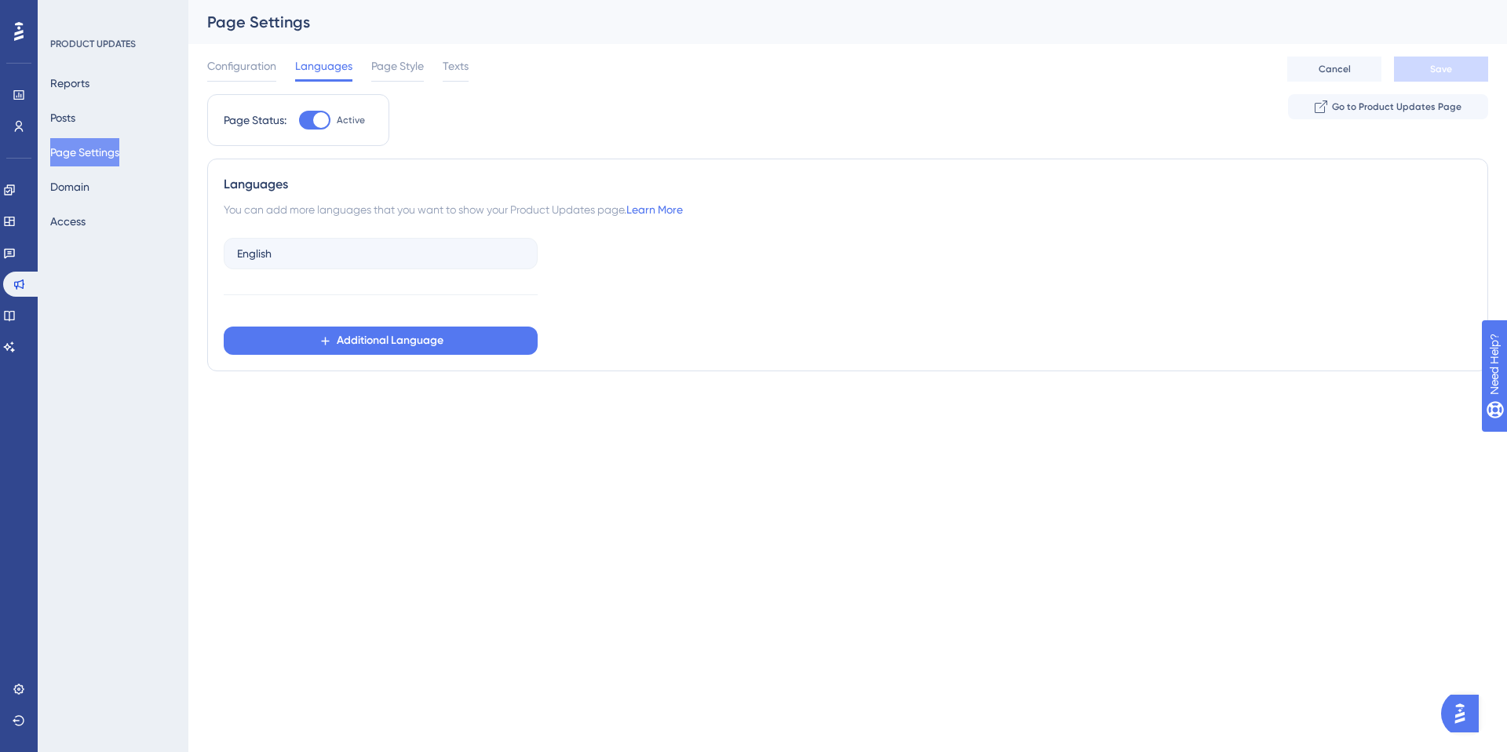
click at [1453, 707] on img "Open AI Assistant Launcher" at bounding box center [1460, 713] width 28 height 28
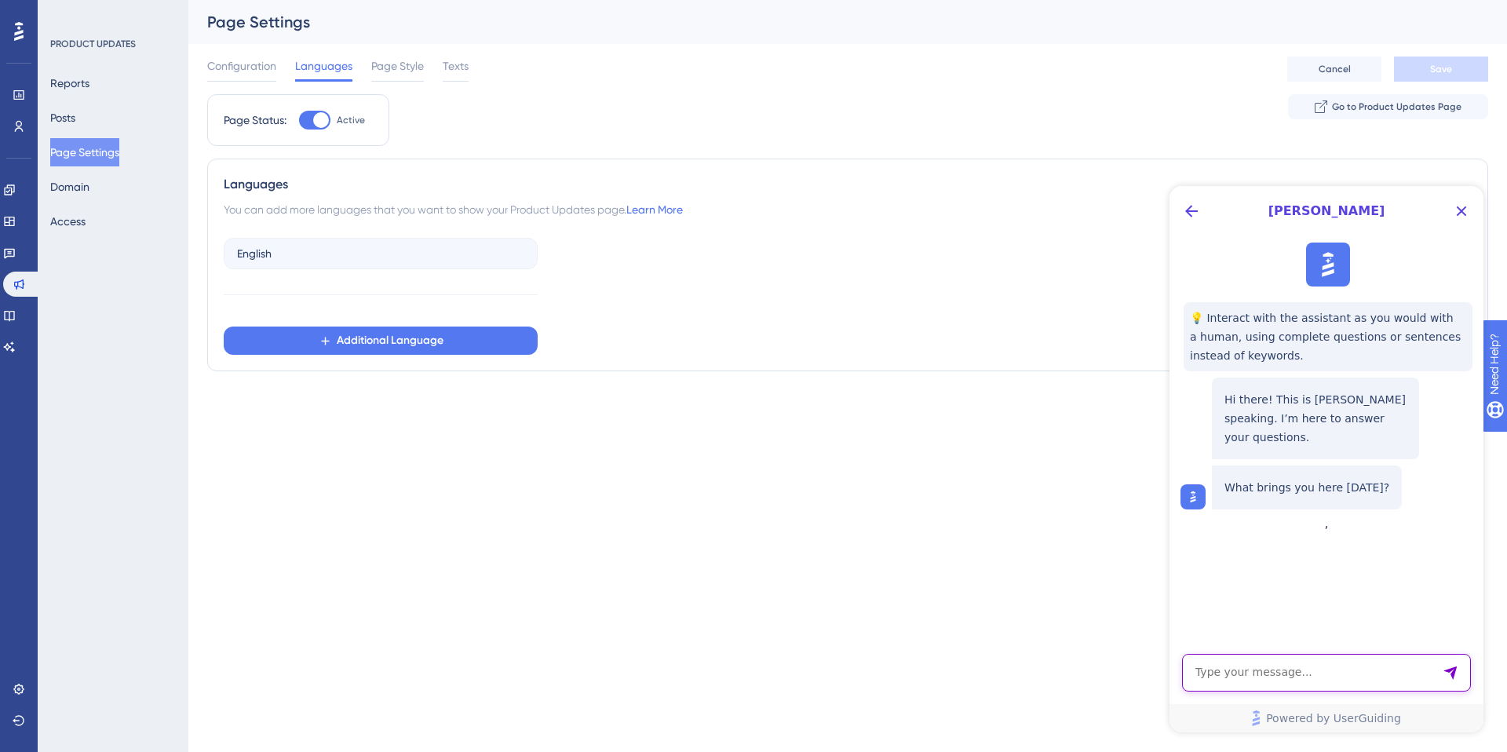
click at [1297, 673] on textarea "AI Assistant Text Input" at bounding box center [1326, 673] width 289 height 38
type textarea "scheduling posts"
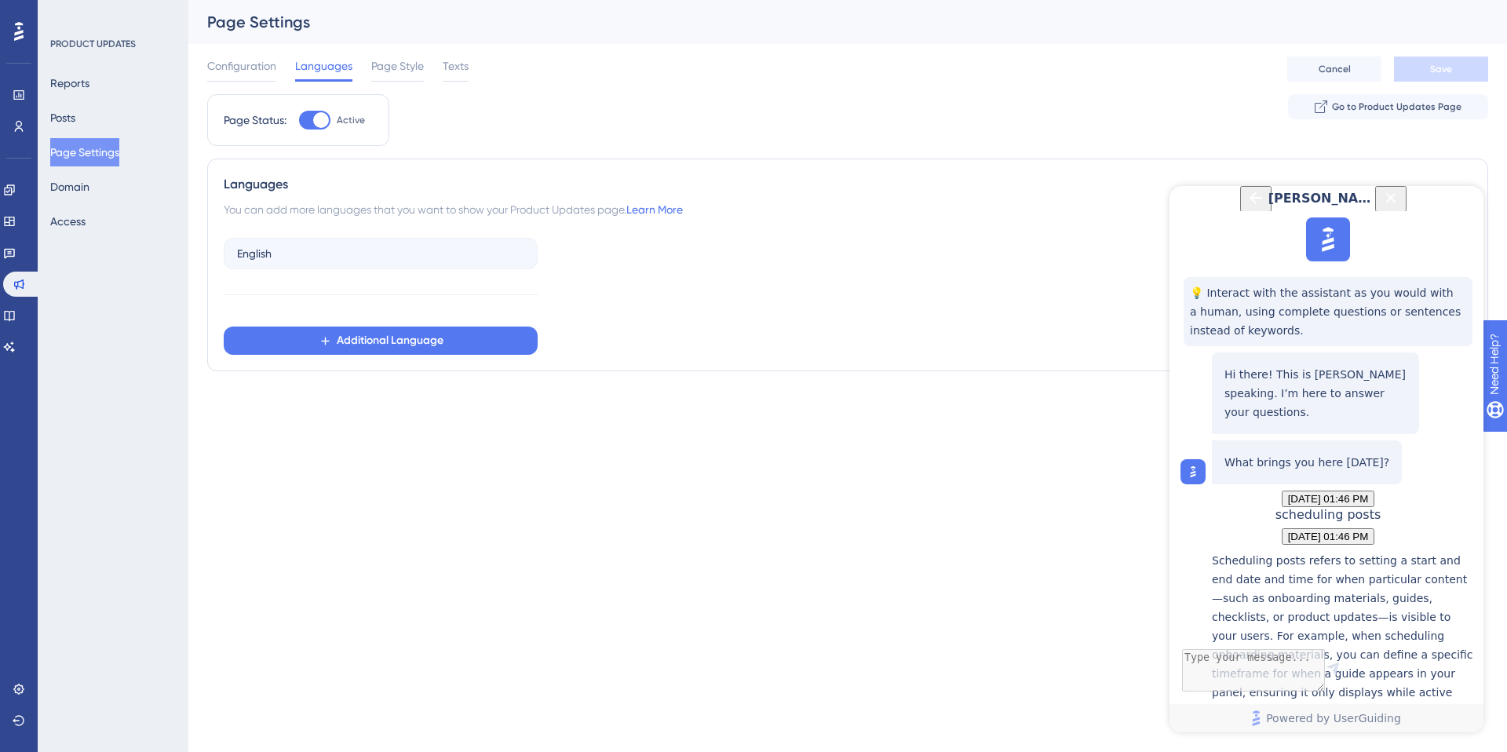
scroll to position [284, 0]
click at [1256, 671] on textarea "AI Assistant Text Input" at bounding box center [1326, 673] width 289 height 38
type textarea "more help"
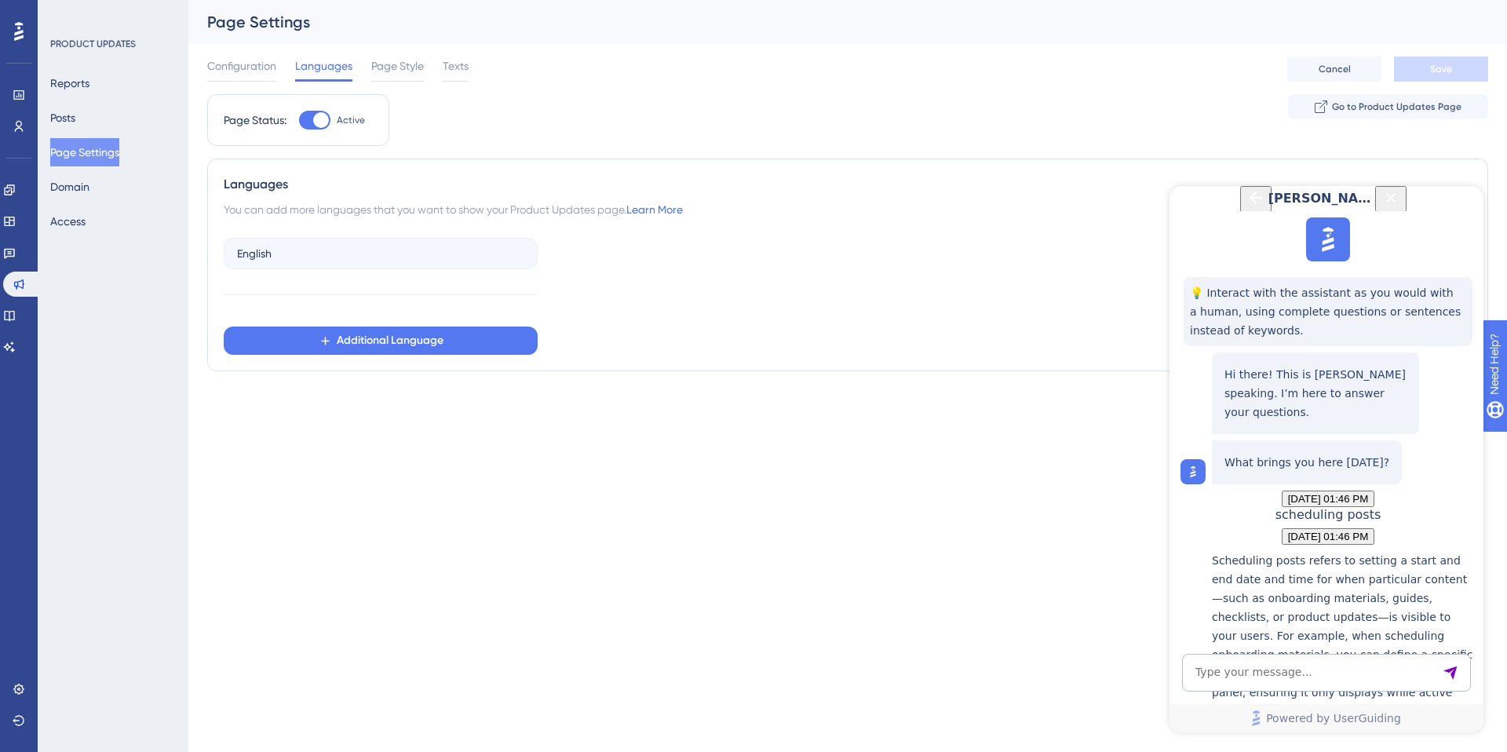
scroll to position [535, 0]
click at [1257, 670] on textarea "AI Assistant Text Input" at bounding box center [1326, 673] width 289 height 38
type textarea "yes, I've scheduled product release posts for future dates but they have appear…"
click at [1216, 670] on textarea "AI Assistant Text Input" at bounding box center [1326, 673] width 289 height 38
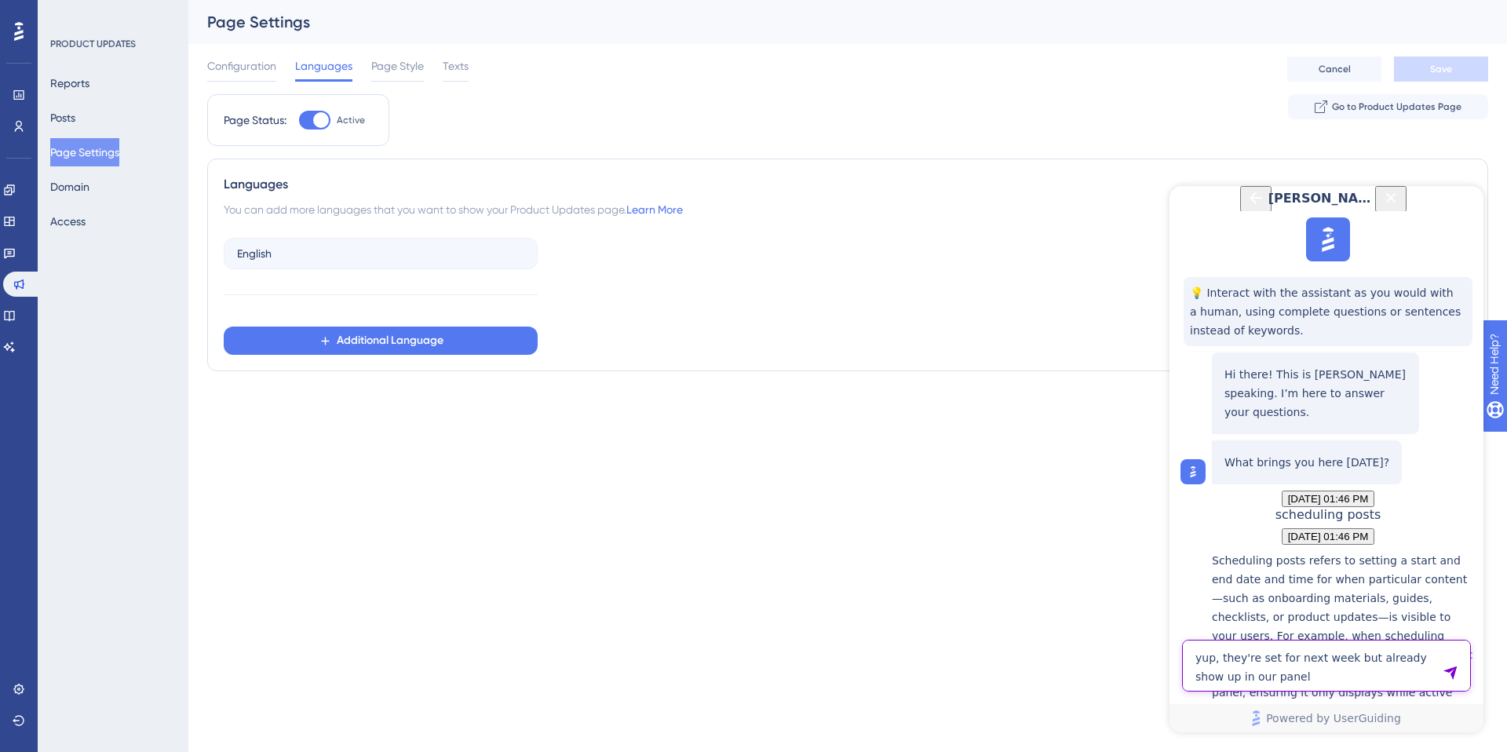
type textarea "yup, they're set for next week but already show up in our panel"
click at [1251, 680] on textarea "AI Assistant Text Input" at bounding box center [1326, 673] width 289 height 38
type textarea "talk to a person"
